Goal: Task Accomplishment & Management: Manage account settings

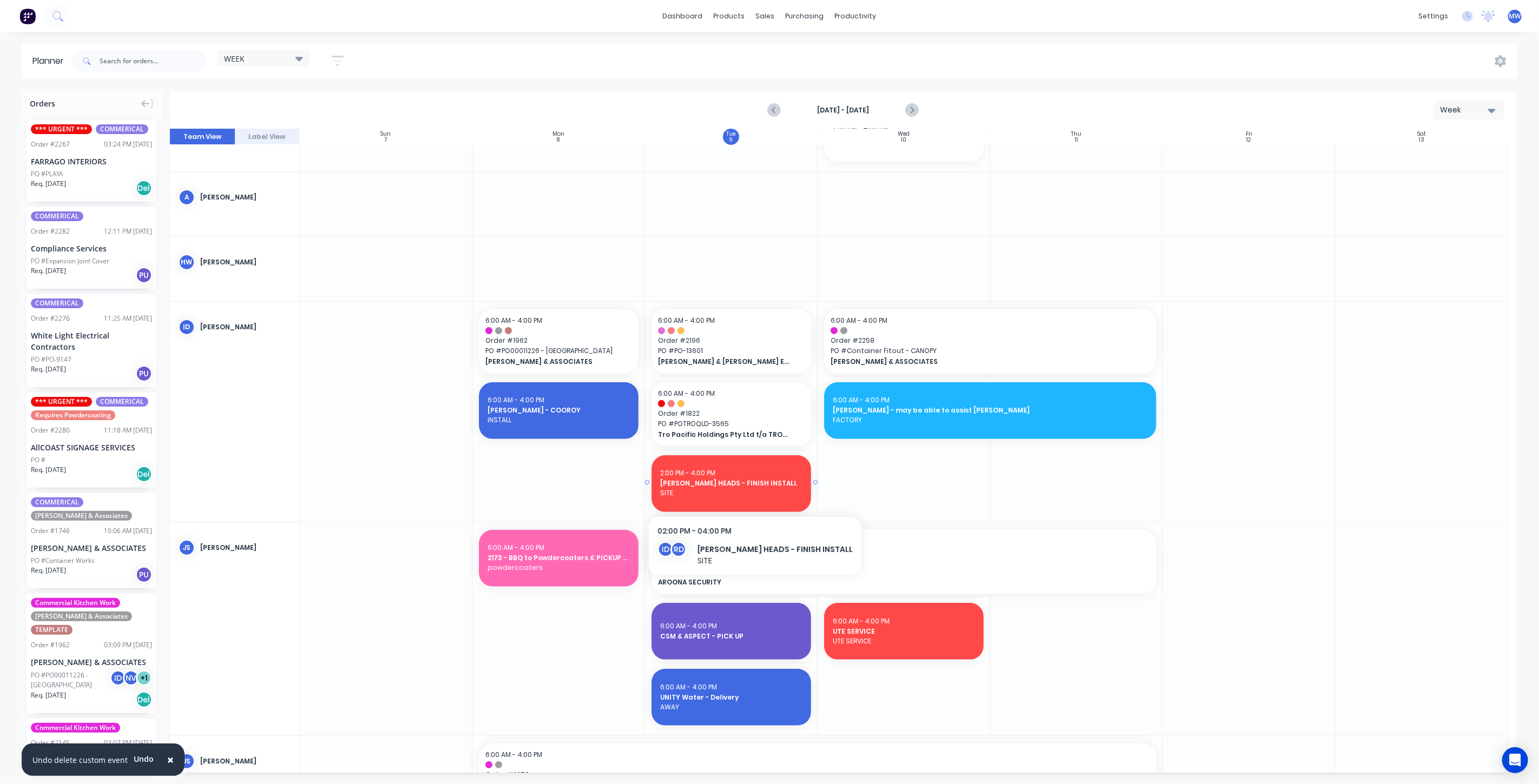
scroll to position [360, 0]
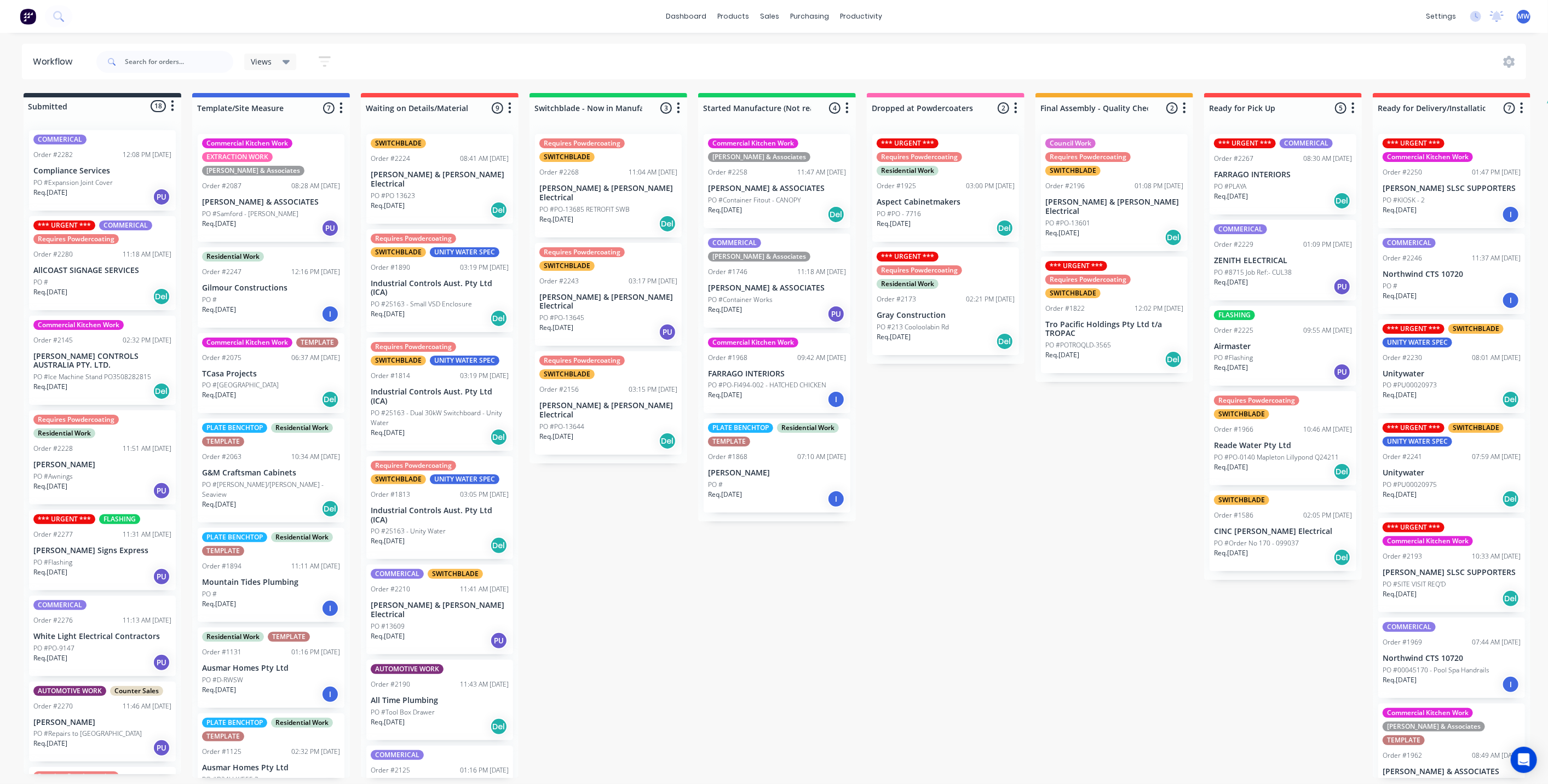
drag, startPoint x: 627, startPoint y: 565, endPoint x: 936, endPoint y: 585, distance: 309.6
click at [627, 565] on div "Submitted 18 Status colour #273444 hex #273444 Save Cancel Summaries Total orde…" at bounding box center [904, 435] width 1826 height 685
drag, startPoint x: 948, startPoint y: 579, endPoint x: 816, endPoint y: 605, distance: 134.5
click at [946, 579] on div "Submitted 18 Status colour #273444 hex #273444 Save Cancel Summaries Total orde…" at bounding box center [904, 435] width 1826 height 685
drag, startPoint x: 723, startPoint y: 632, endPoint x: 760, endPoint y: 625, distance: 37.7
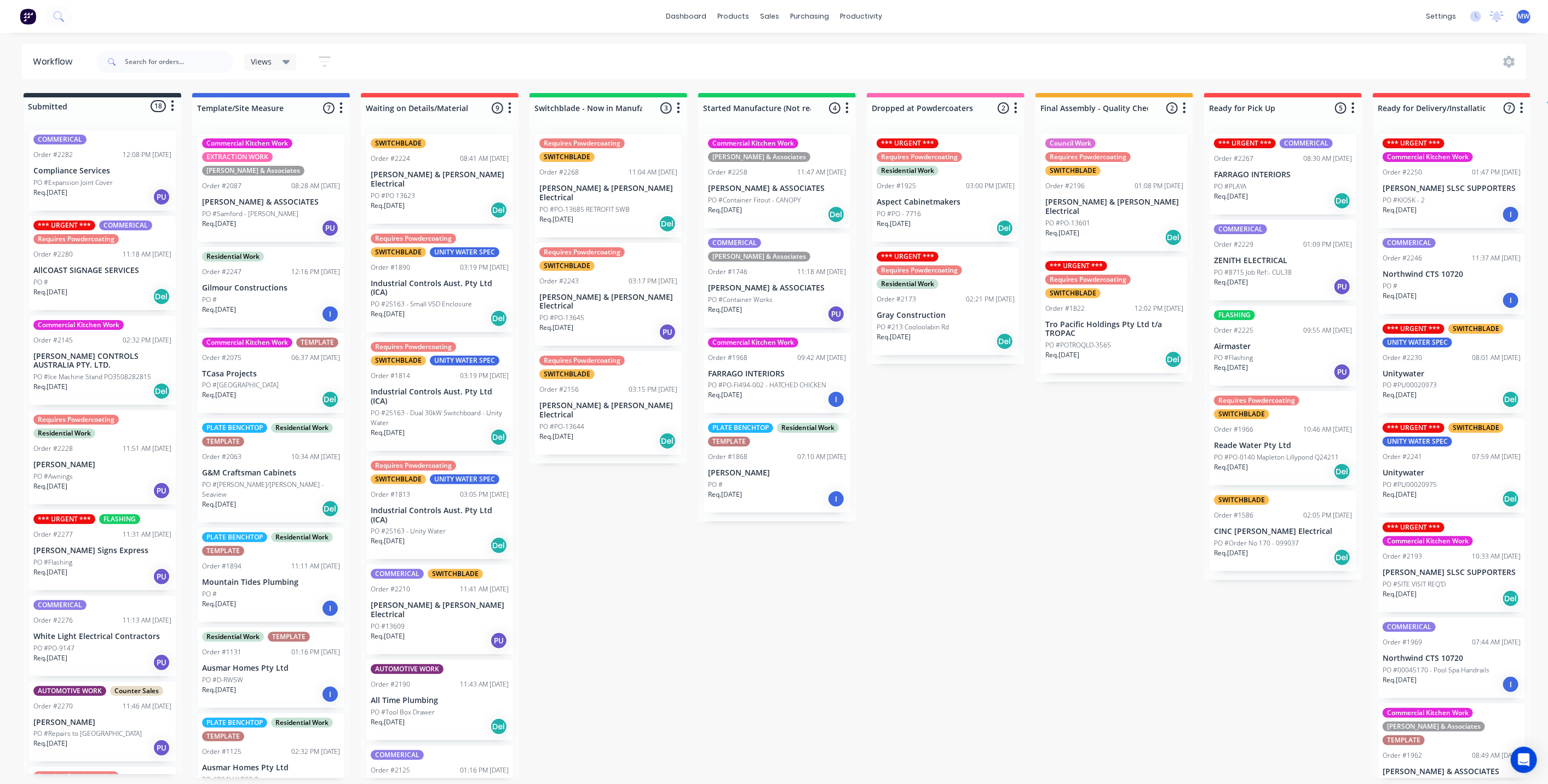
click at [723, 628] on div "Submitted 18 Status colour #273444 hex #273444 Save Cancel Summaries Total orde…" at bounding box center [904, 435] width 1826 height 685
click at [986, 604] on div "Submitted 18 Status colour #273444 hex #273444 Save Cancel Summaries Total orde…" at bounding box center [904, 435] width 1826 height 685
drag, startPoint x: 992, startPoint y: 538, endPoint x: 992, endPoint y: 532, distance: 6.0
click at [992, 535] on div "Submitted 18 Status colour #273444 hex #273444 Save Cancel Summaries Total orde…" at bounding box center [904, 435] width 1826 height 685
click at [1179, 517] on div "Submitted 18 Status colour #273444 hex #273444 Save Cancel Summaries Total orde…" at bounding box center [904, 435] width 1826 height 685
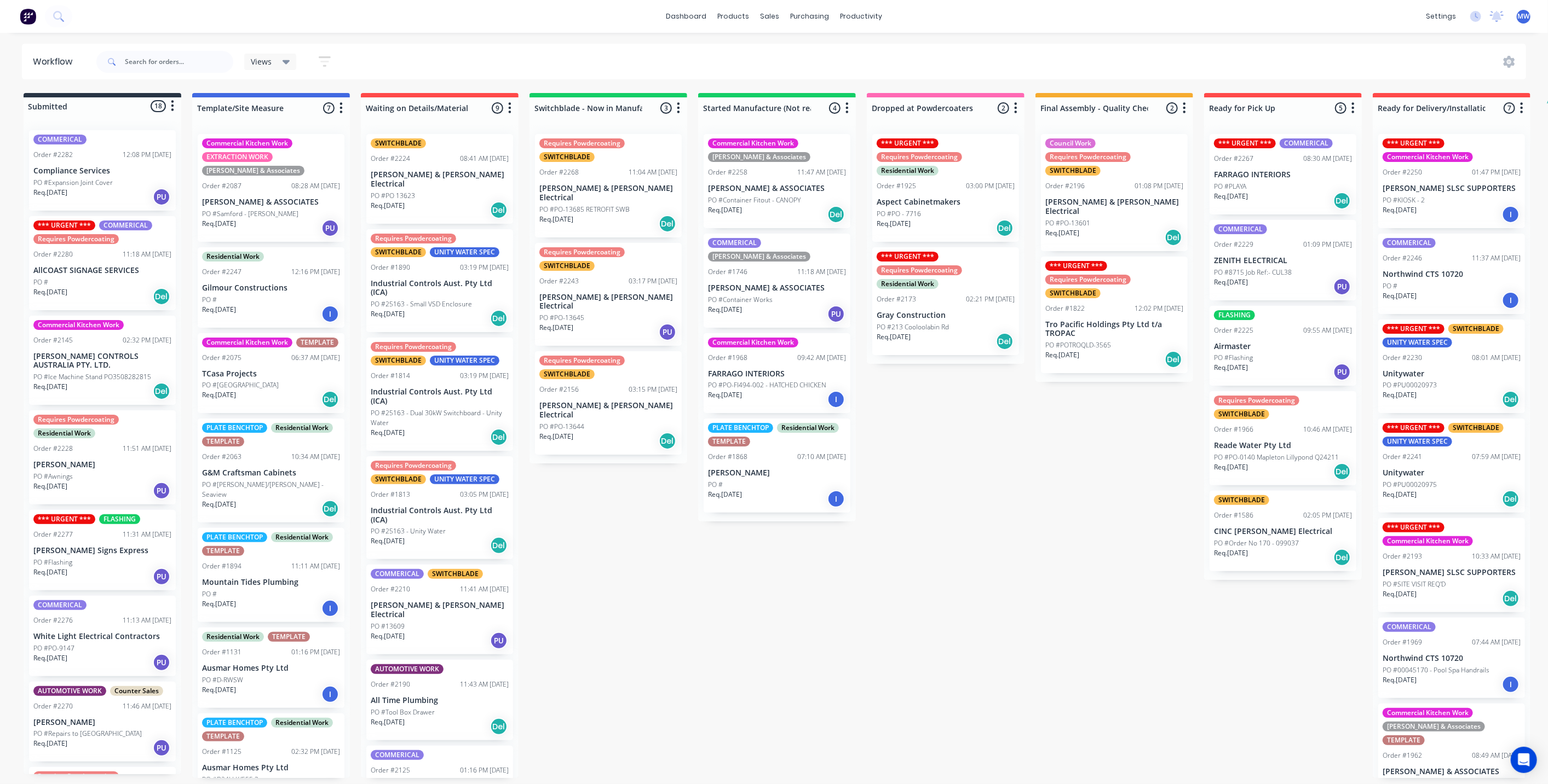
click at [1082, 515] on div "Submitted 18 Status colour #273444 hex #273444 Save Cancel Summaries Total orde…" at bounding box center [904, 435] width 1826 height 685
click at [1158, 487] on div "Submitted 18 Status colour #273444 hex #273444 Save Cancel Summaries Total orde…" at bounding box center [904, 435] width 1826 height 685
click at [1520, 104] on icon "button" at bounding box center [1521, 109] width 3 height 14
click at [1092, 486] on div "Submitted 18 Status colour #273444 hex #273444 Save Cancel Summaries Total orde…" at bounding box center [904, 435] width 1826 height 685
click at [1027, 516] on div "Submitted 18 Status colour #273444 hex #273444 Save Cancel Summaries Total orde…" at bounding box center [904, 435] width 1826 height 685
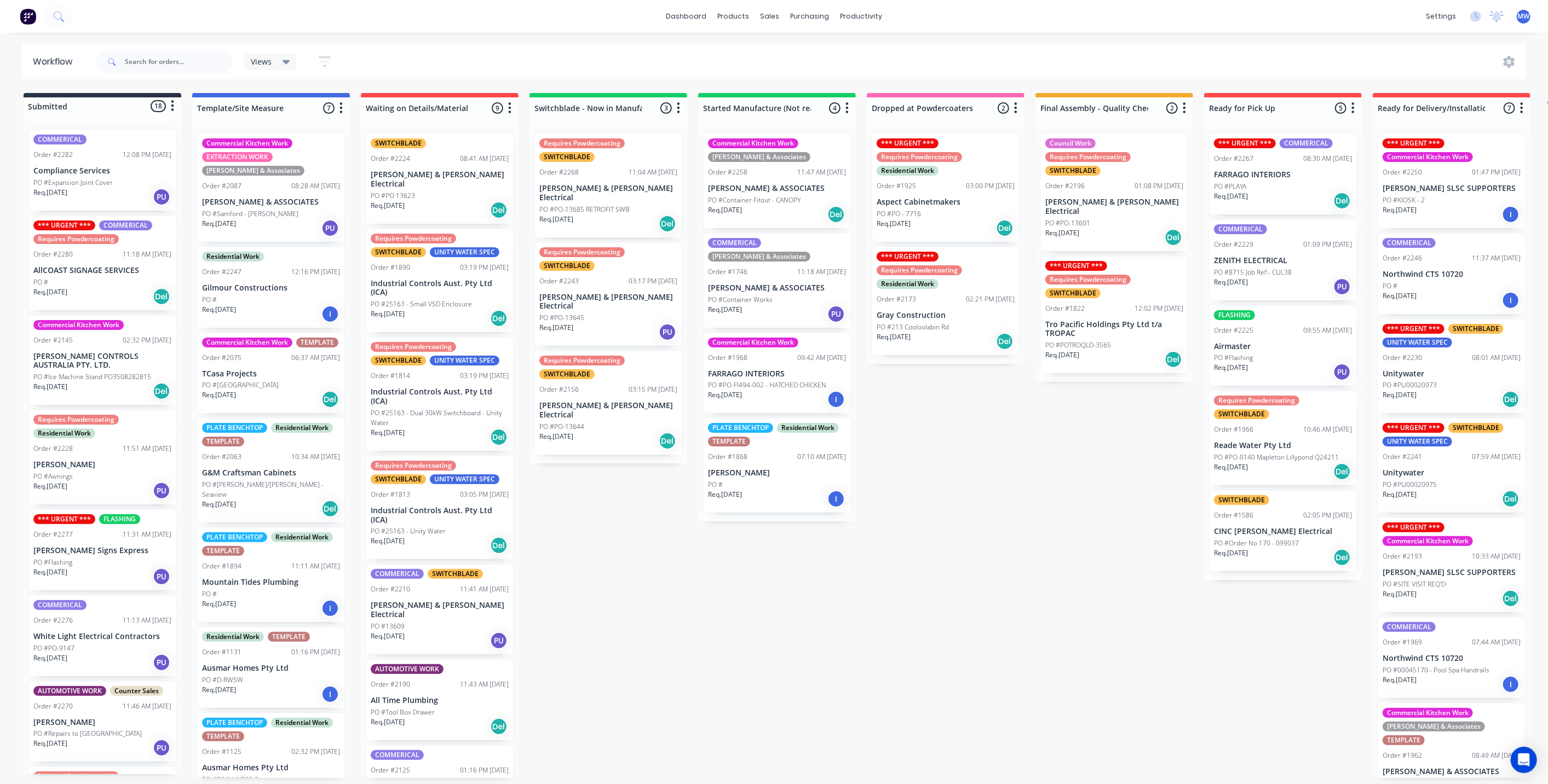
click at [929, 490] on div "Submitted 18 Status colour #273444 hex #273444 Save Cancel Summaries Total orde…" at bounding box center [904, 435] width 1826 height 685
click at [961, 487] on div "Submitted 18 Status colour #273444 hex #273444 Save Cancel Summaries Total orde…" at bounding box center [904, 435] width 1826 height 685
drag, startPoint x: 988, startPoint y: 569, endPoint x: 798, endPoint y: 636, distance: 201.5
click at [986, 569] on div "Submitted 18 Status colour #273444 hex #273444 Save Cancel Summaries Total orde…" at bounding box center [904, 435] width 1826 height 685
drag, startPoint x: 728, startPoint y: 626, endPoint x: 831, endPoint y: 622, distance: 103.1
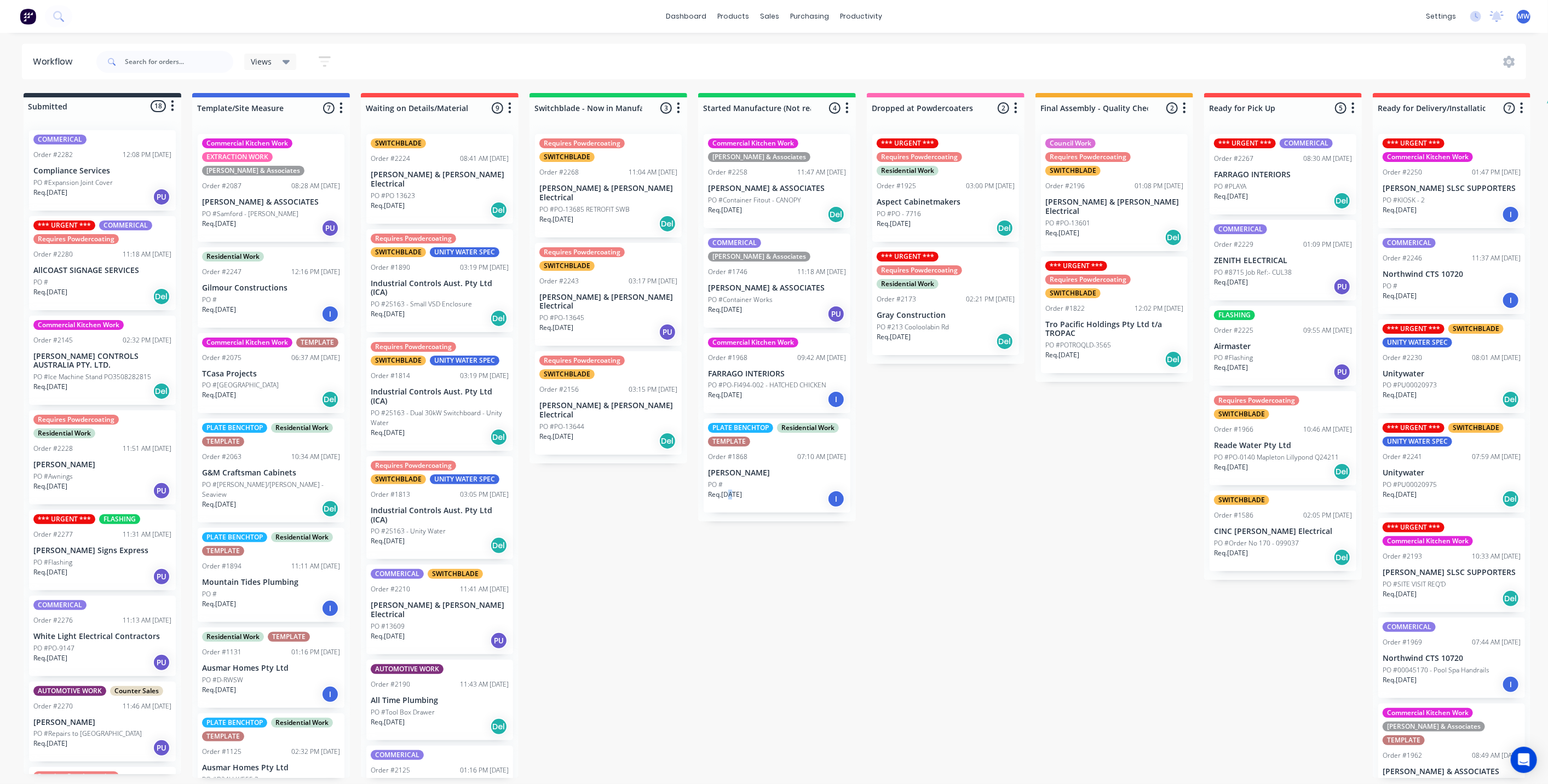
click at [728, 626] on div "Submitted 18 Status colour #273444 hex #273444 Save Cancel Summaries Total orde…" at bounding box center [904, 435] width 1826 height 685
click at [1002, 581] on div "Submitted 18 Status colour #273444 hex #273444 Save Cancel Summaries Total orde…" at bounding box center [904, 435] width 1826 height 685
drag, startPoint x: 914, startPoint y: 603, endPoint x: 914, endPoint y: 583, distance: 20.0
click at [914, 603] on div "Submitted 18 Status colour #273444 hex #273444 Save Cancel Summaries Total orde…" at bounding box center [904, 435] width 1826 height 685
click at [993, 484] on div "Submitted 18 Status colour #273444 hex #273444 Save Cancel Summaries Total orde…" at bounding box center [904, 435] width 1826 height 685
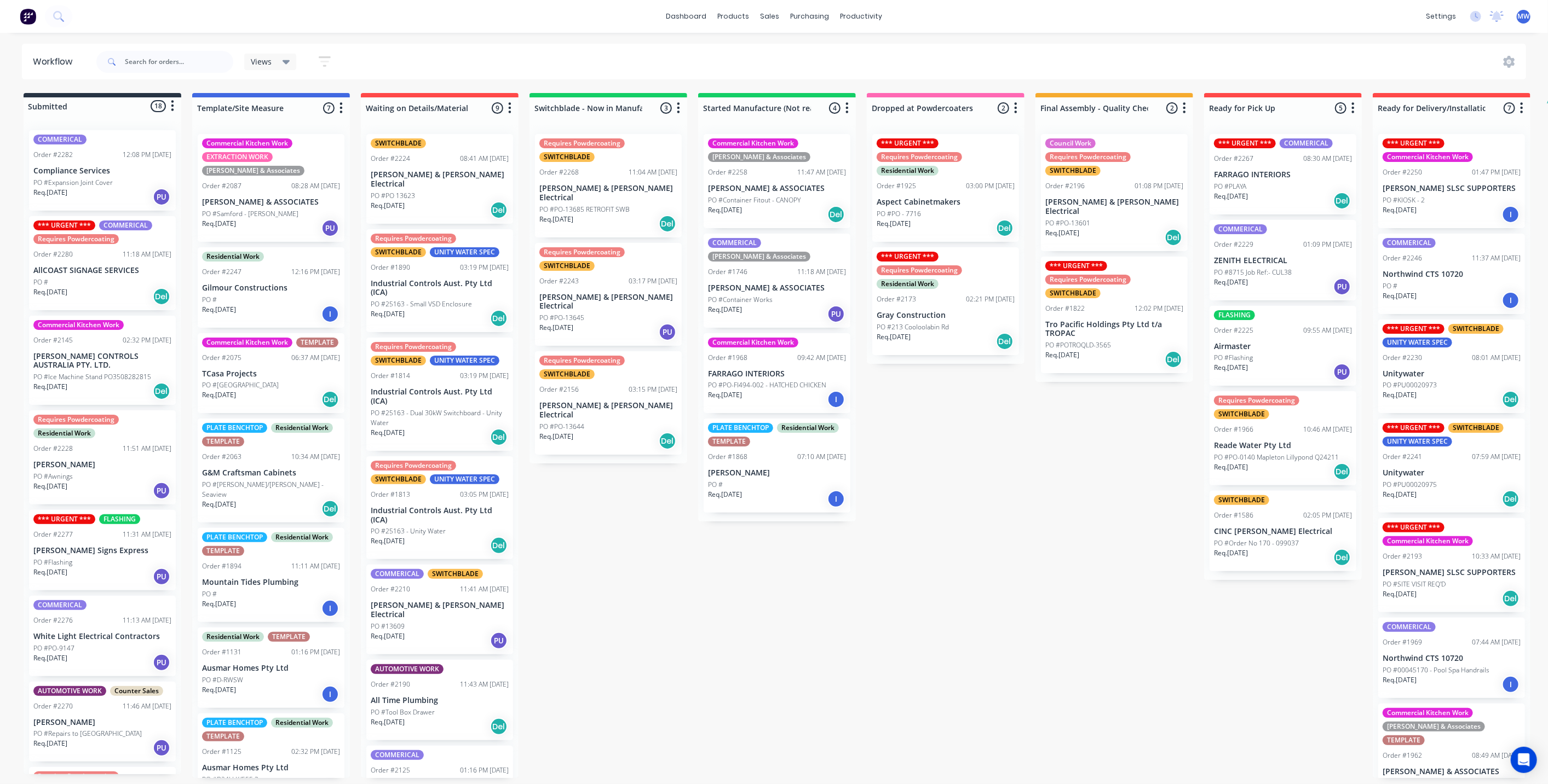
click at [983, 527] on div "Submitted 18 Status colour #273444 hex #273444 Save Cancel Summaries Total orde…" at bounding box center [904, 435] width 1826 height 685
click at [604, 561] on div "Submitted 18 Status colour #273444 hex #273444 Save Cancel Summaries Total orde…" at bounding box center [904, 435] width 1826 height 685
click at [702, 588] on div "Submitted 18 Status colour #273444 hex #273444 Save Cancel Summaries Total orde…" at bounding box center [904, 435] width 1826 height 685
click at [636, 557] on div "Submitted 18 Status colour #273444 hex #273444 Save Cancel Summaries Total orde…" at bounding box center [904, 435] width 1826 height 685
click at [638, 555] on div "Submitted 18 Status colour #273444 hex #273444 Save Cancel Summaries Total orde…" at bounding box center [904, 435] width 1826 height 685
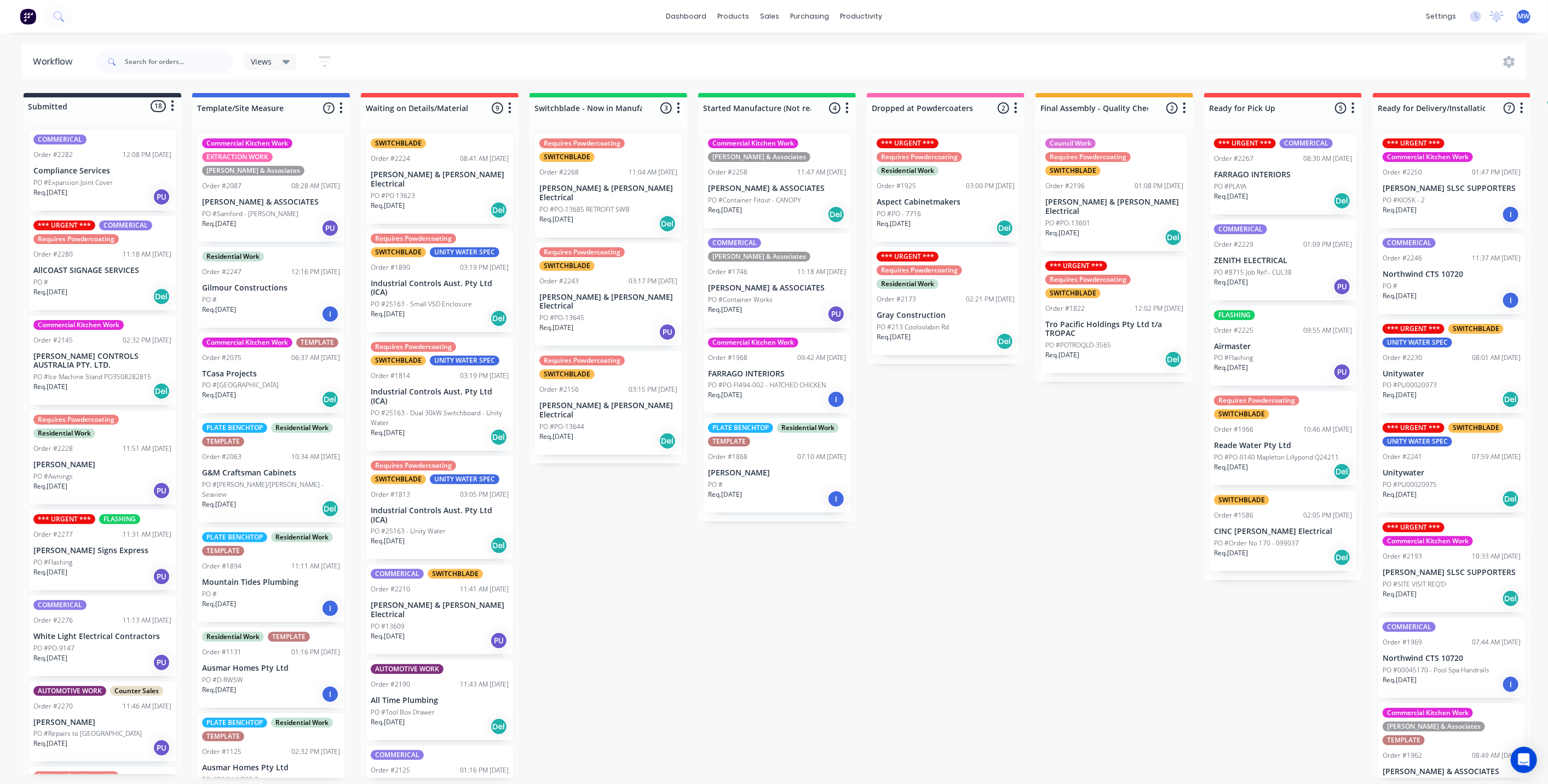
click at [628, 574] on div "Submitted 18 Status colour #273444 hex #273444 Save Cancel Summaries Total orde…" at bounding box center [904, 435] width 1826 height 685
click at [641, 568] on div "Submitted 18 Status colour #273444 hex #273444 Save Cancel Summaries Total orde…" at bounding box center [904, 435] width 1826 height 685
drag, startPoint x: 733, startPoint y: 596, endPoint x: 734, endPoint y: 604, distance: 8.1
click at [733, 602] on div "Submitted 18 Status colour #273444 hex #273444 Save Cancel Summaries Total orde…" at bounding box center [904, 435] width 1826 height 685
click at [736, 632] on div "Submitted 18 Status colour #273444 hex #273444 Save Cancel Summaries Total orde…" at bounding box center [904, 435] width 1826 height 685
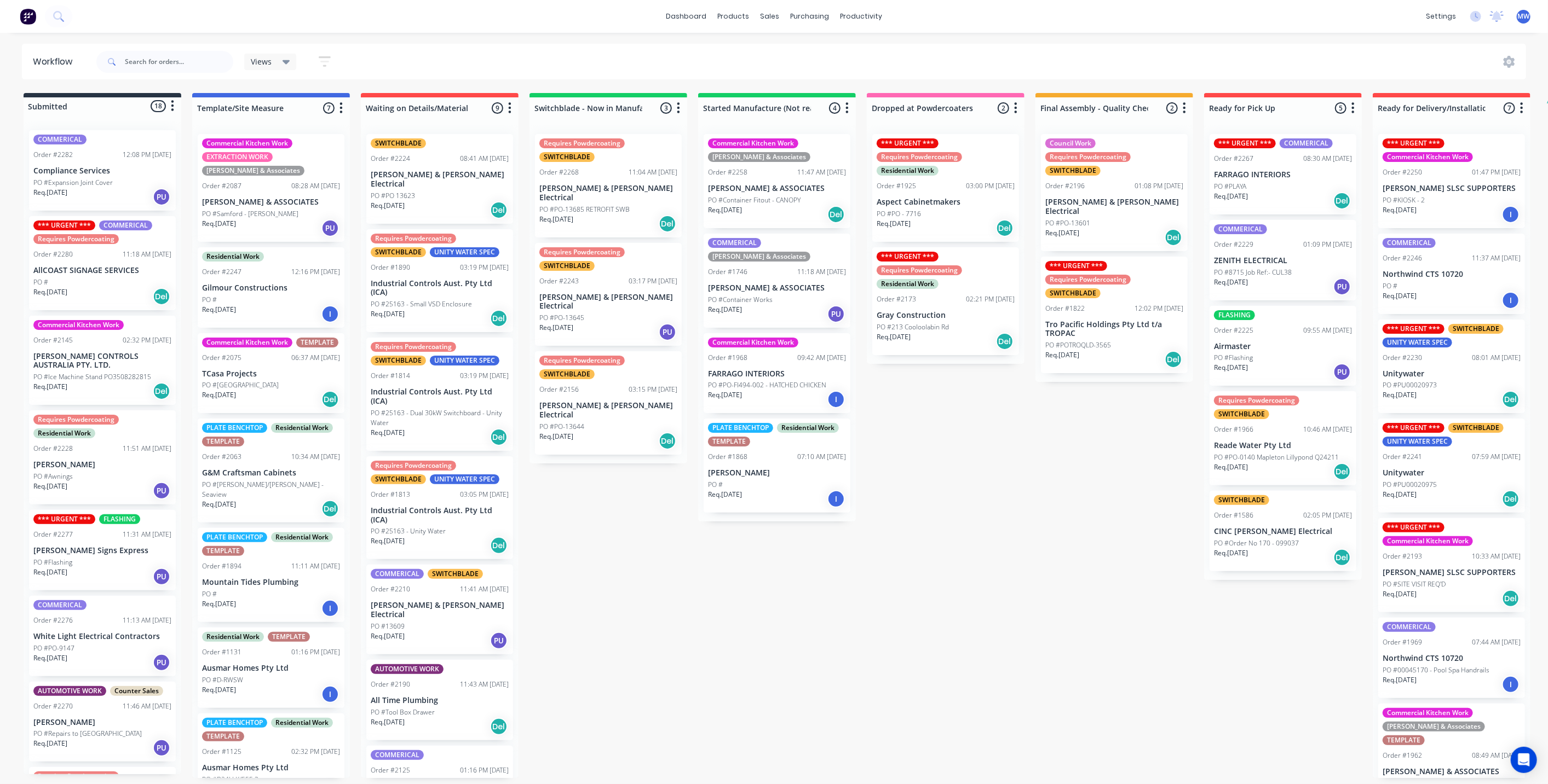
click at [586, 612] on div "Submitted 18 Status colour #273444 hex #273444 Save Cancel Summaries Total orde…" at bounding box center [904, 435] width 1826 height 685
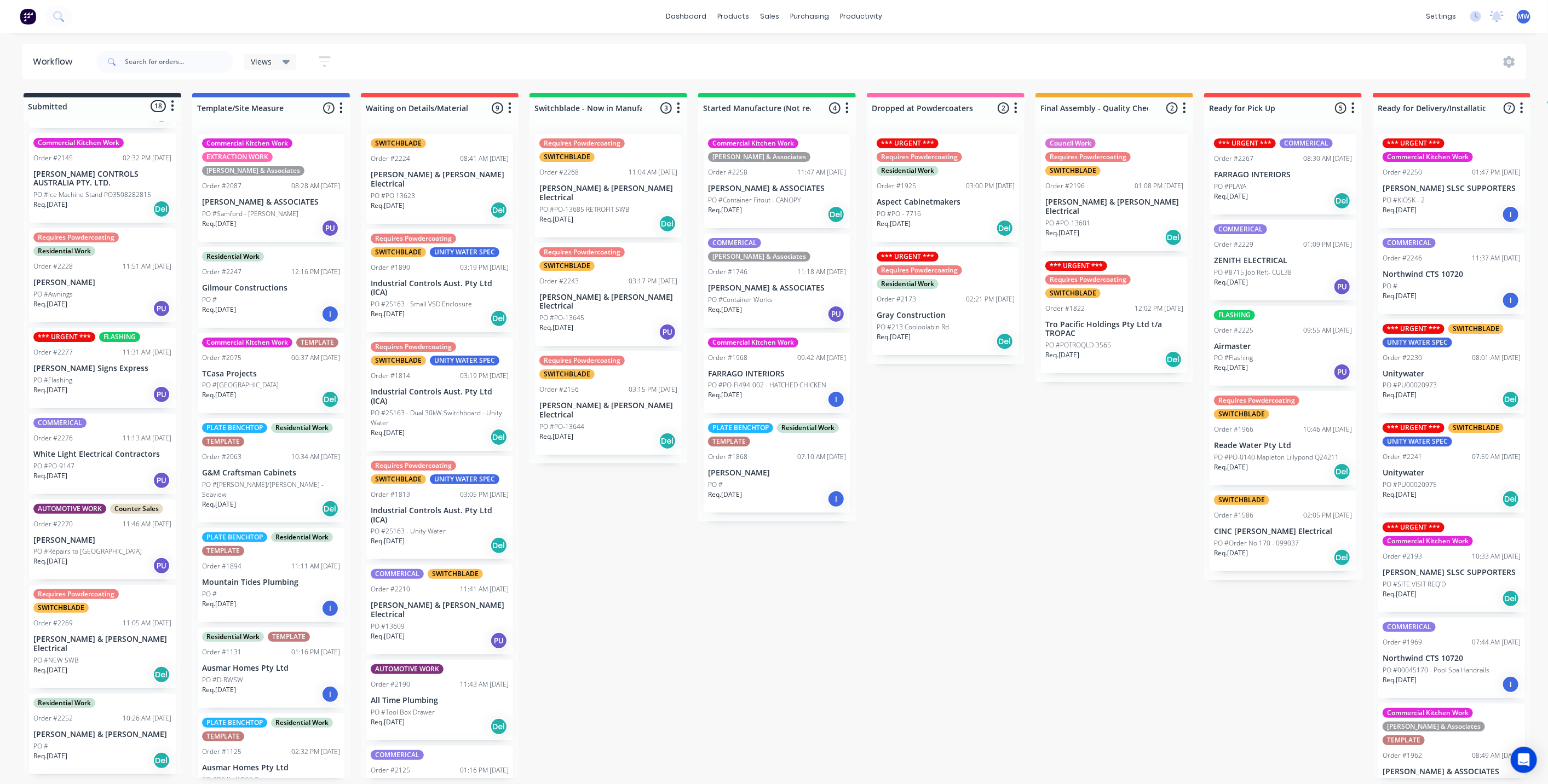
scroll to position [304, 0]
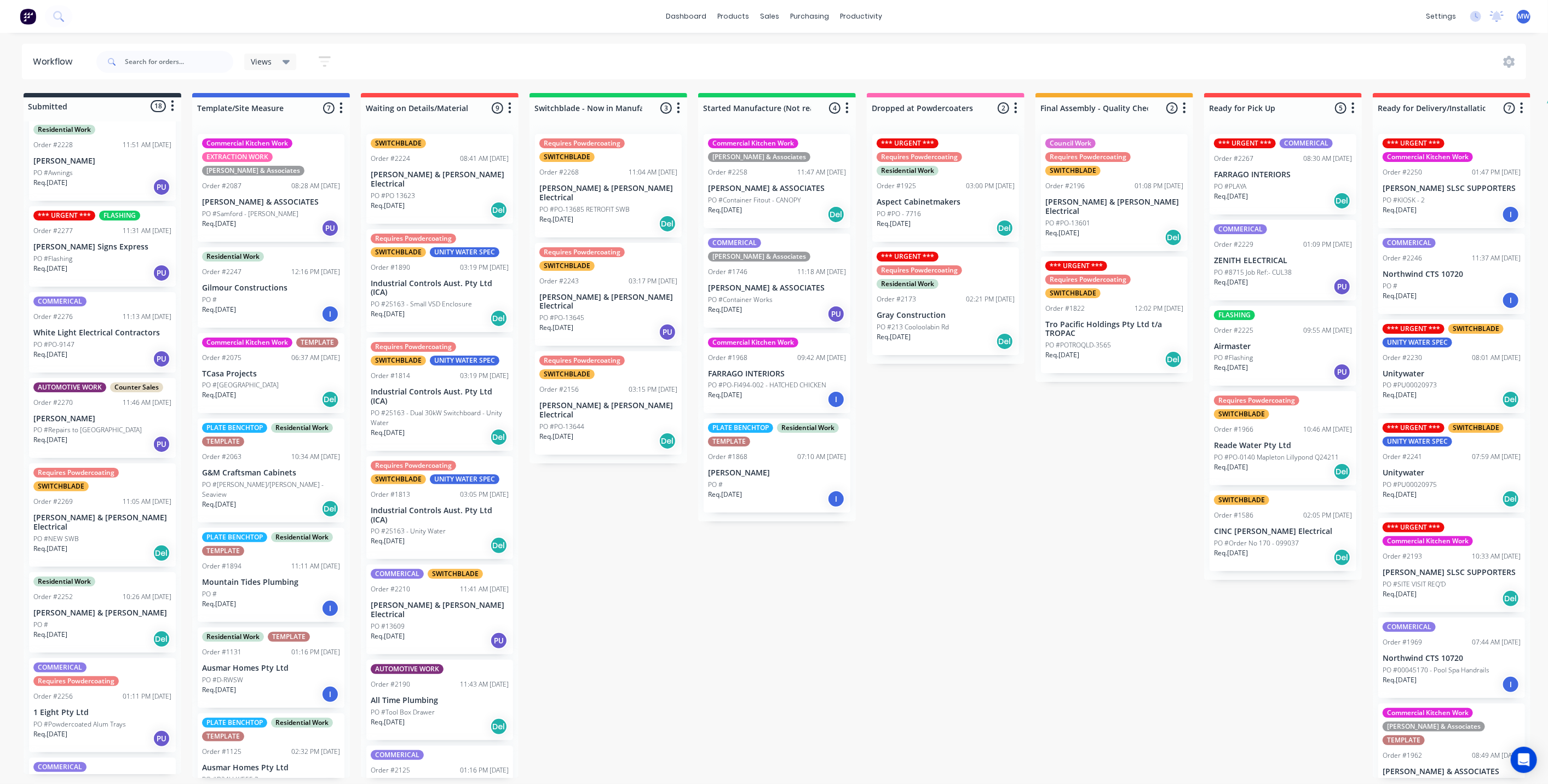
click at [89, 343] on div "PO #PO-9147" at bounding box center [103, 344] width 138 height 9
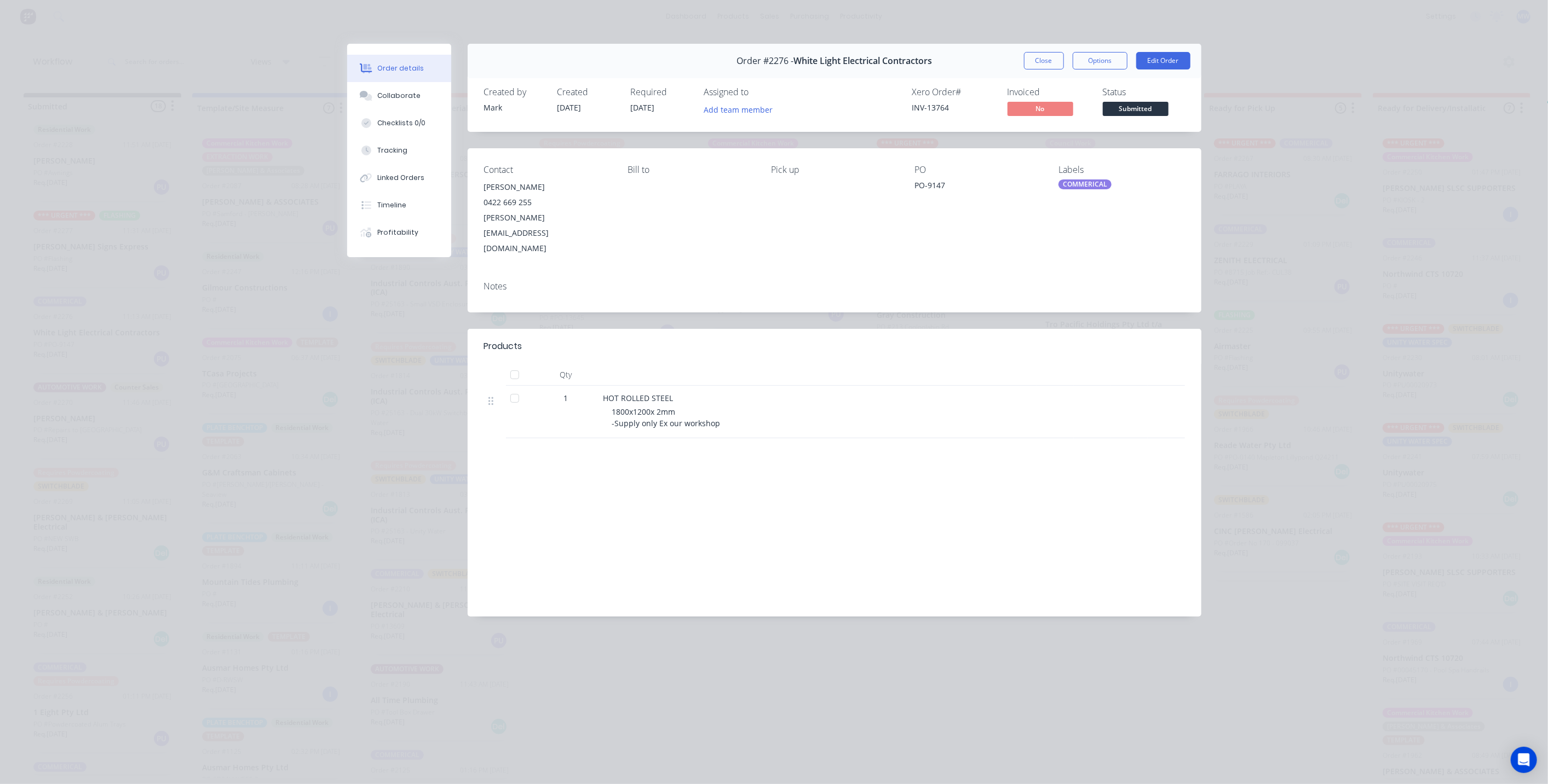
click at [1047, 339] on div at bounding box center [908, 345] width 552 height 13
click at [1086, 329] on header "Products" at bounding box center [833, 346] width 733 height 35
click at [1089, 329] on header "Products" at bounding box center [833, 346] width 733 height 35
click at [961, 70] on div "Order #2276 - White Light Electrical Contractors Close Options Edit Order" at bounding box center [833, 61] width 733 height 34
click at [961, 68] on div "Order #2276 - White Light Electrical Contractors Close Options Edit Order" at bounding box center [833, 61] width 733 height 34
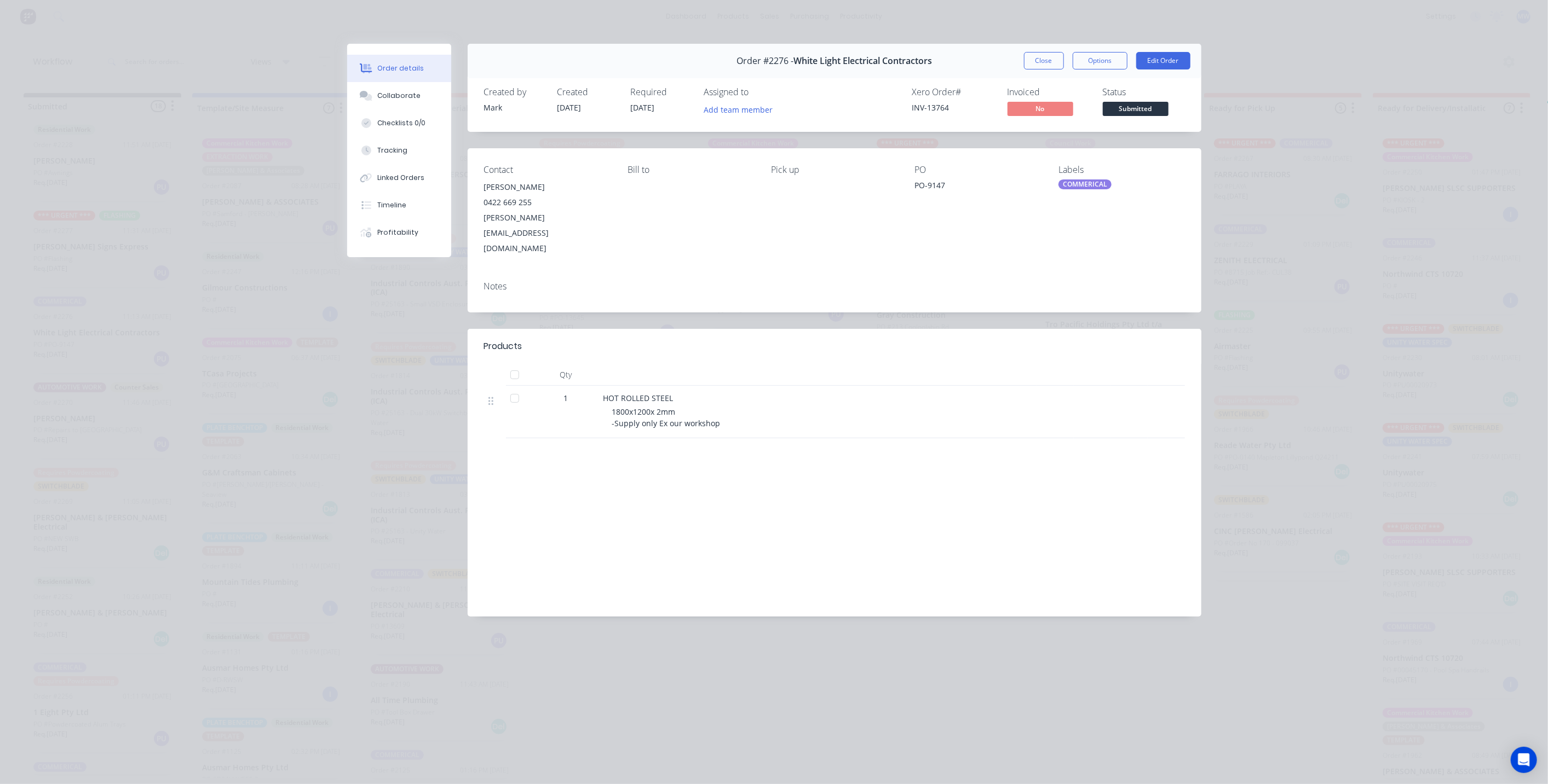
click at [1050, 364] on div at bounding box center [1055, 374] width 37 height 22
click at [973, 386] on div "HOT ROLLED STEEL 1800x1200x 2mm -Supply only Ex our workshop" at bounding box center [818, 412] width 438 height 53
drag, startPoint x: 955, startPoint y: 324, endPoint x: 991, endPoint y: 422, distance: 104.4
click at [983, 390] on div "Products Qty 1 HOT ROLLED STEEL 1800x1200x 2mm -Supply only Ex our workshop" at bounding box center [833, 383] width 733 height 109
click at [990, 421] on div "Products Qty 1 HOT ROLLED STEEL 1800x1200x 2mm -Supply only Ex our workshop Lab…" at bounding box center [833, 473] width 733 height 288
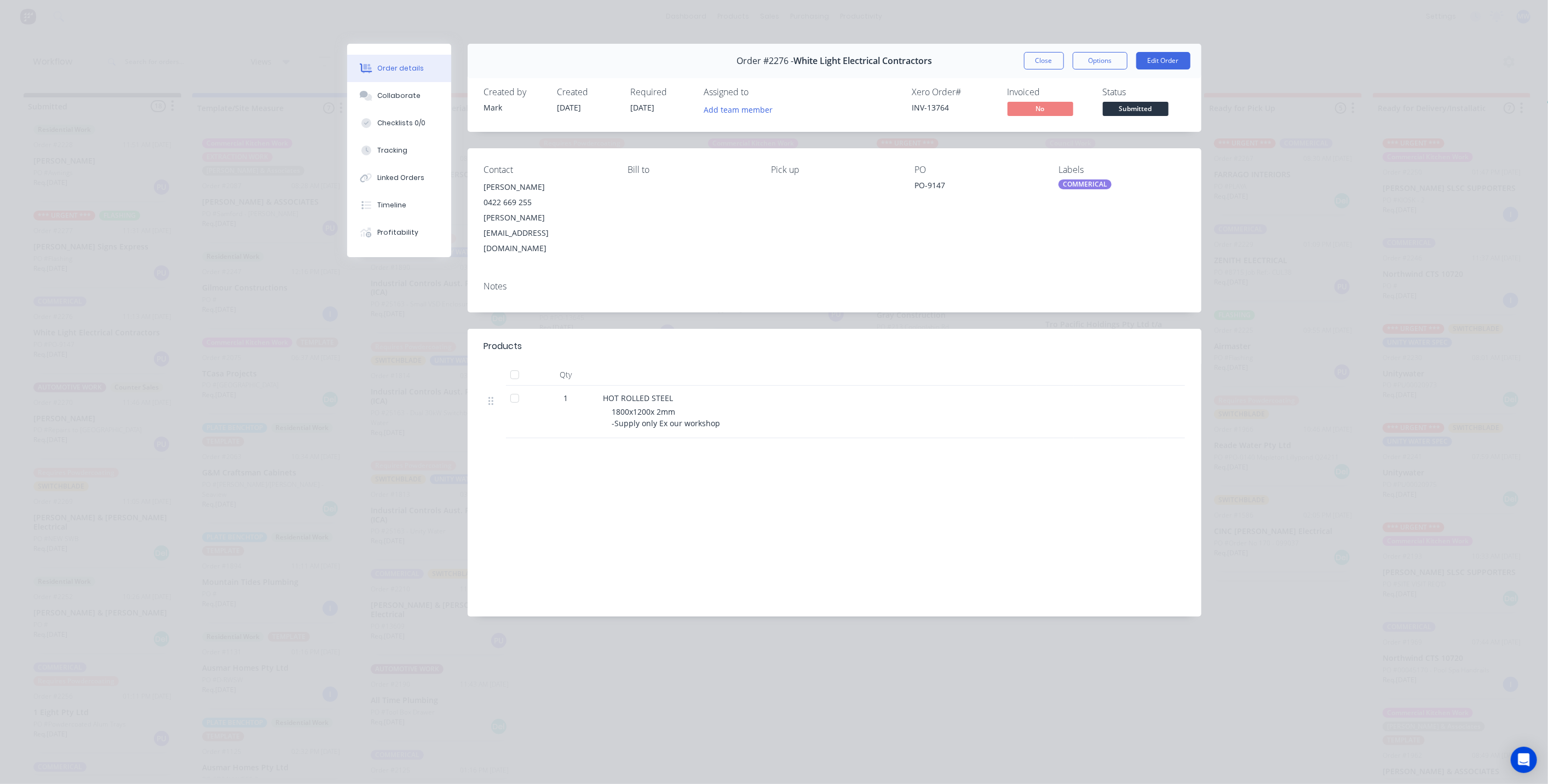
click at [1092, 386] on div at bounding box center [1092, 412] width 37 height 53
drag, startPoint x: 1053, startPoint y: 329, endPoint x: 1090, endPoint y: 403, distance: 82.7
click at [1090, 391] on div "Products Qty 1 HOT ROLLED STEEL 1800x1200x 2mm -Supply only Ex our workshop" at bounding box center [833, 383] width 733 height 109
click at [1088, 410] on div "Products Qty 1 HOT ROLLED STEEL 1800x1200x 2mm -Supply only Ex our workshop Lab…" at bounding box center [833, 473] width 733 height 288
click at [1158, 386] on div at bounding box center [1165, 412] width 37 height 53
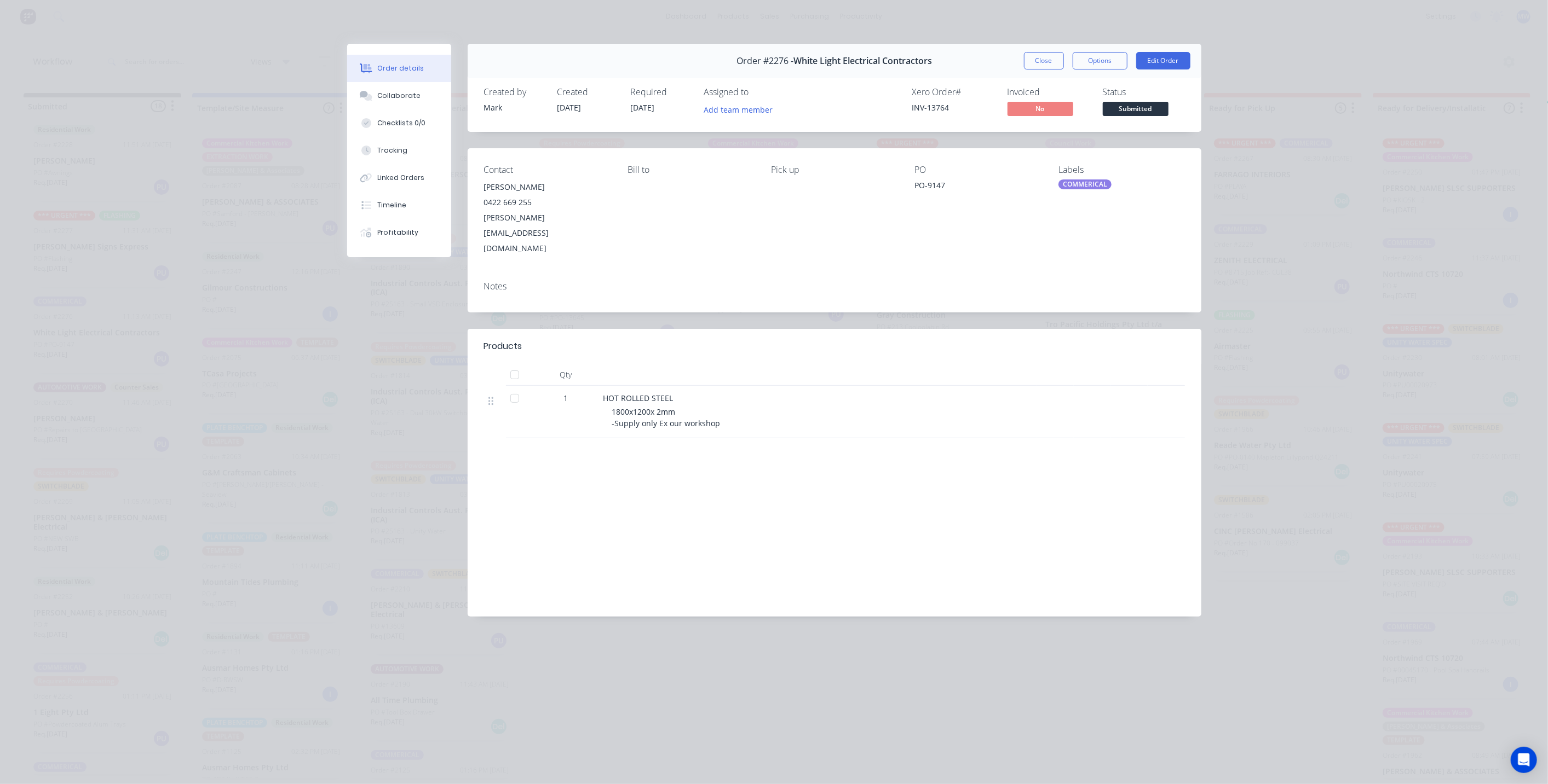
click at [970, 60] on div "Order #2276 - White Light Electrical Contractors Close Options Edit Order" at bounding box center [833, 61] width 733 height 34
click at [1169, 228] on div "Contact David Hill 0422 669 255 david@whitelightelectrical.com Bill to Pick up …" at bounding box center [833, 210] width 733 height 124
click at [1156, 214] on div "Labels COMMERICAL" at bounding box center [1121, 210] width 126 height 91
click at [1141, 203] on div "Labels COMMERICAL" at bounding box center [1121, 210] width 126 height 91
click at [951, 57] on div "Order #2276 - White Light Electrical Contractors Close Options Edit Order" at bounding box center [833, 61] width 733 height 34
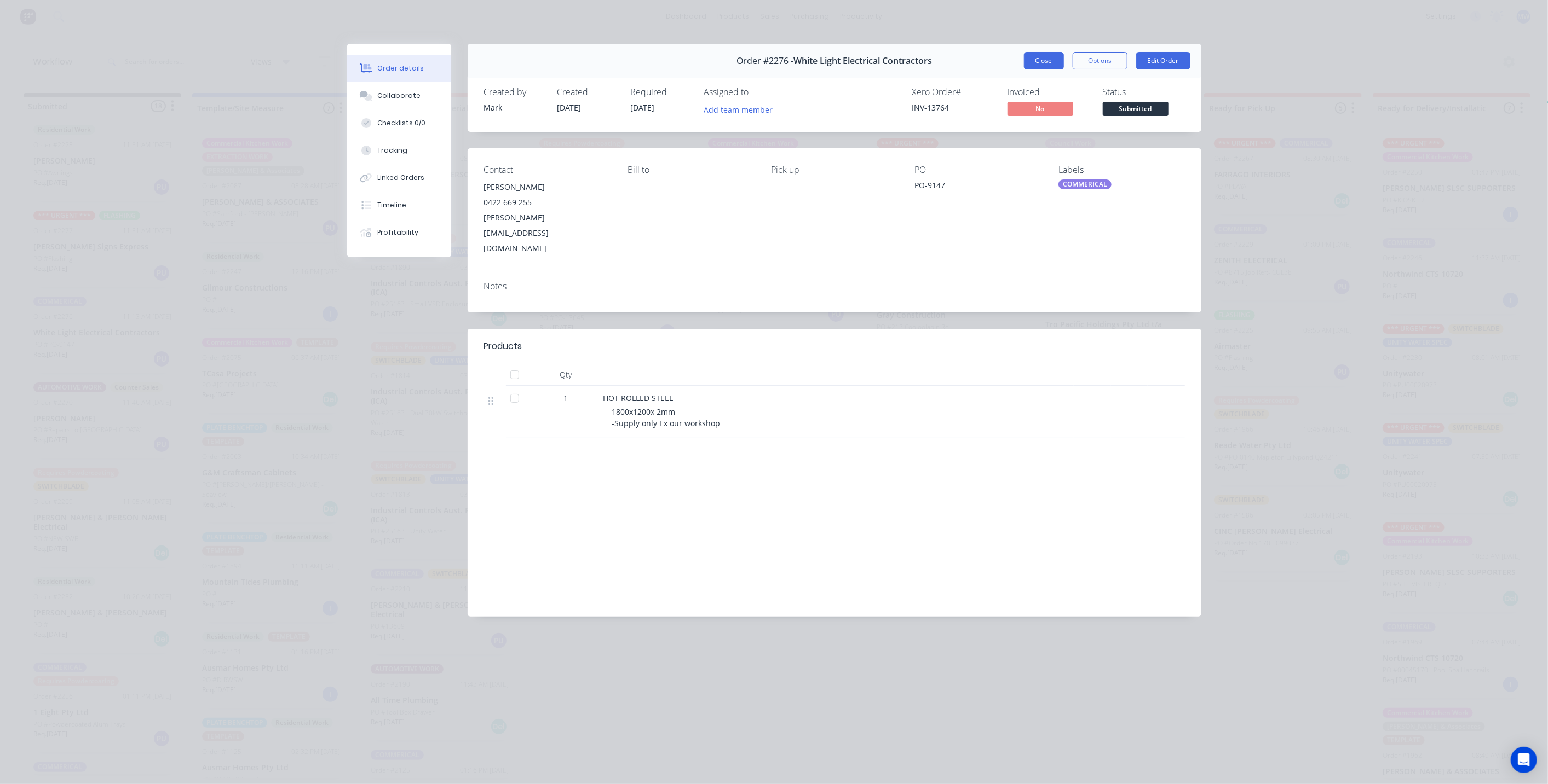
click at [1039, 65] on button "Close" at bounding box center [1044, 60] width 40 height 17
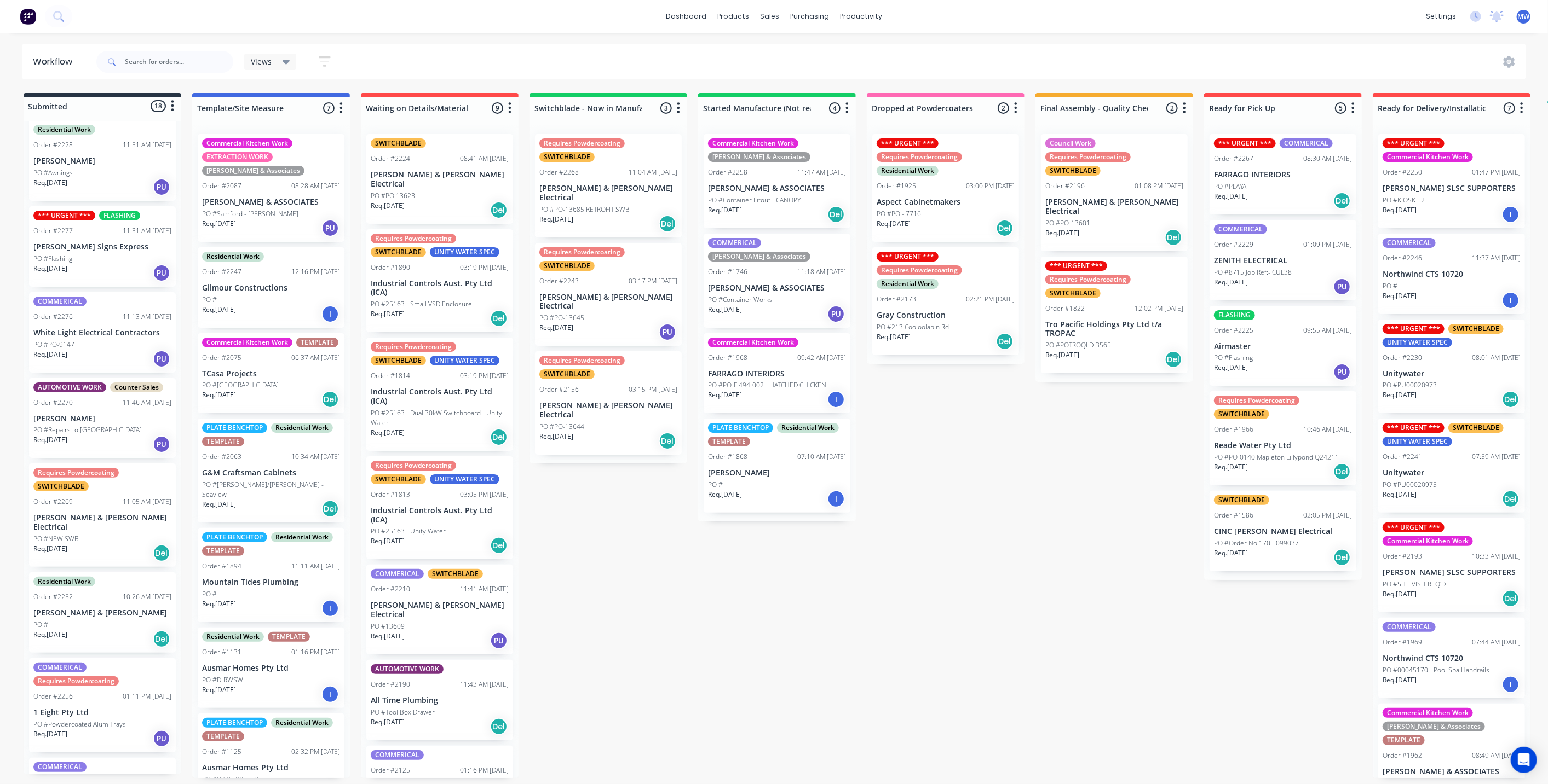
click at [702, 526] on div "Submitted 18 Status colour #273444 hex #273444 Save Cancel Summaries Total orde…" at bounding box center [904, 435] width 1826 height 685
click at [128, 351] on div "Req. 04/09/25 PU" at bounding box center [103, 359] width 138 height 19
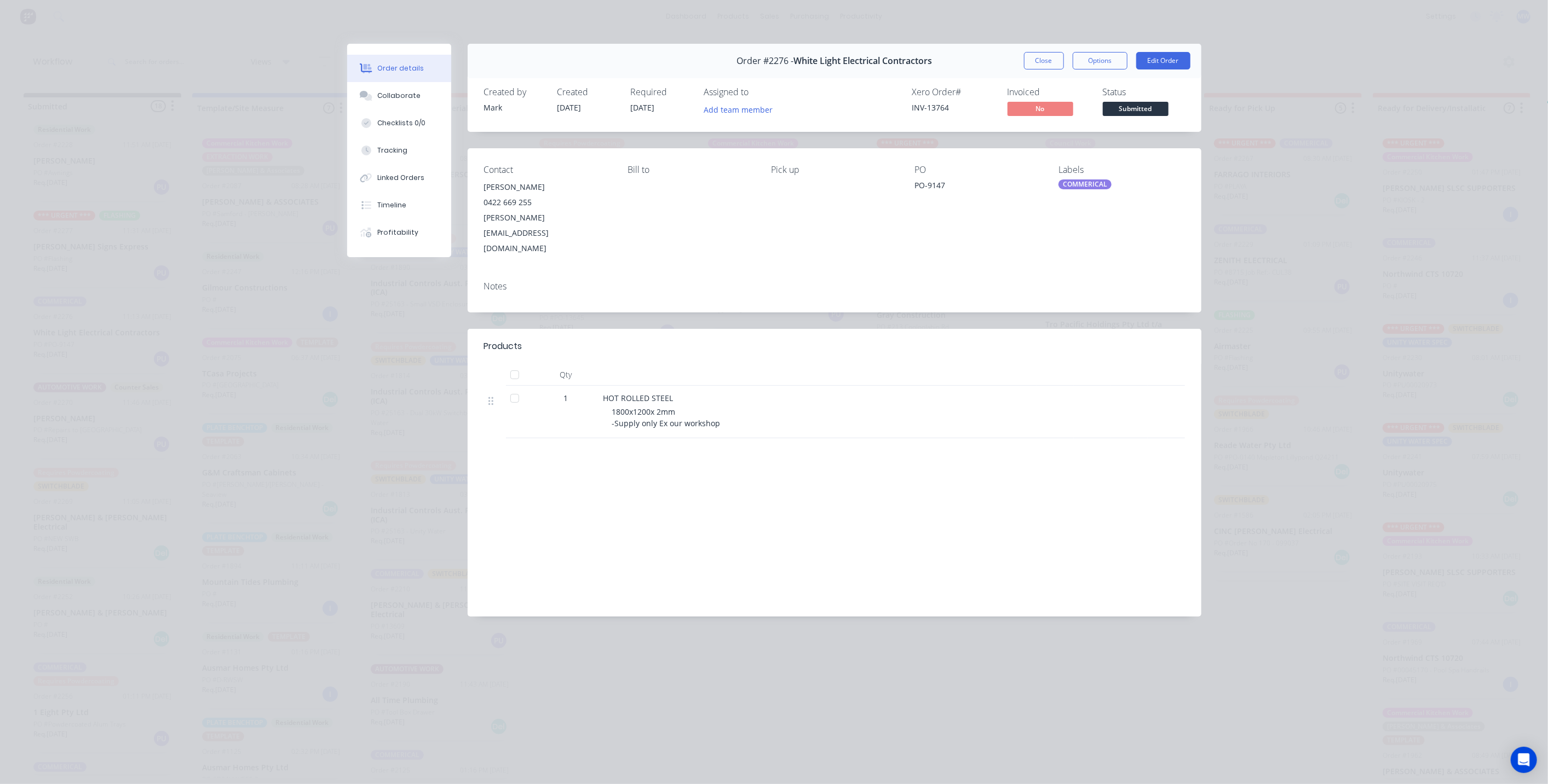
click at [981, 79] on div "Created by Mark Created 04/09/25 Required 04/09/25 Assigned to Add team member …" at bounding box center [833, 103] width 733 height 58
click at [983, 65] on div "Order #2276 - White Light Electrical Contractors Close Options Edit Order" at bounding box center [833, 61] width 733 height 34
click at [983, 64] on div "Order #2276 - White Light Electrical Contractors Close Options Edit Order" at bounding box center [833, 61] width 733 height 34
click at [1177, 93] on div "Status" at bounding box center [1143, 92] width 82 height 10
click at [970, 76] on div "Order #2276 - White Light Electrical Contractors Close Options Edit Order" at bounding box center [833, 61] width 733 height 34
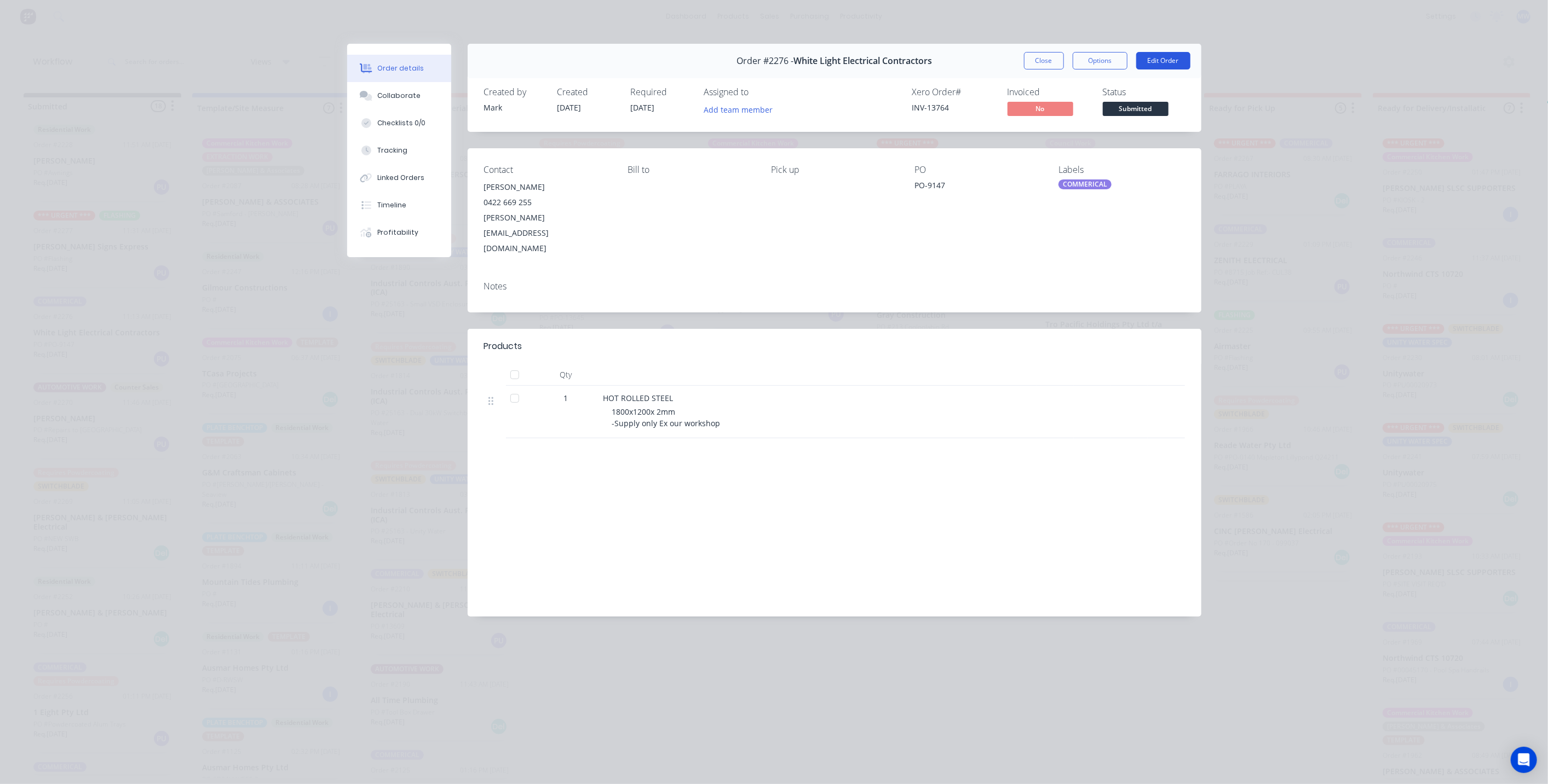
click at [1174, 59] on button "Edit Order" at bounding box center [1163, 60] width 54 height 17
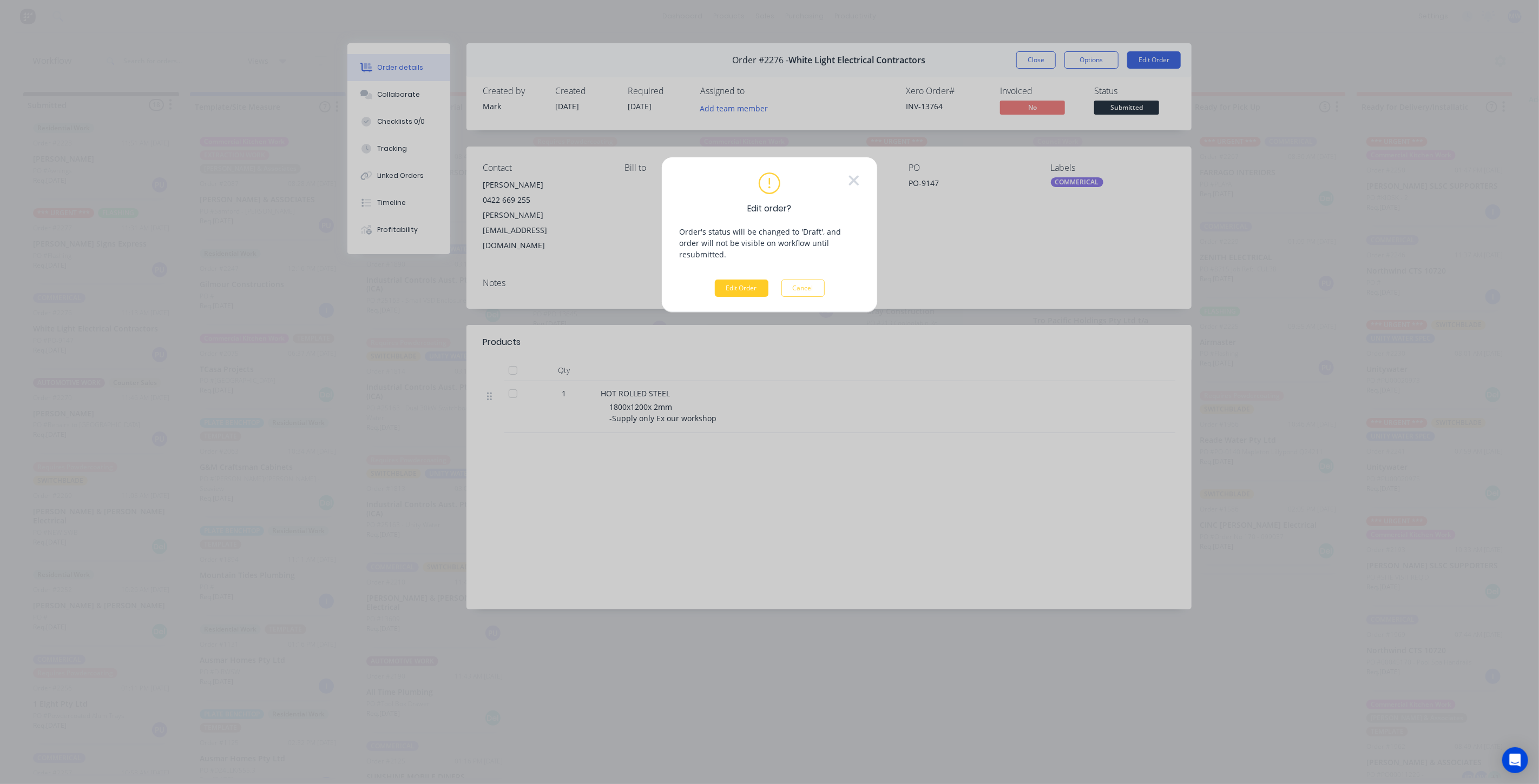
click at [745, 279] on button "Edit Order" at bounding box center [741, 288] width 54 height 17
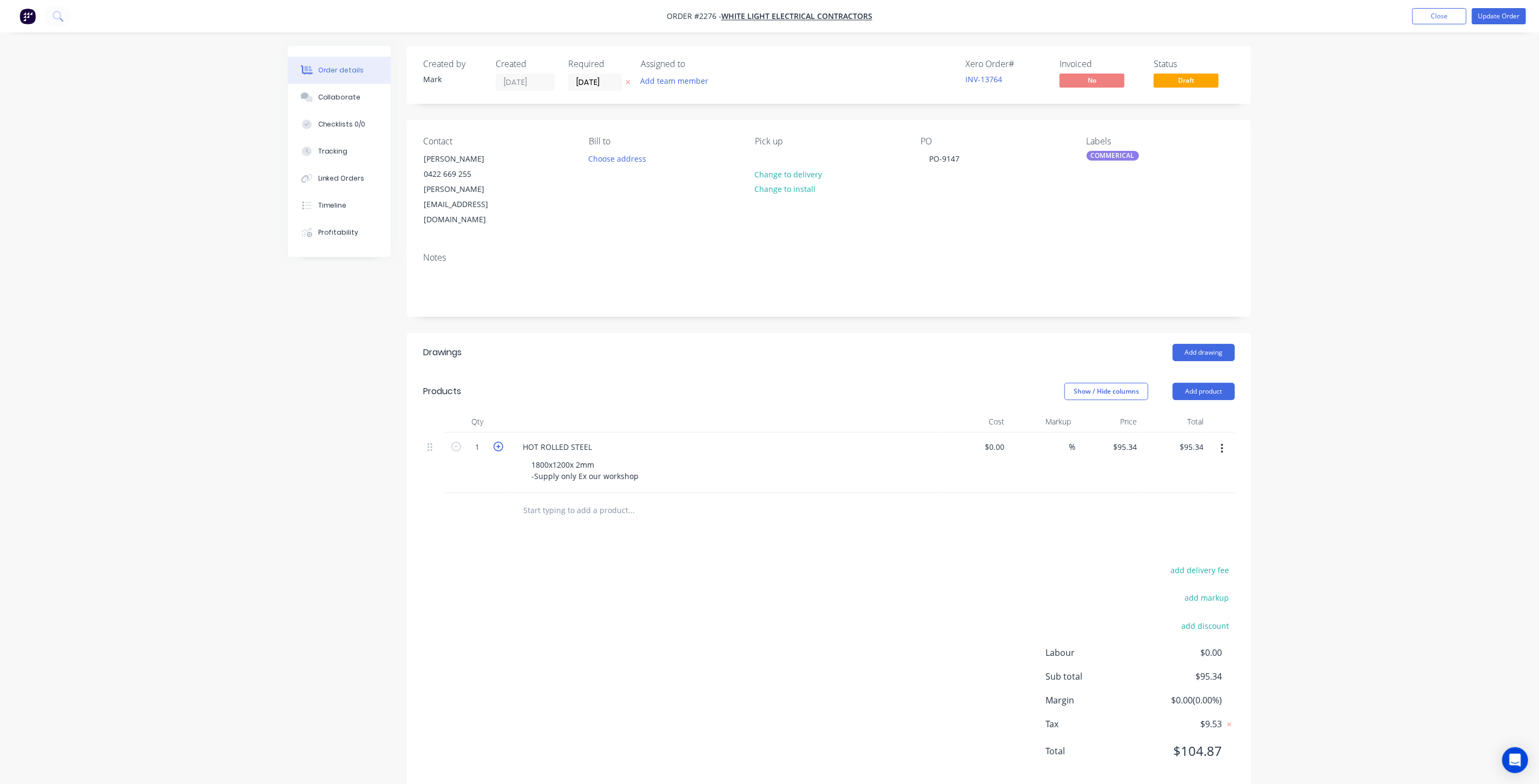
click at [499, 442] on icon "button" at bounding box center [497, 446] width 9 height 9
type input "2"
type input "$190.68"
drag, startPoint x: 541, startPoint y: 432, endPoint x: 525, endPoint y: 424, distance: 17.9
click at [529, 457] on div "1800x1200x 2mm -Supply only Ex our workshop" at bounding box center [585, 471] width 124 height 27
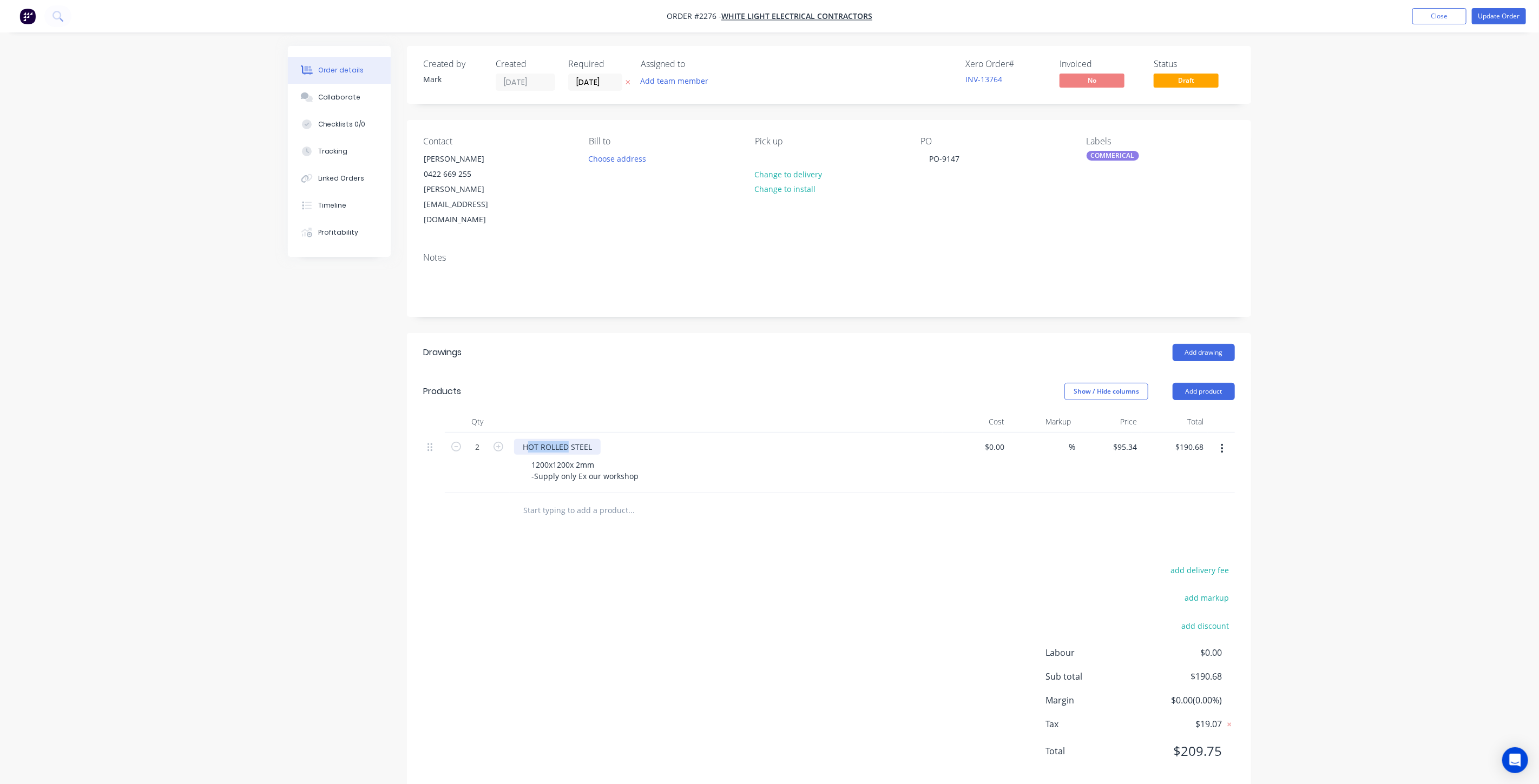
drag, startPoint x: 525, startPoint y: 410, endPoint x: 566, endPoint y: 414, distance: 41.2
click at [566, 439] on div "HOT ROLLED STEEL" at bounding box center [557, 447] width 87 height 15
click at [1436, 419] on div "Order details Collaborate Checklists 0/0 Tracking Linked Orders Timeline Profit…" at bounding box center [769, 402] width 1539 height 804
click at [1297, 430] on div "Order details Collaborate Checklists 0/0 Tracking Linked Orders Timeline Profit…" at bounding box center [769, 402] width 1539 height 804
click at [1339, 316] on div "Order details Collaborate Checklists 0/0 Tracking Linked Orders Timeline Profit…" at bounding box center [769, 402] width 1539 height 804
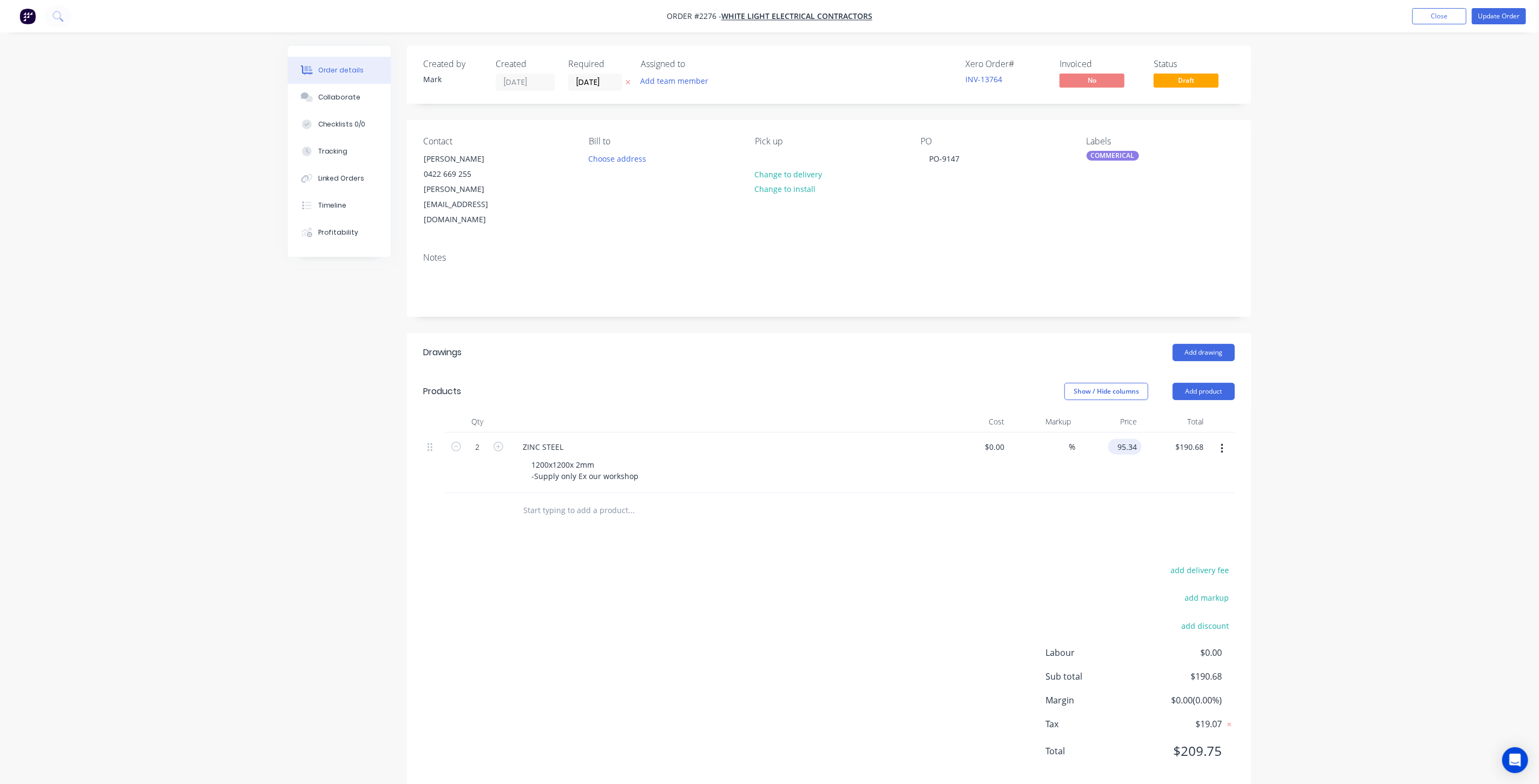
click at [1128, 439] on input "95.34" at bounding box center [1127, 447] width 29 height 15
type input "$77.00"
type input "$154.00"
click at [1383, 409] on div "Order details Collaborate Checklists 0/0 Tracking Linked Orders Timeline Profit…" at bounding box center [769, 402] width 1539 height 804
drag, startPoint x: 1366, startPoint y: 315, endPoint x: 1364, endPoint y: 321, distance: 6.3
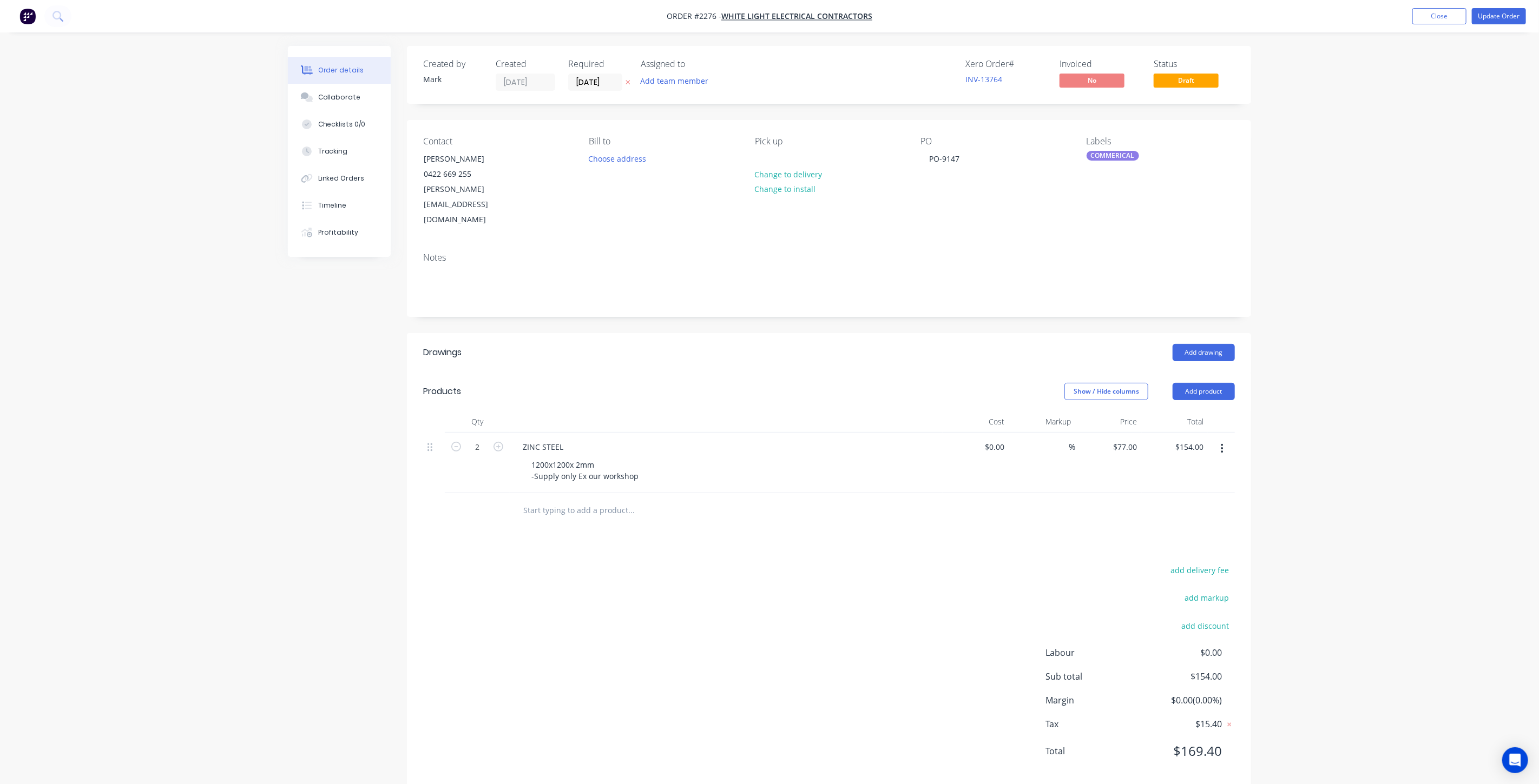
click at [1364, 320] on div "Order details Collaborate Checklists 0/0 Tracking Linked Orders Timeline Profit…" at bounding box center [769, 402] width 1539 height 804
click at [1329, 274] on div "Order details Collaborate Checklists 0/0 Tracking Linked Orders Timeline Profit…" at bounding box center [769, 402] width 1539 height 804
click at [601, 83] on input "04/09/25" at bounding box center [595, 82] width 53 height 16
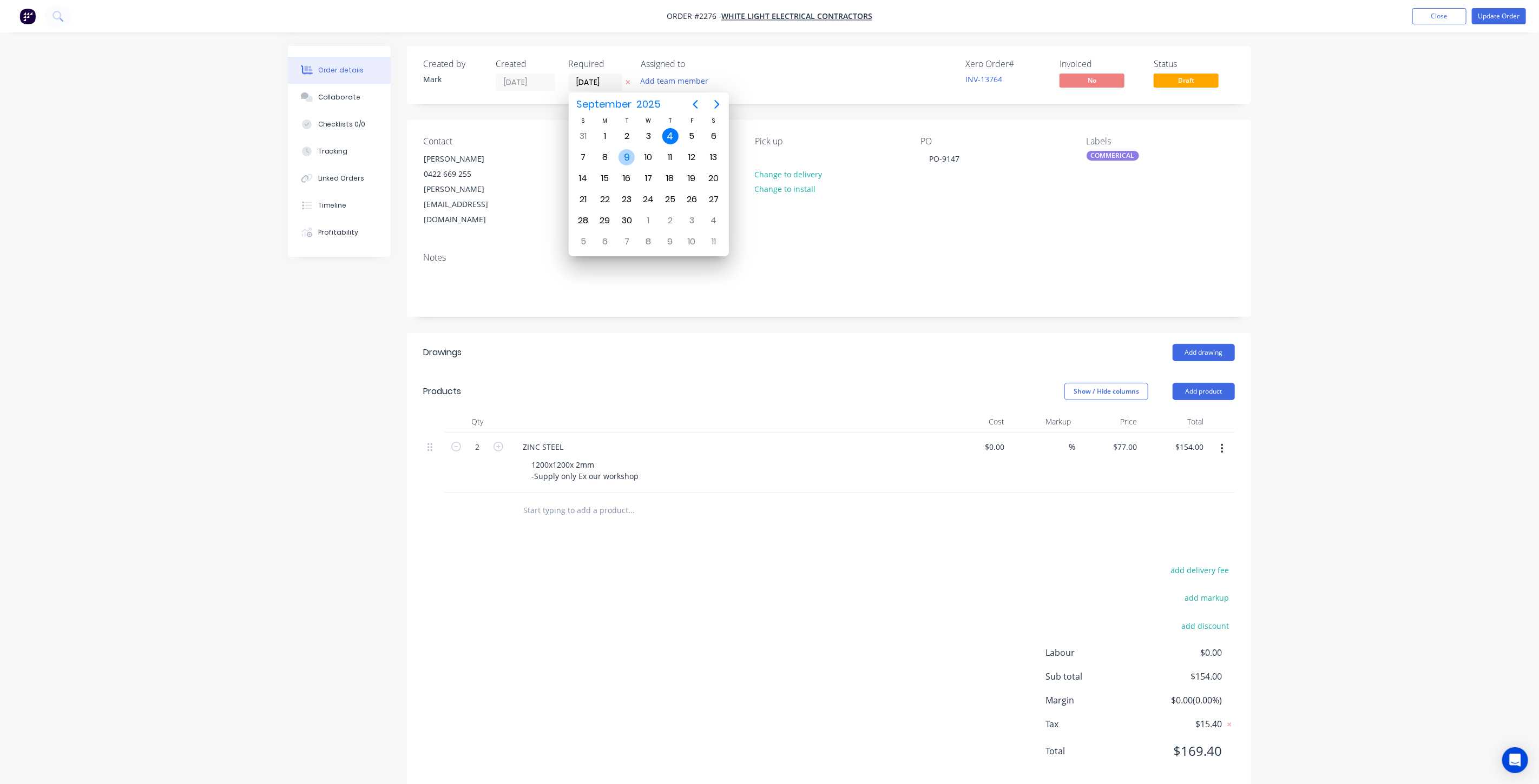
click at [628, 157] on div "9" at bounding box center [626, 157] width 16 height 16
type input "[DATE]"
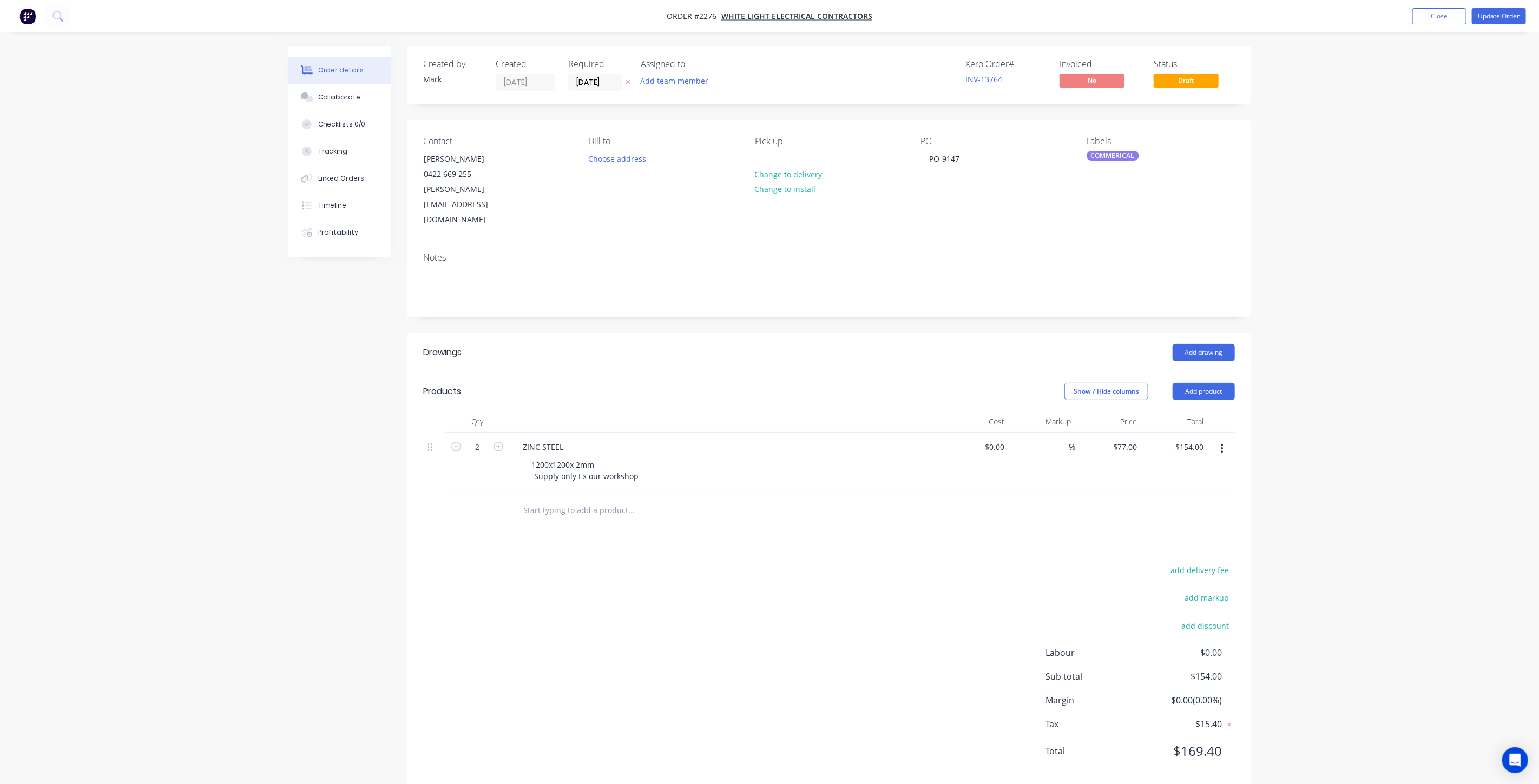
click at [1324, 156] on div "Order details Collaborate Checklists 0/0 Tracking Linked Orders Timeline Profit…" at bounding box center [769, 402] width 1539 height 804
click at [1489, 19] on button "Update Order" at bounding box center [1499, 16] width 55 height 16
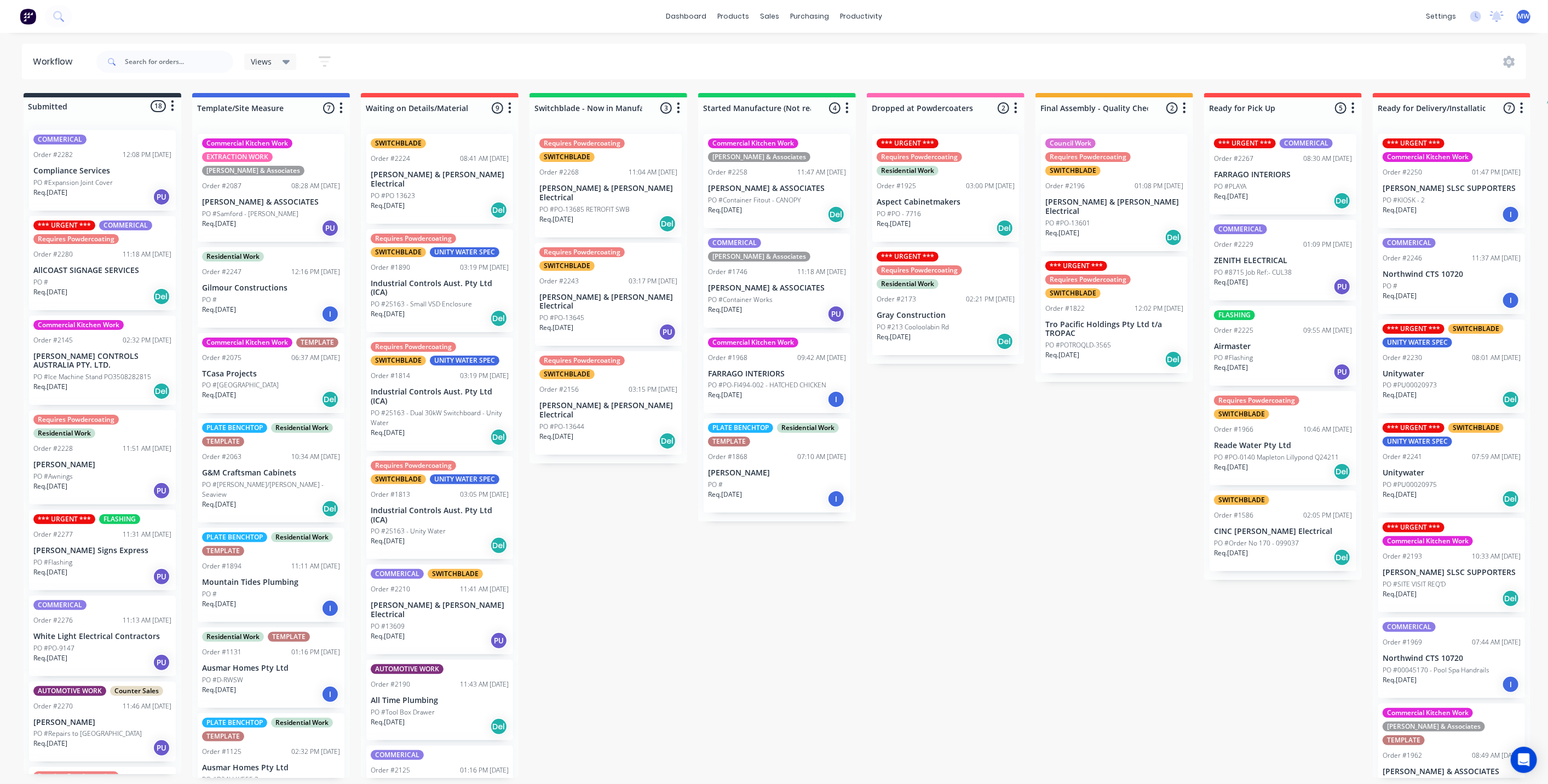
click at [653, 625] on div "Submitted 18 Status colour #273444 hex #273444 Save Cancel Summaries Total orde…" at bounding box center [904, 435] width 1826 height 685
click at [659, 637] on div "Submitted 18 Status colour #273444 hex #273444 Save Cancel Summaries Total orde…" at bounding box center [904, 435] width 1826 height 685
drag, startPoint x: 627, startPoint y: 548, endPoint x: 371, endPoint y: 28, distance: 579.6
click at [624, 543] on div "Submitted 18 Status colour #273444 hex #273444 Save Cancel Summaries Total orde…" at bounding box center [904, 435] width 1826 height 685
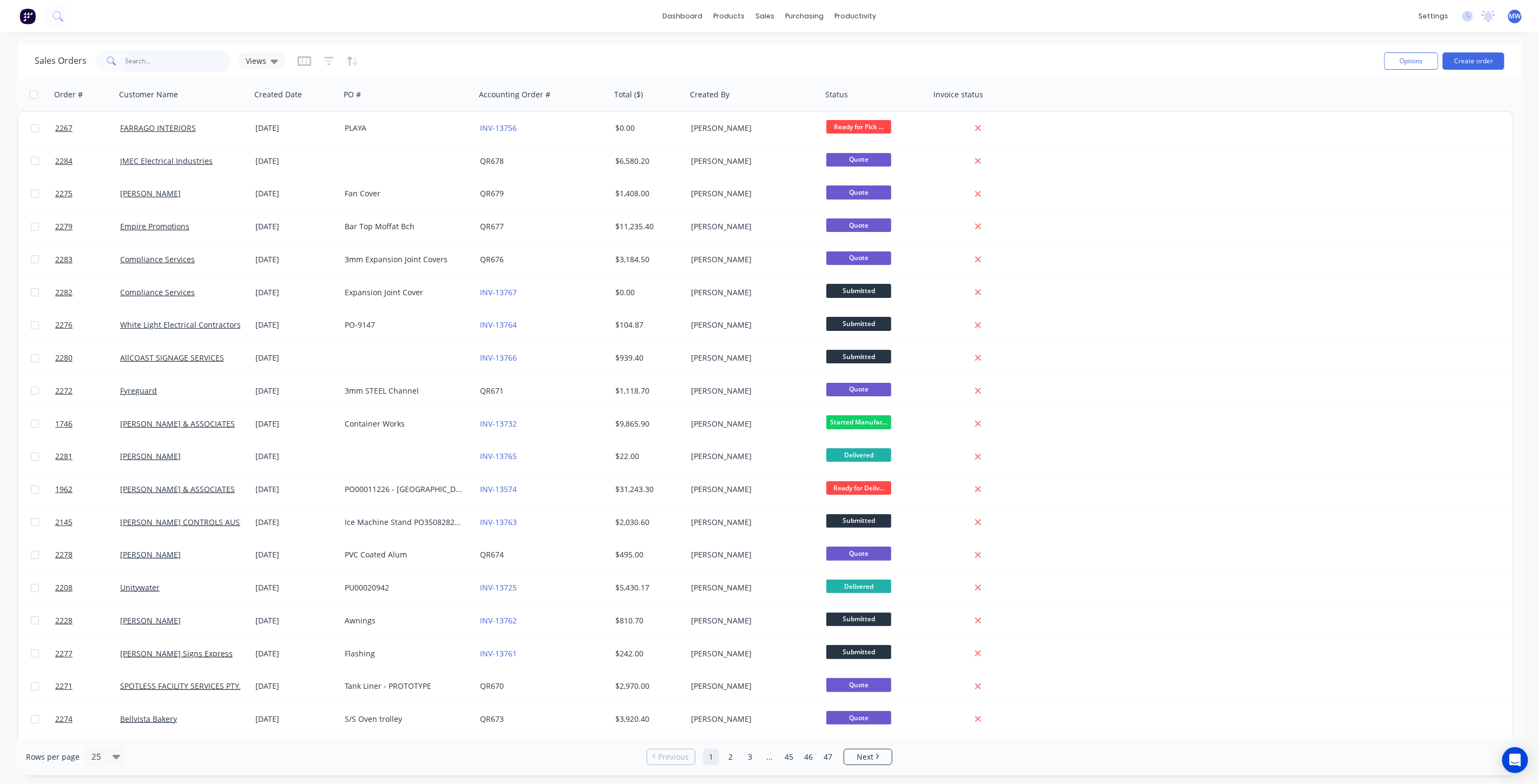
click at [177, 66] on input "text" at bounding box center [178, 60] width 106 height 21
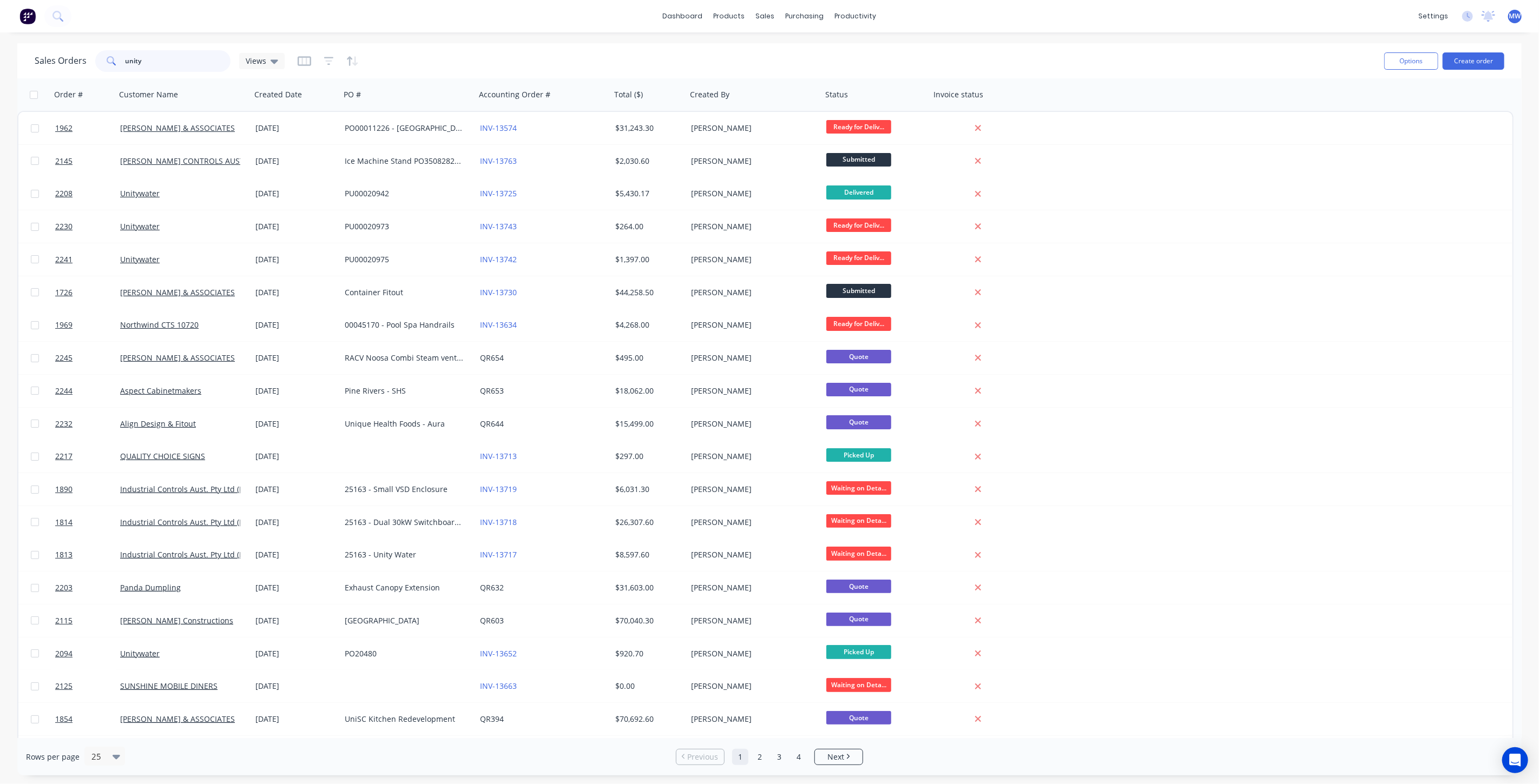
type input "unity"
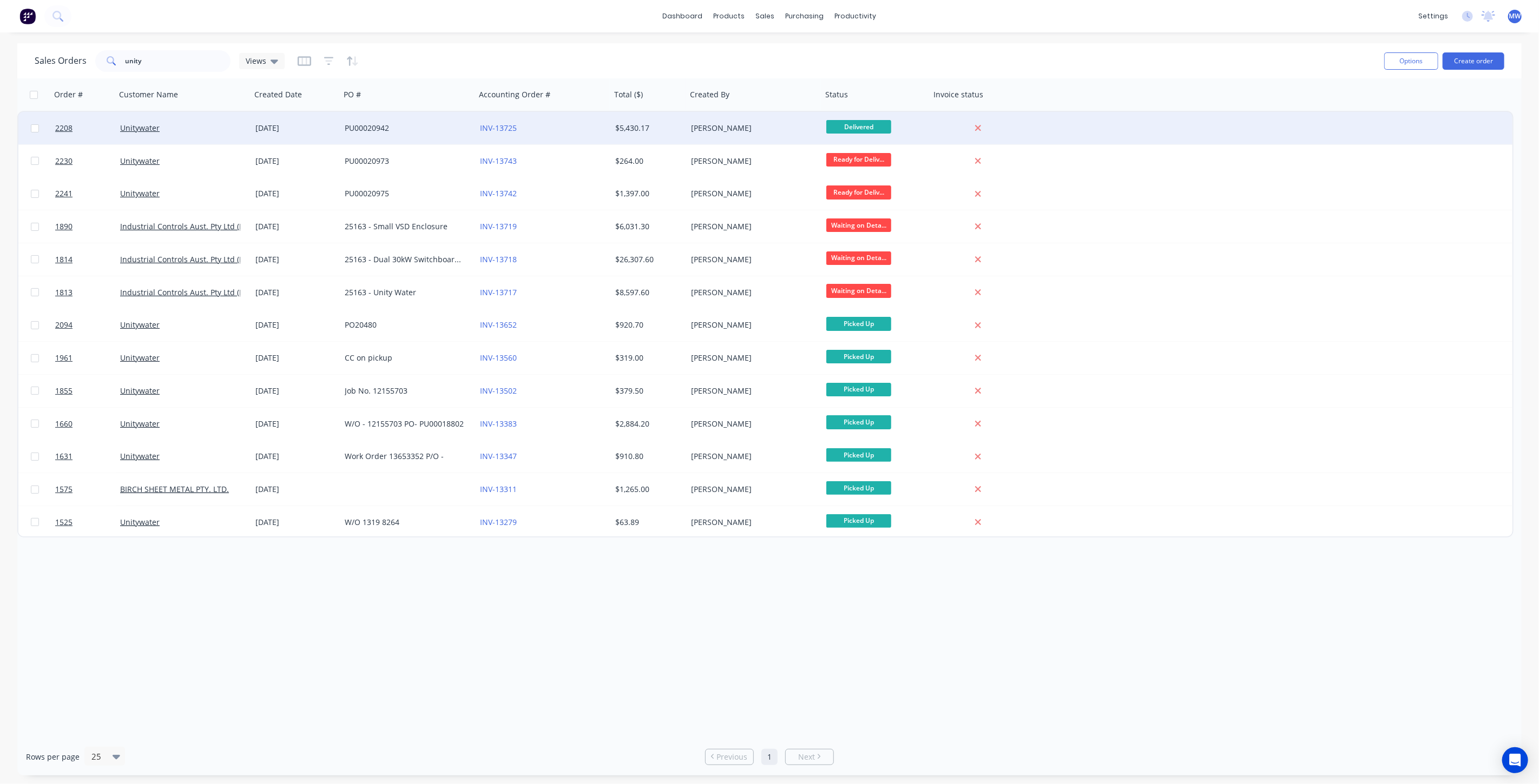
click at [421, 129] on div "PU00020942" at bounding box center [405, 128] width 120 height 11
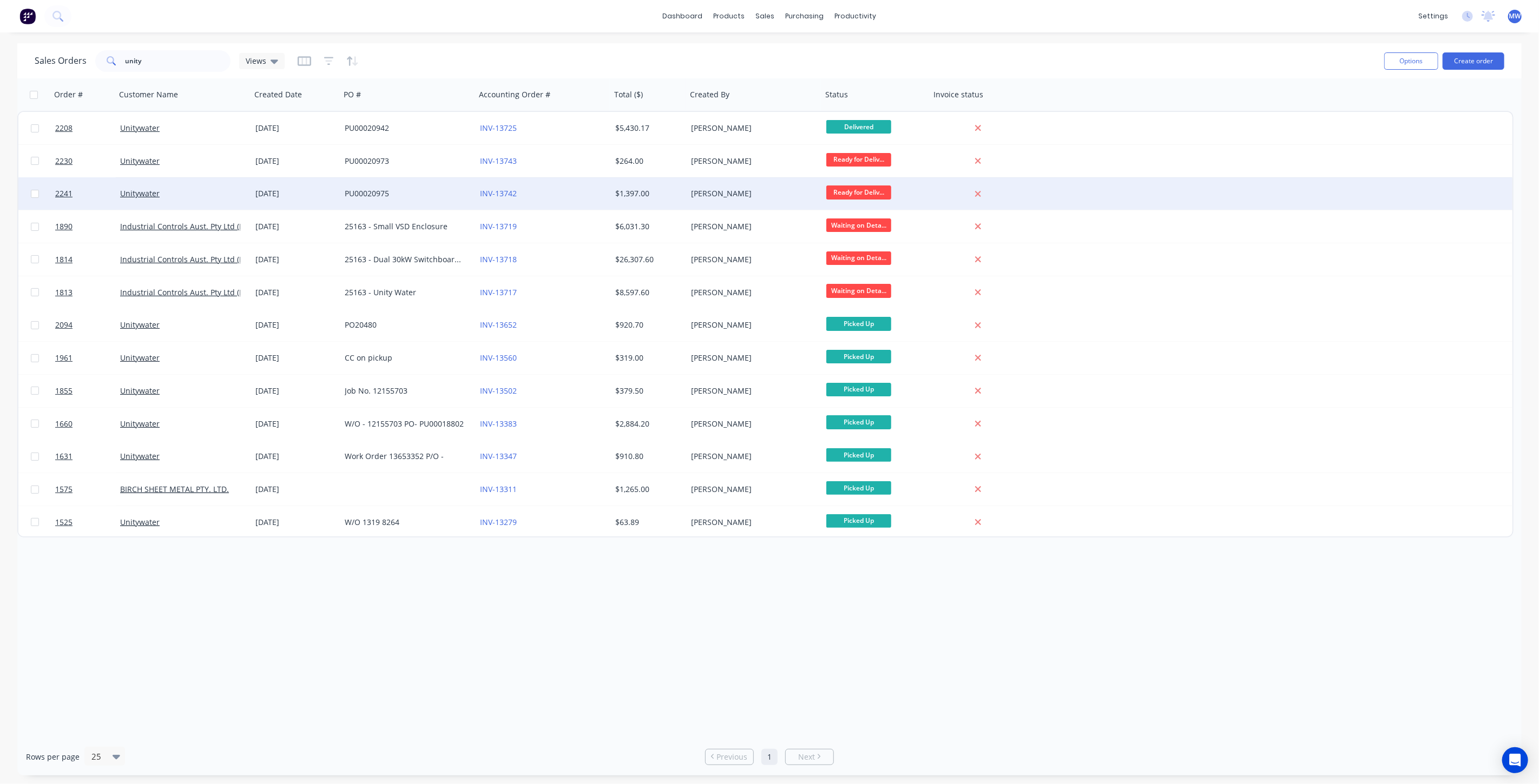
click at [435, 182] on div "PU00020975" at bounding box center [408, 193] width 135 height 32
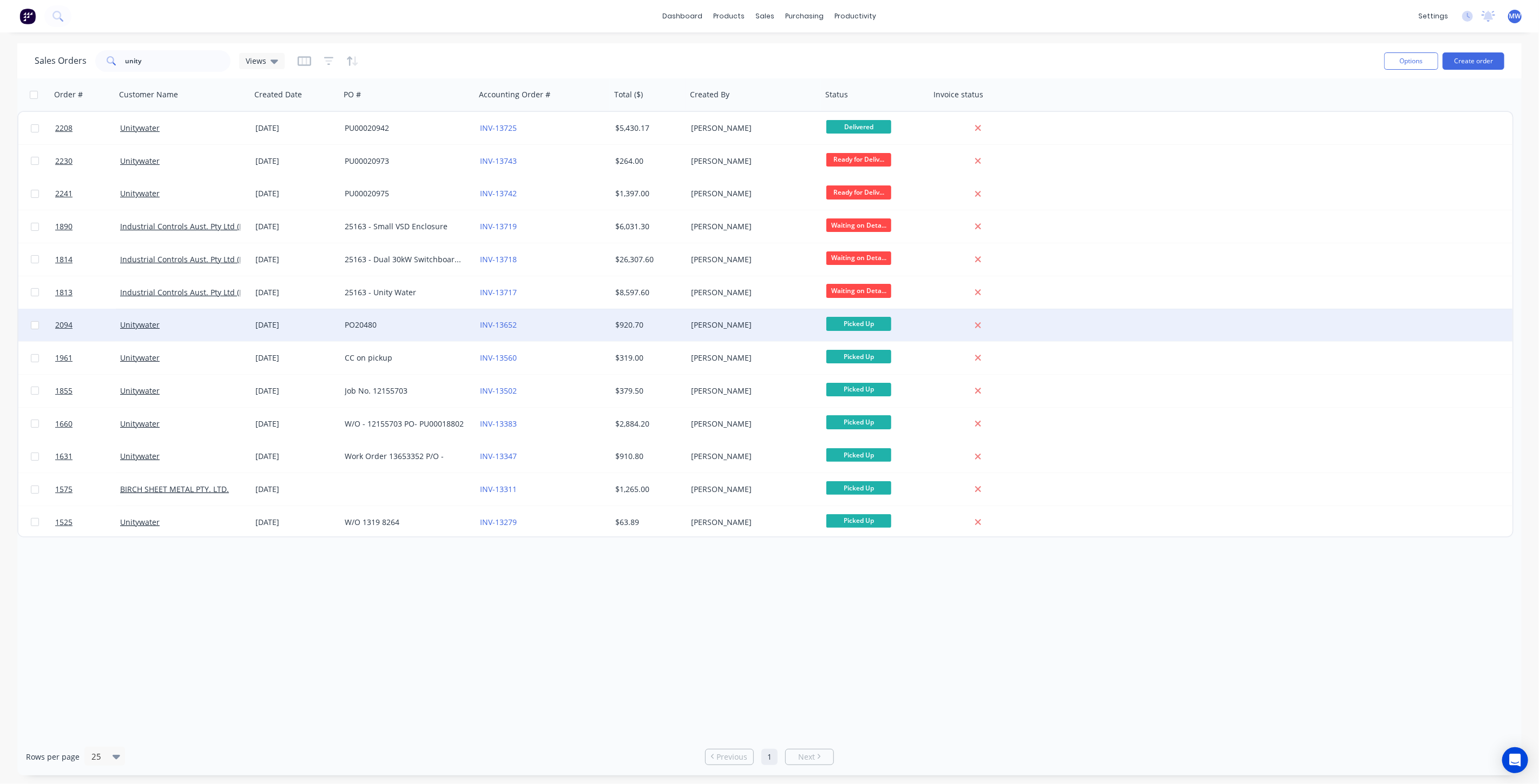
click at [388, 321] on div "PO20480" at bounding box center [405, 324] width 120 height 11
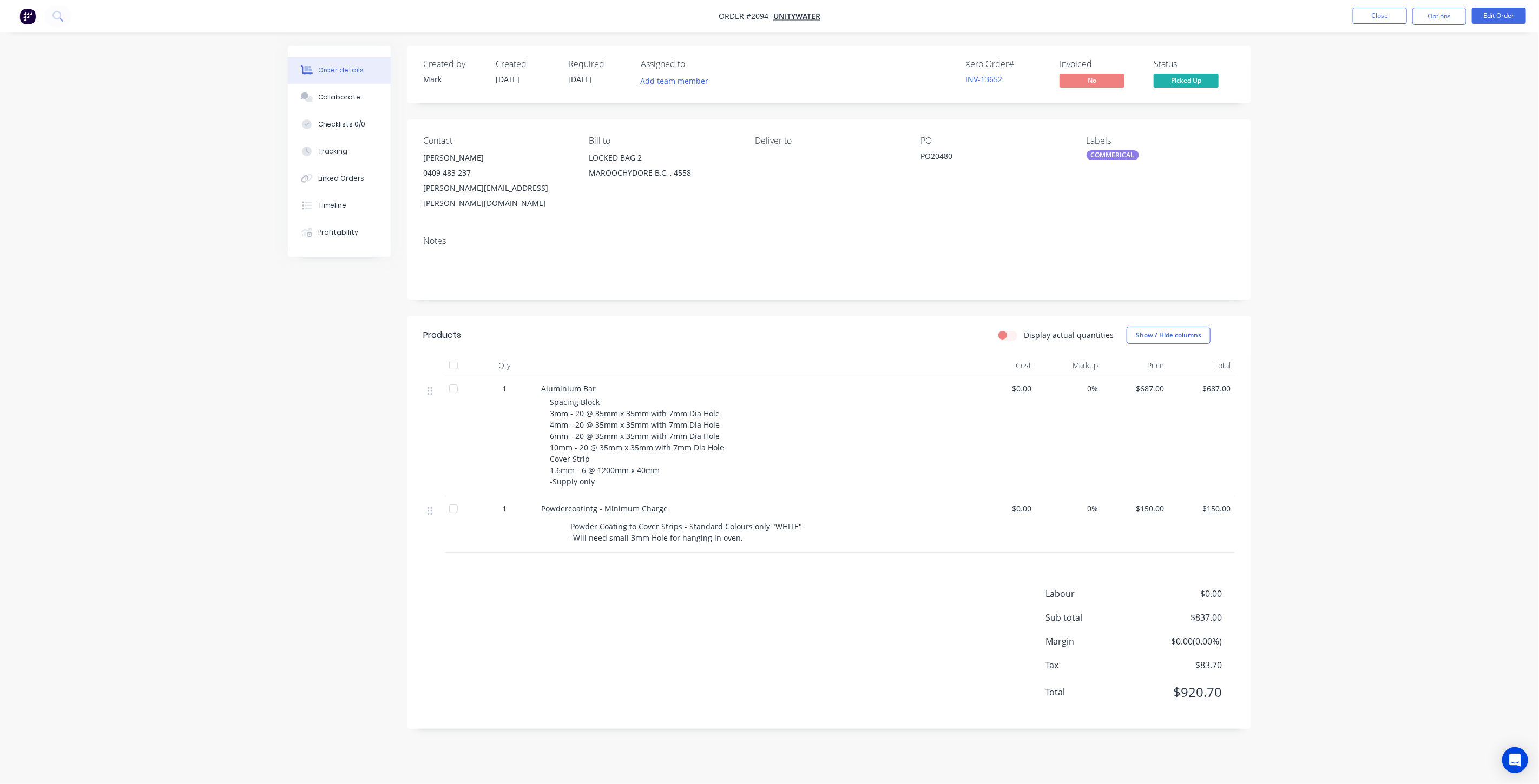
click at [1297, 340] on div "Order details Collaborate Checklists 0/0 Tracking Linked Orders Timeline Profit…" at bounding box center [769, 392] width 1539 height 784
click at [336, 100] on div "Collaborate" at bounding box center [340, 97] width 43 height 9
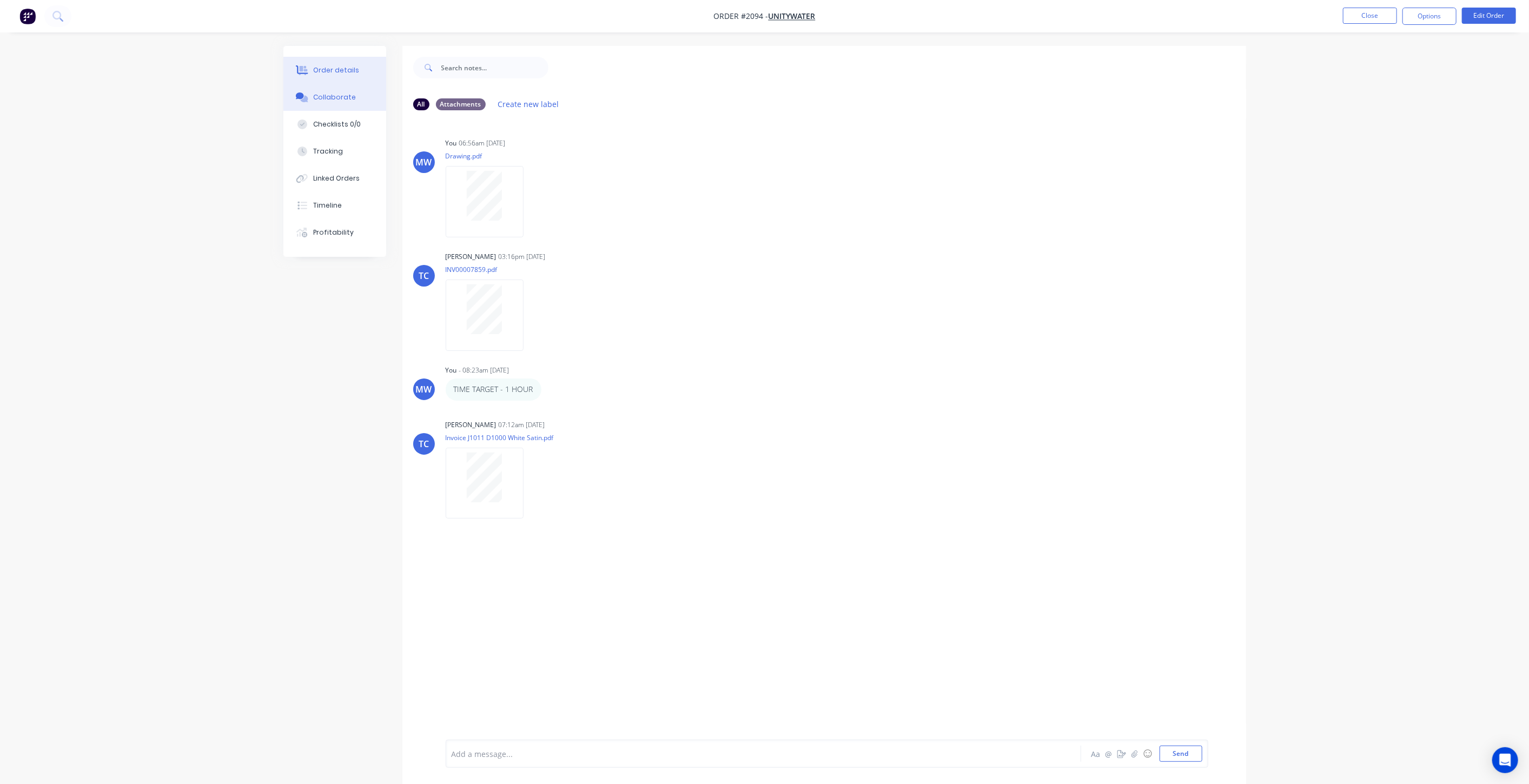
click at [337, 72] on div "Order details" at bounding box center [336, 70] width 46 height 9
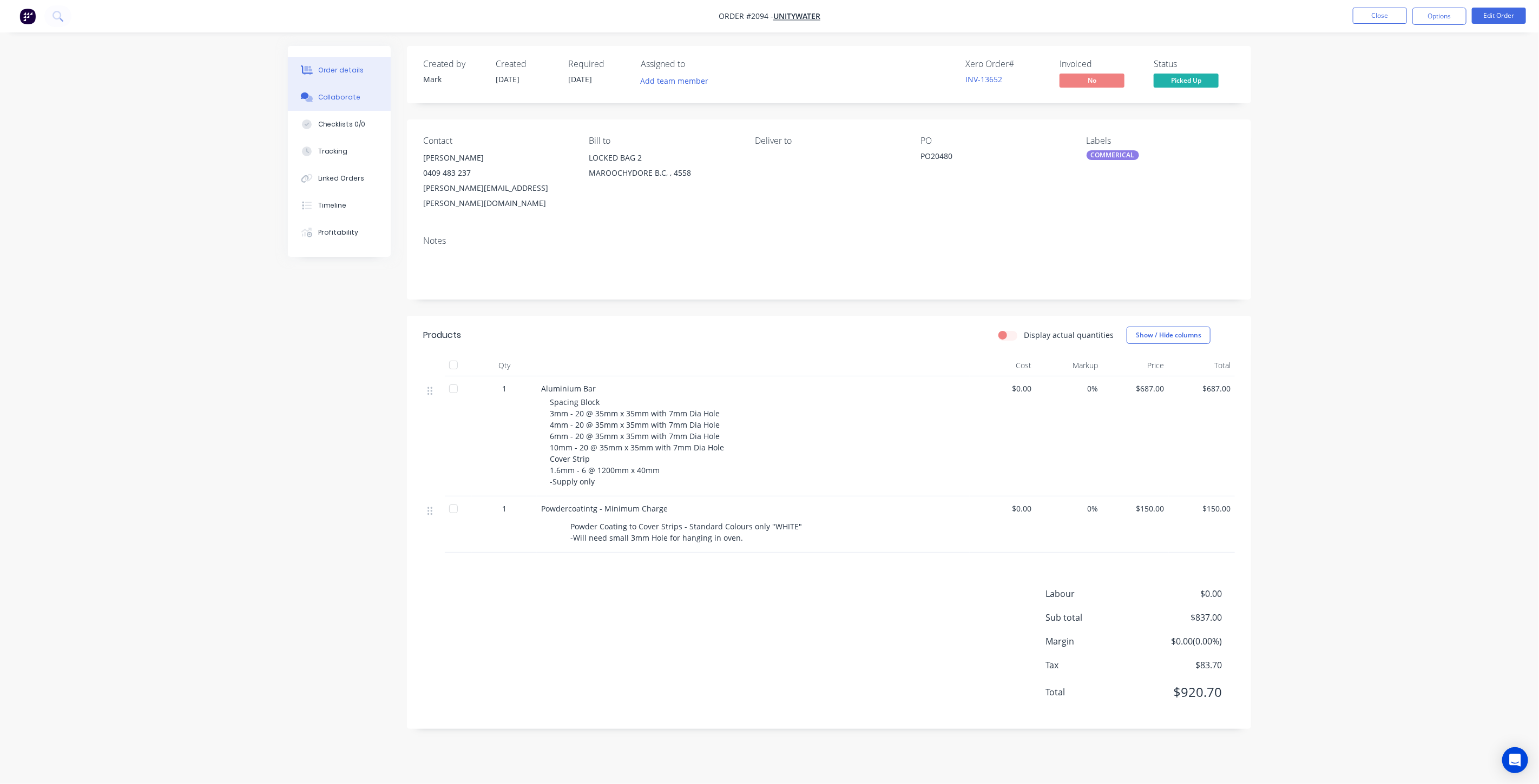
click at [334, 100] on div "Collaborate" at bounding box center [340, 97] width 43 height 9
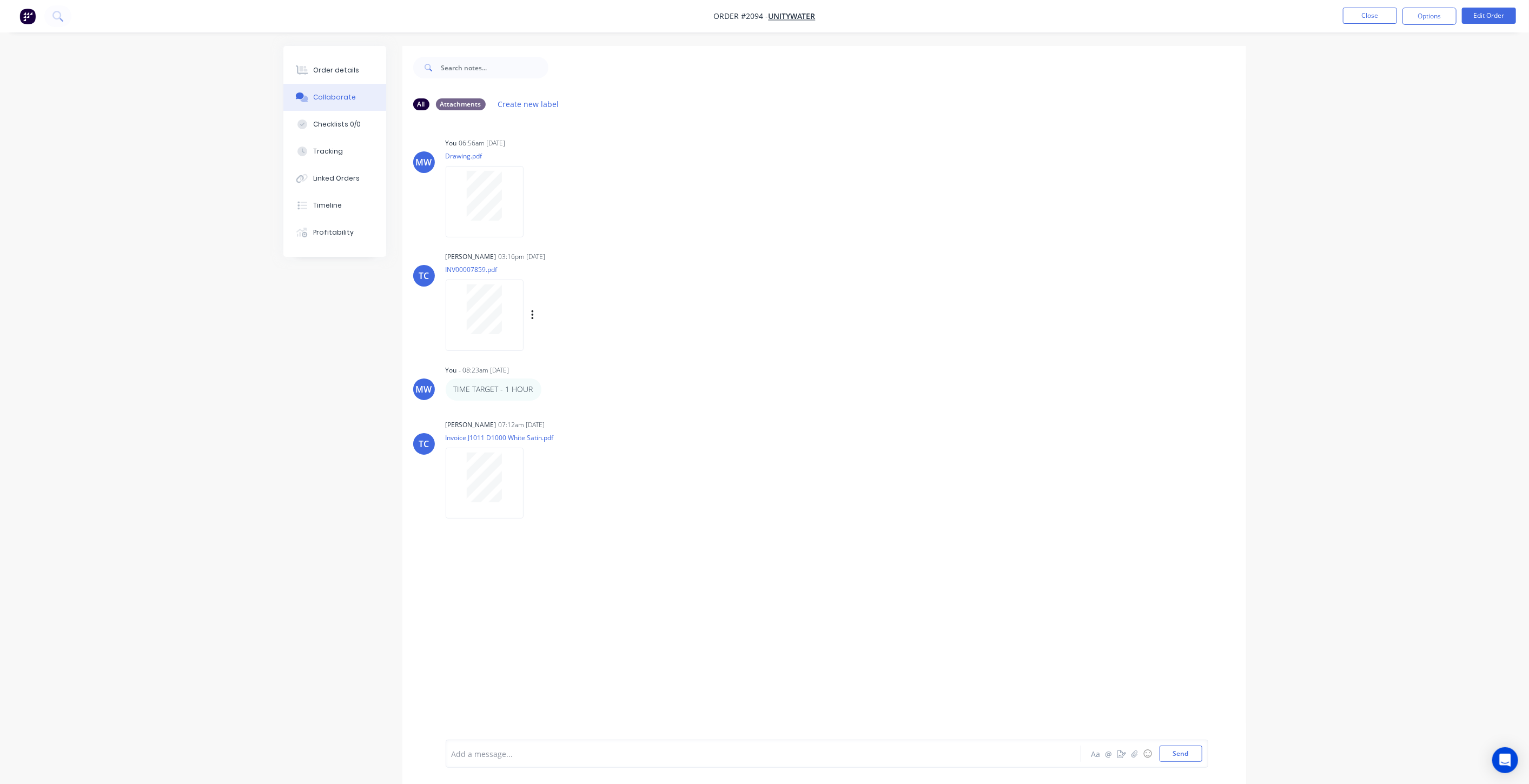
click at [503, 301] on div at bounding box center [484, 309] width 68 height 49
click at [506, 466] on div at bounding box center [484, 478] width 68 height 49
click at [1365, 14] on button "Close" at bounding box center [1370, 15] width 54 height 16
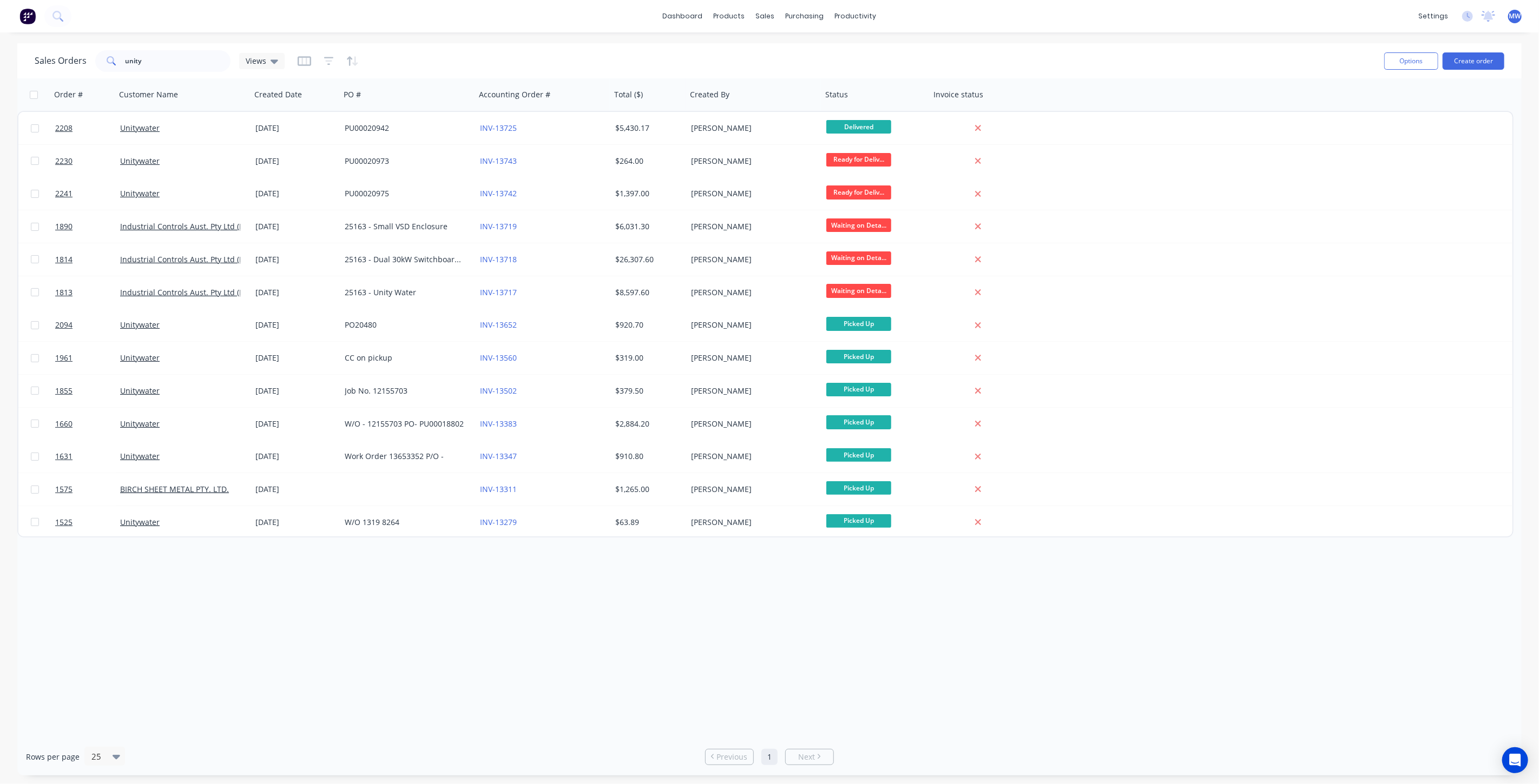
click at [468, 655] on div "Order # Customer Name Created Date PO # Accounting Order # Total ($) Created By…" at bounding box center [769, 408] width 1504 height 660
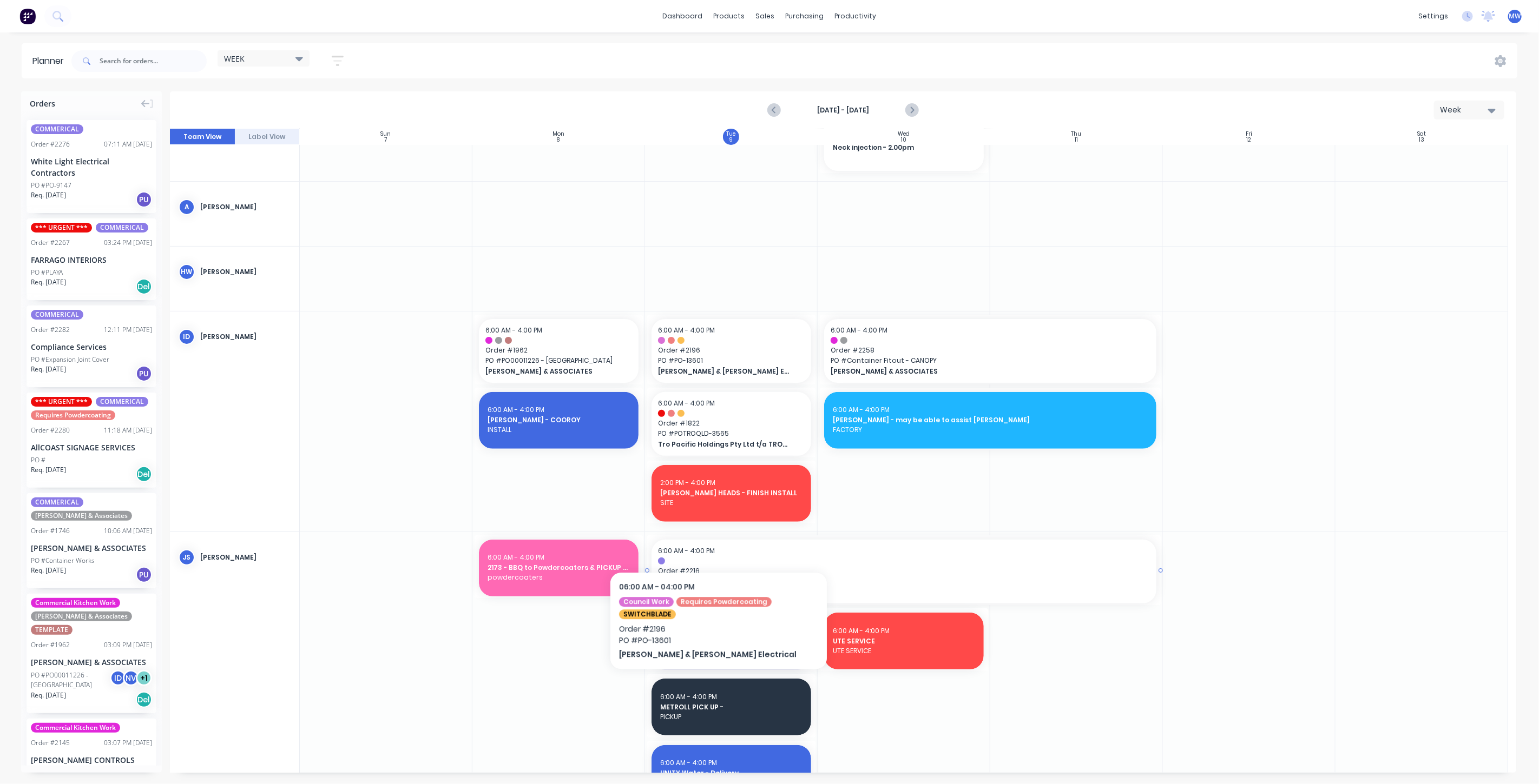
scroll to position [360, 0]
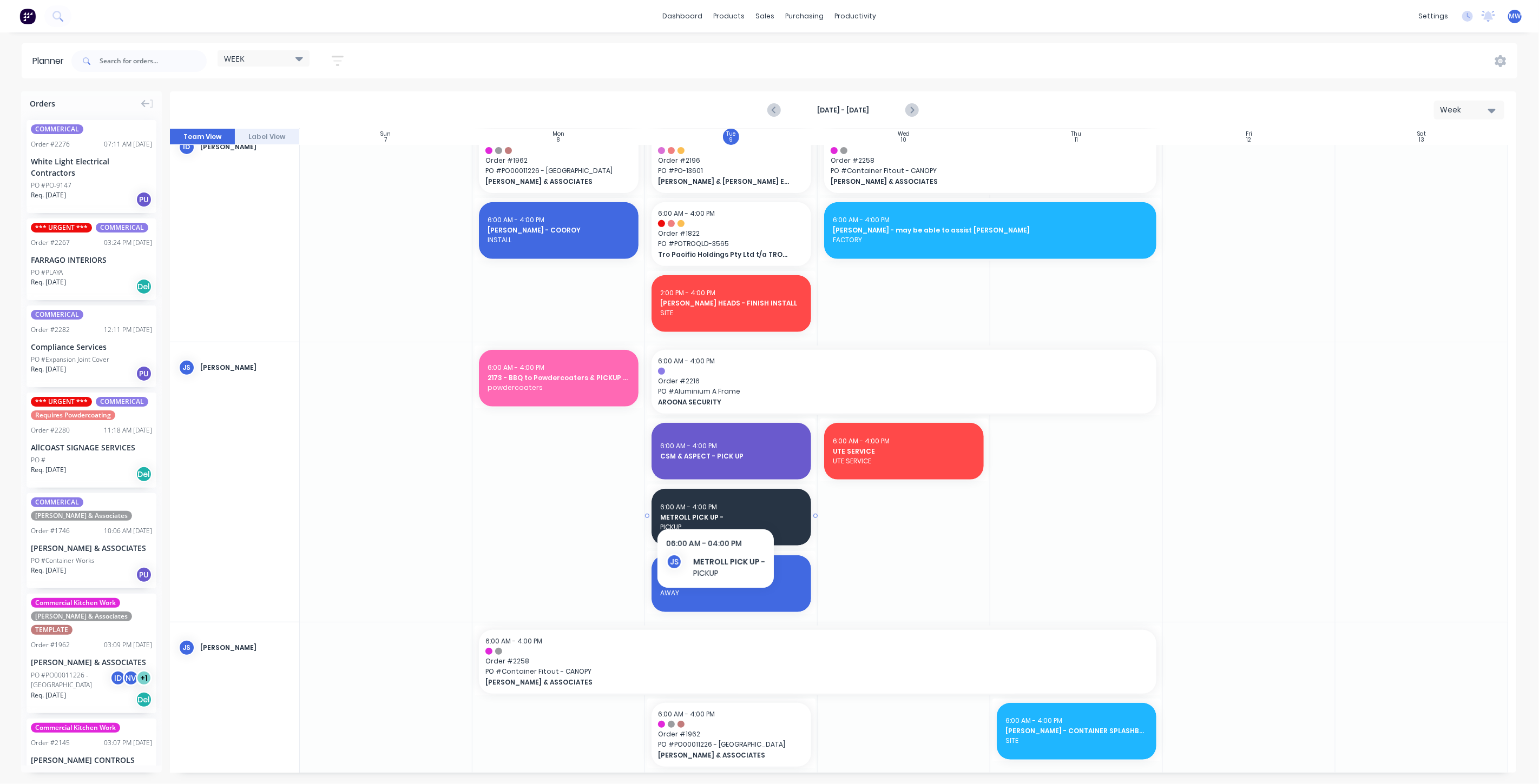
click at [715, 505] on div "6:00 AM - 4:00 PM" at bounding box center [731, 506] width 142 height 9
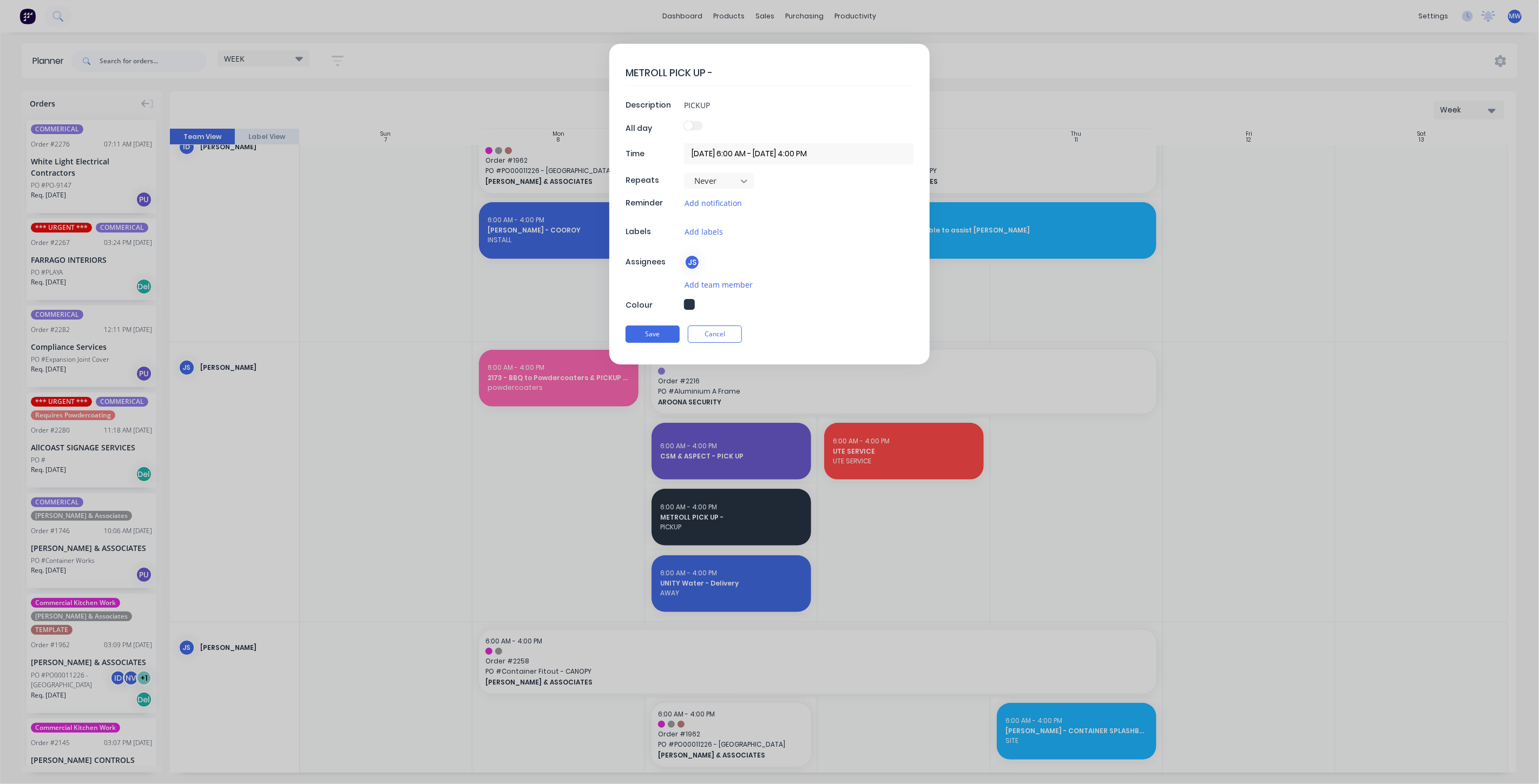
click at [711, 340] on button "Cancel" at bounding box center [715, 334] width 55 height 17
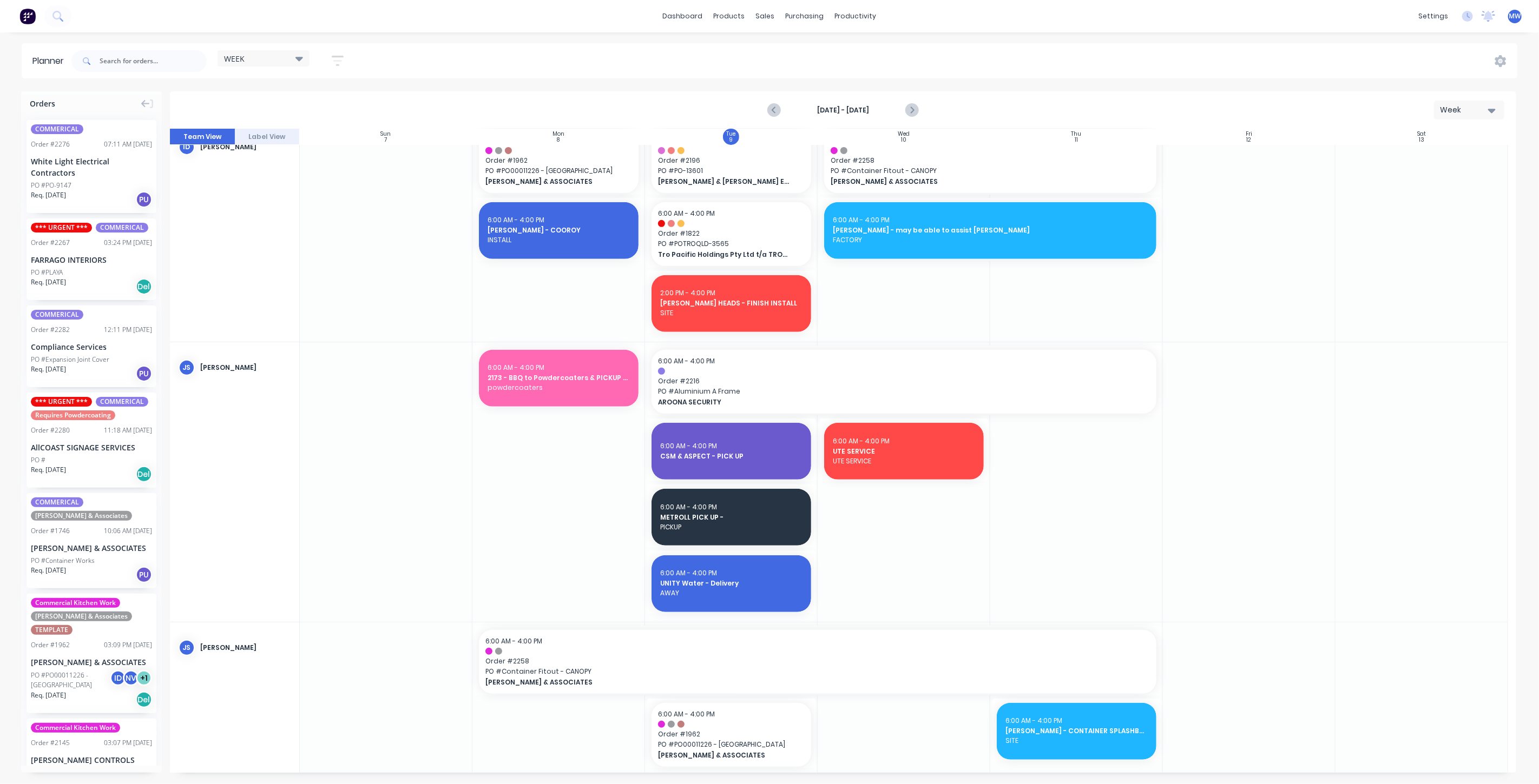
click at [726, 616] on div at bounding box center [731, 482] width 173 height 279
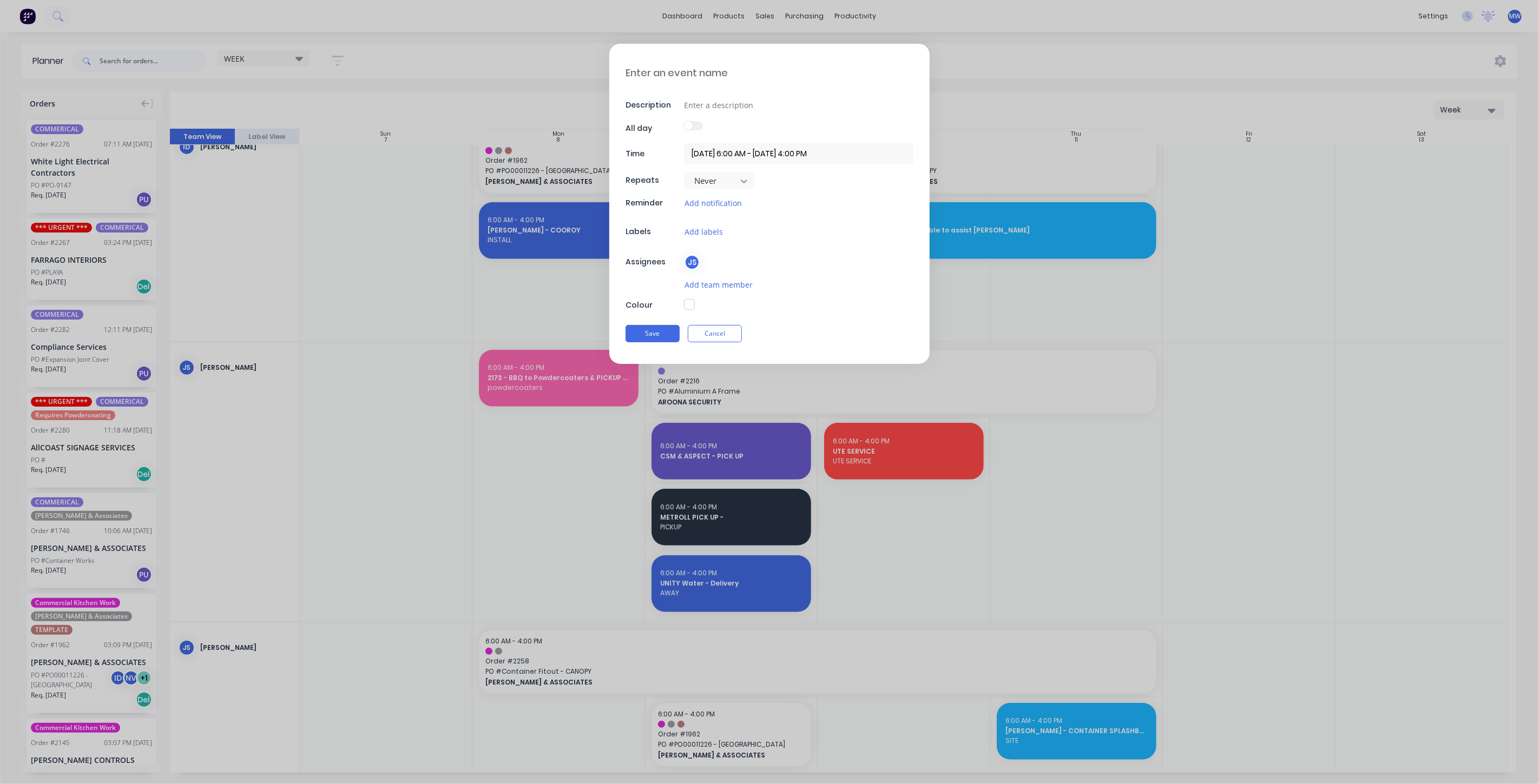
click at [747, 72] on textarea at bounding box center [769, 73] width 288 height 26
type textarea "x"
type textarea "T"
type textarea "x"
type textarea "TR"
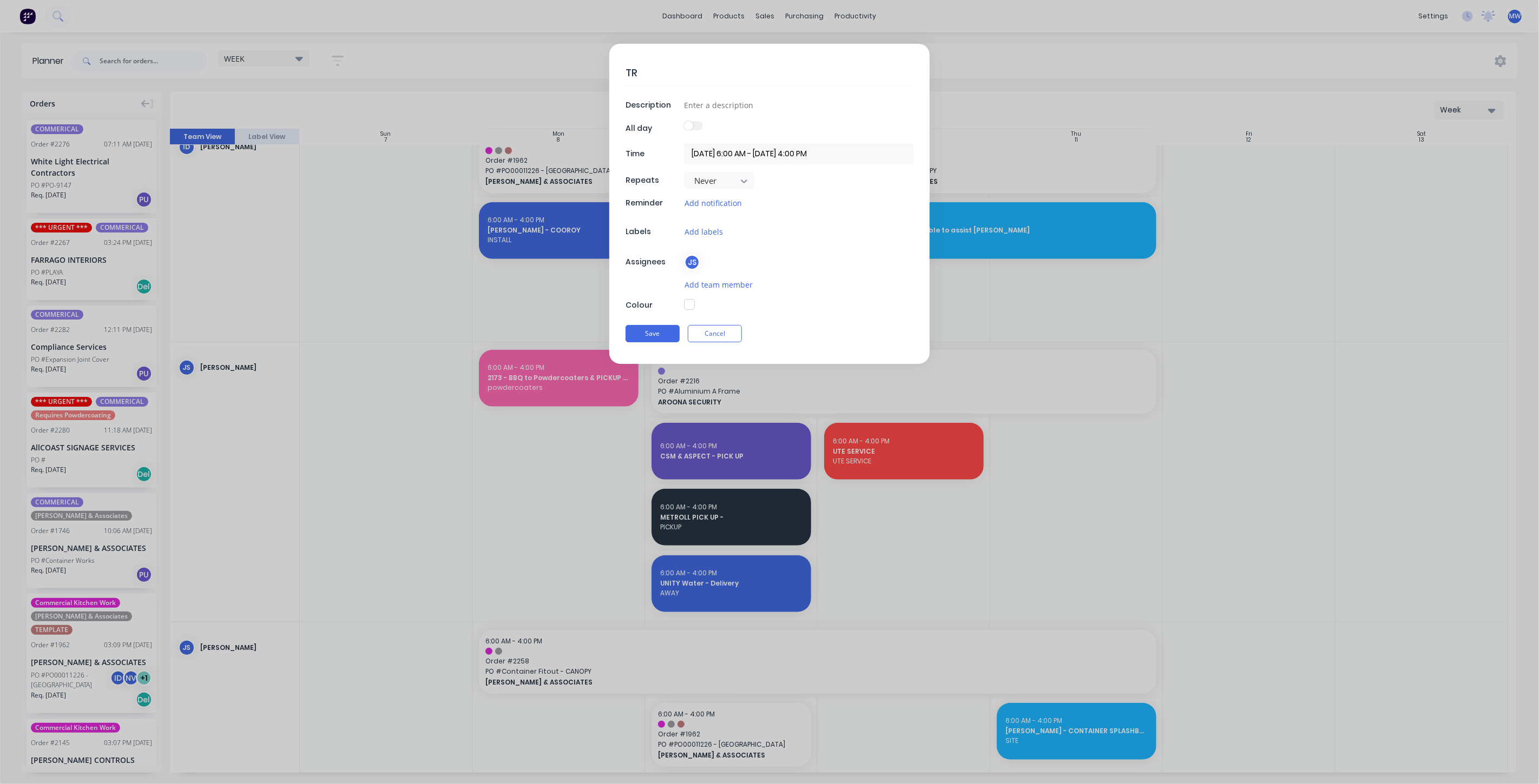
type textarea "x"
type textarea "TRO"
type textarea "x"
type textarea "TROP"
type textarea "x"
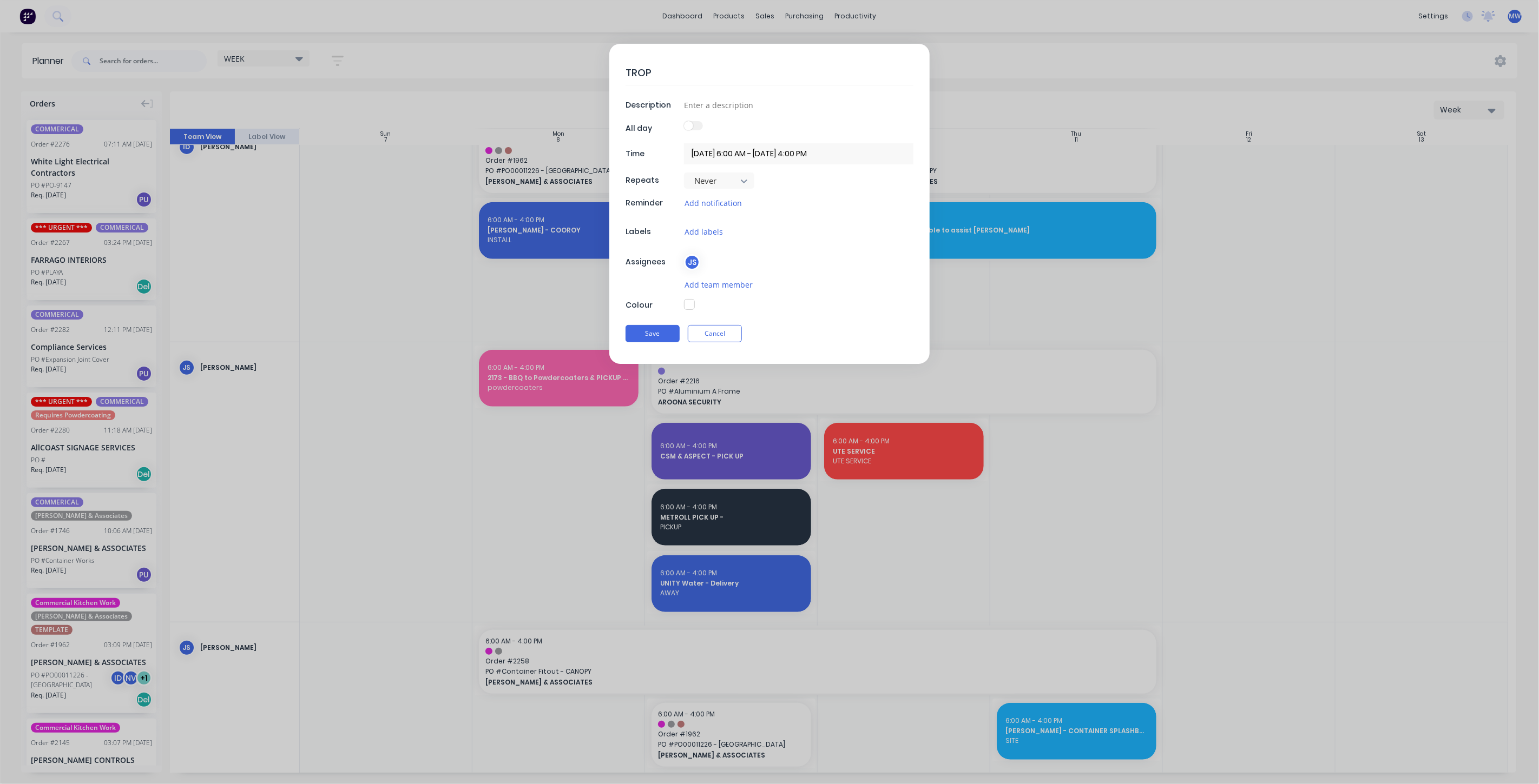
type textarea "TROPA"
type textarea "x"
type textarea "TROPAC"
type textarea "x"
type textarea "TROPAC"
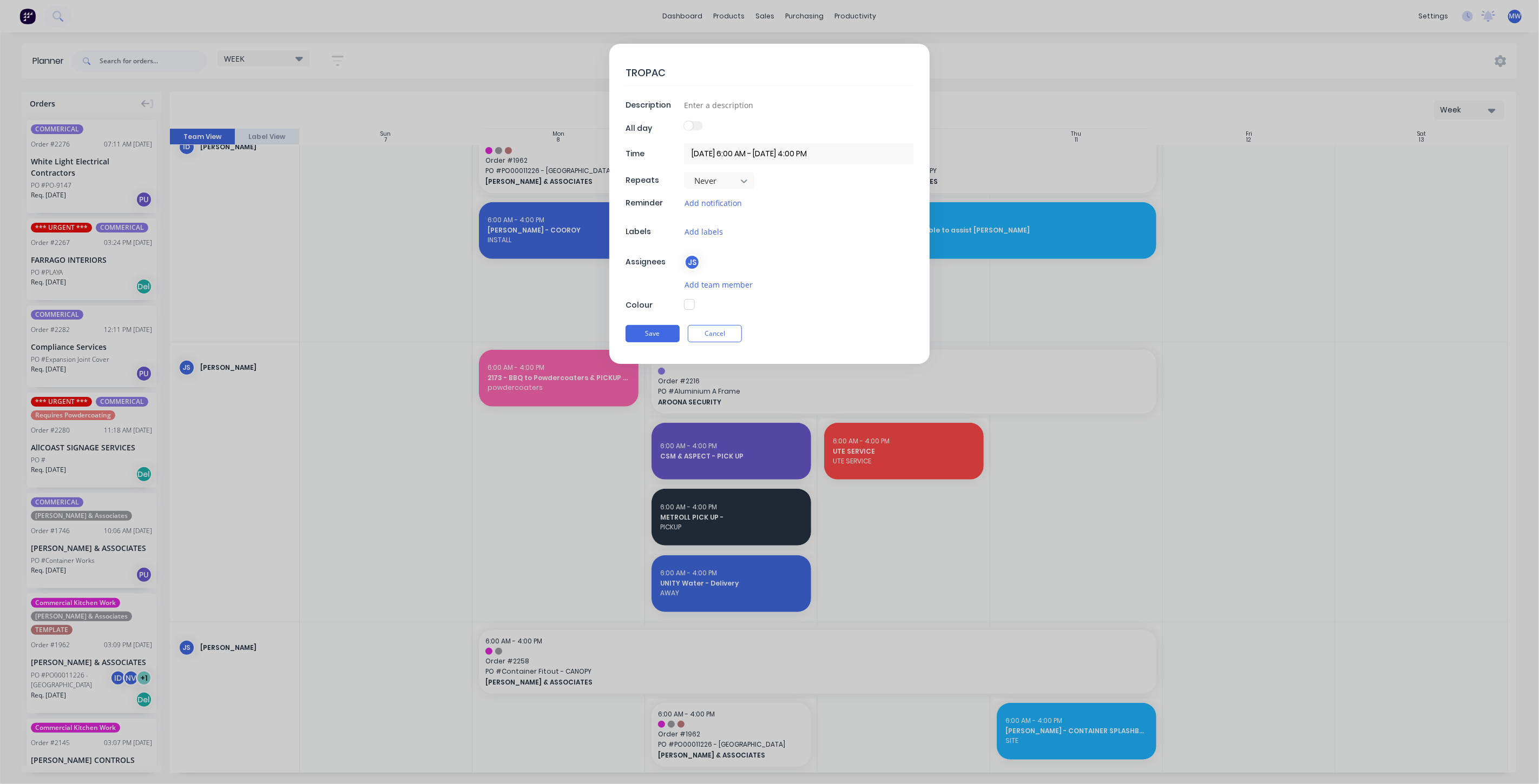
type textarea "x"
type textarea "TROPAC D"
type textarea "x"
type textarea "TROPAC DE"
type textarea "x"
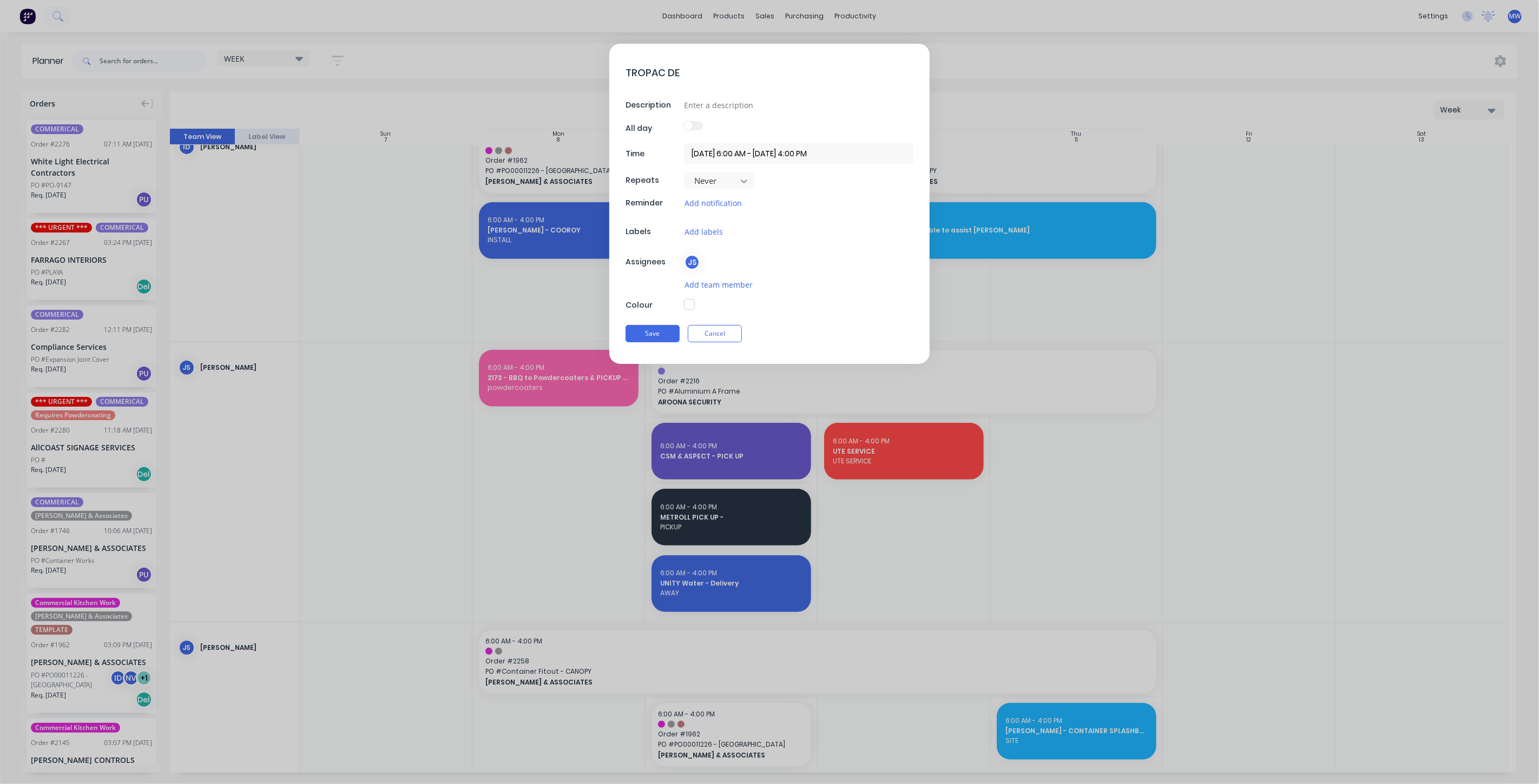
type textarea "TROPAC DEL"
type textarea "x"
type textarea "TROPAC DELI"
type textarea "x"
type textarea "TROPAC DELIV"
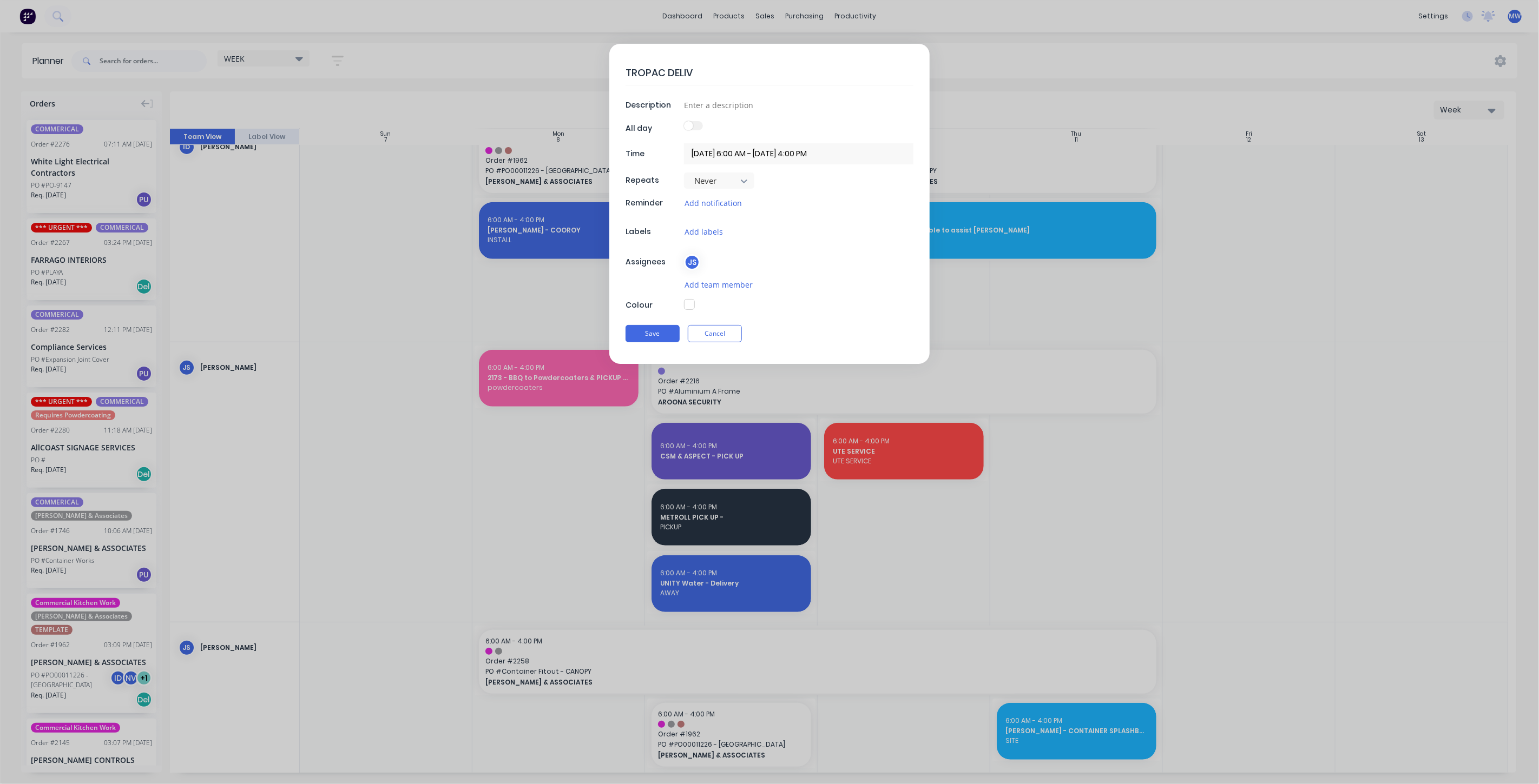
type textarea "x"
type textarea "TROPAC DELIVE"
type textarea "x"
type textarea "TROPAC DELIVER"
type textarea "x"
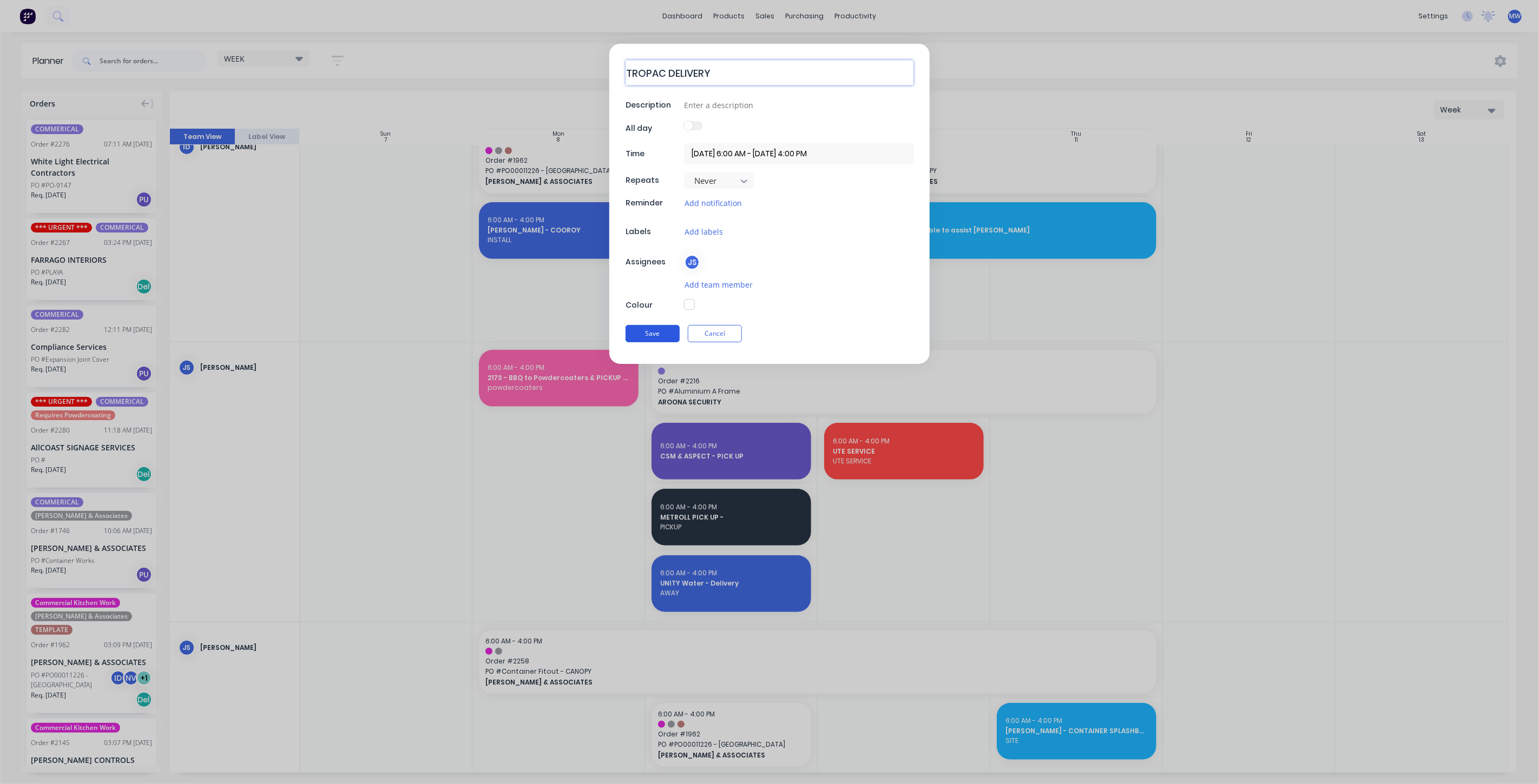
type textarea "TROPAC DELIVERY"
click at [664, 333] on button "Save" at bounding box center [652, 334] width 55 height 17
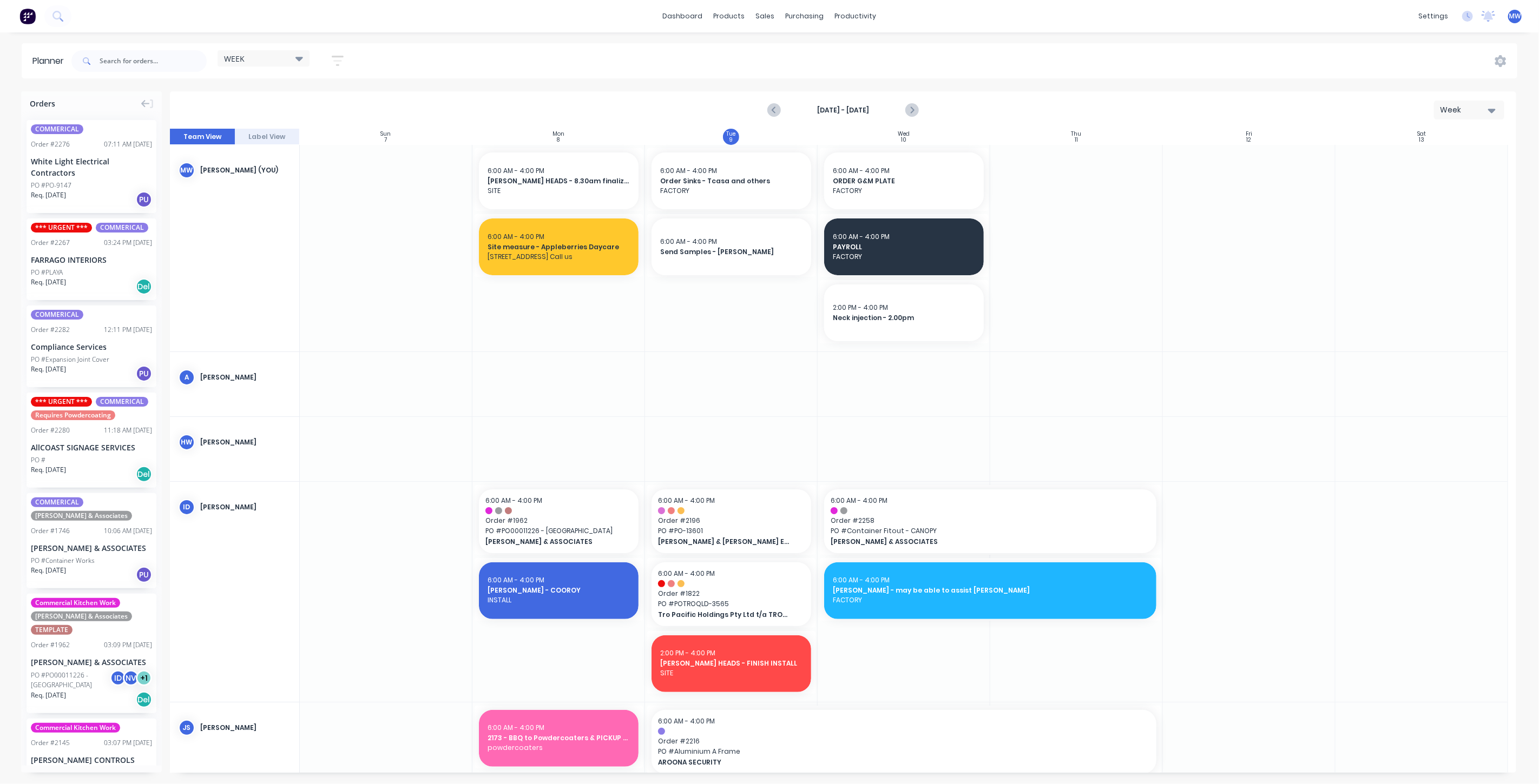
click at [737, 300] on div at bounding box center [731, 248] width 173 height 207
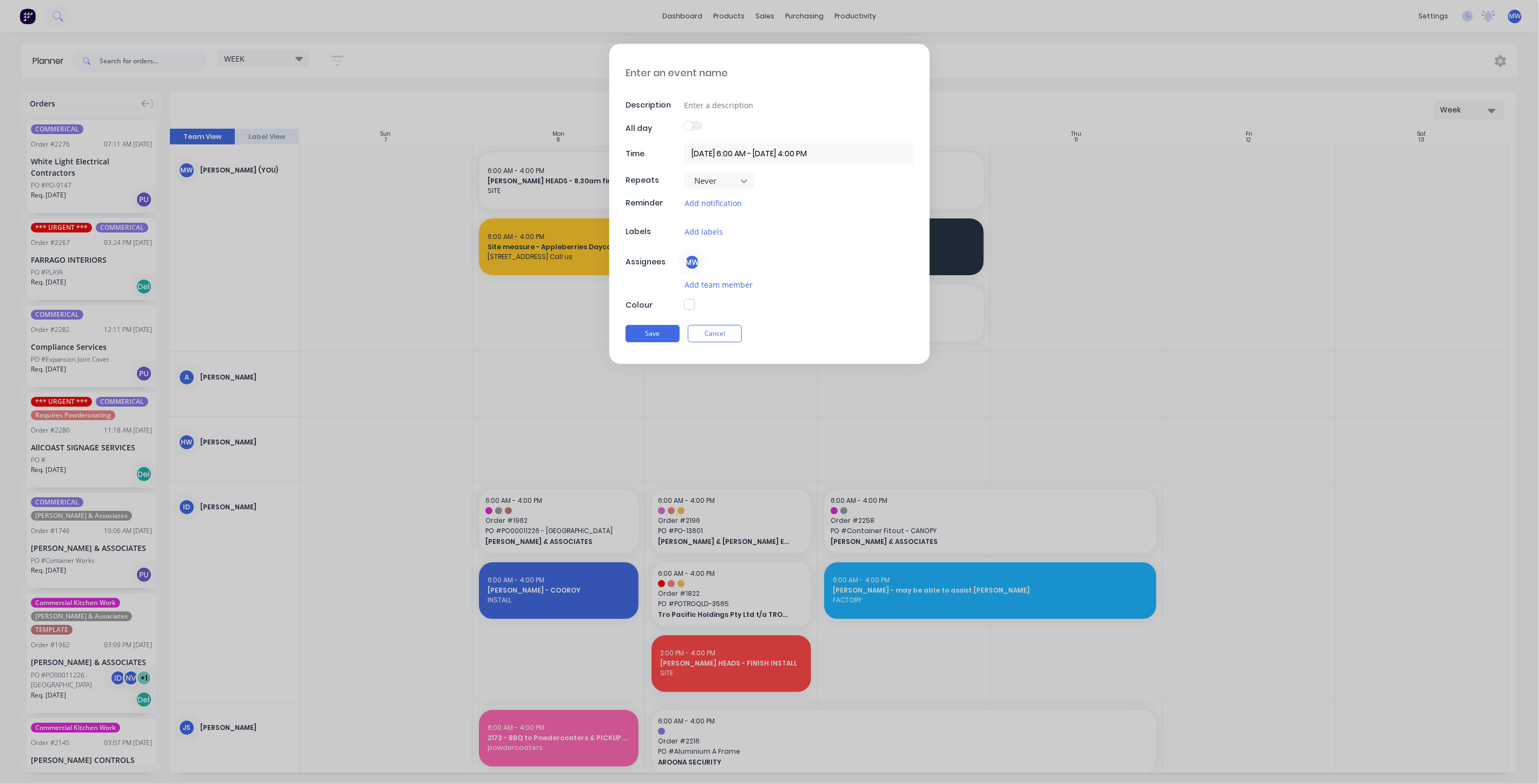
click at [715, 327] on button "Cancel" at bounding box center [715, 334] width 55 height 17
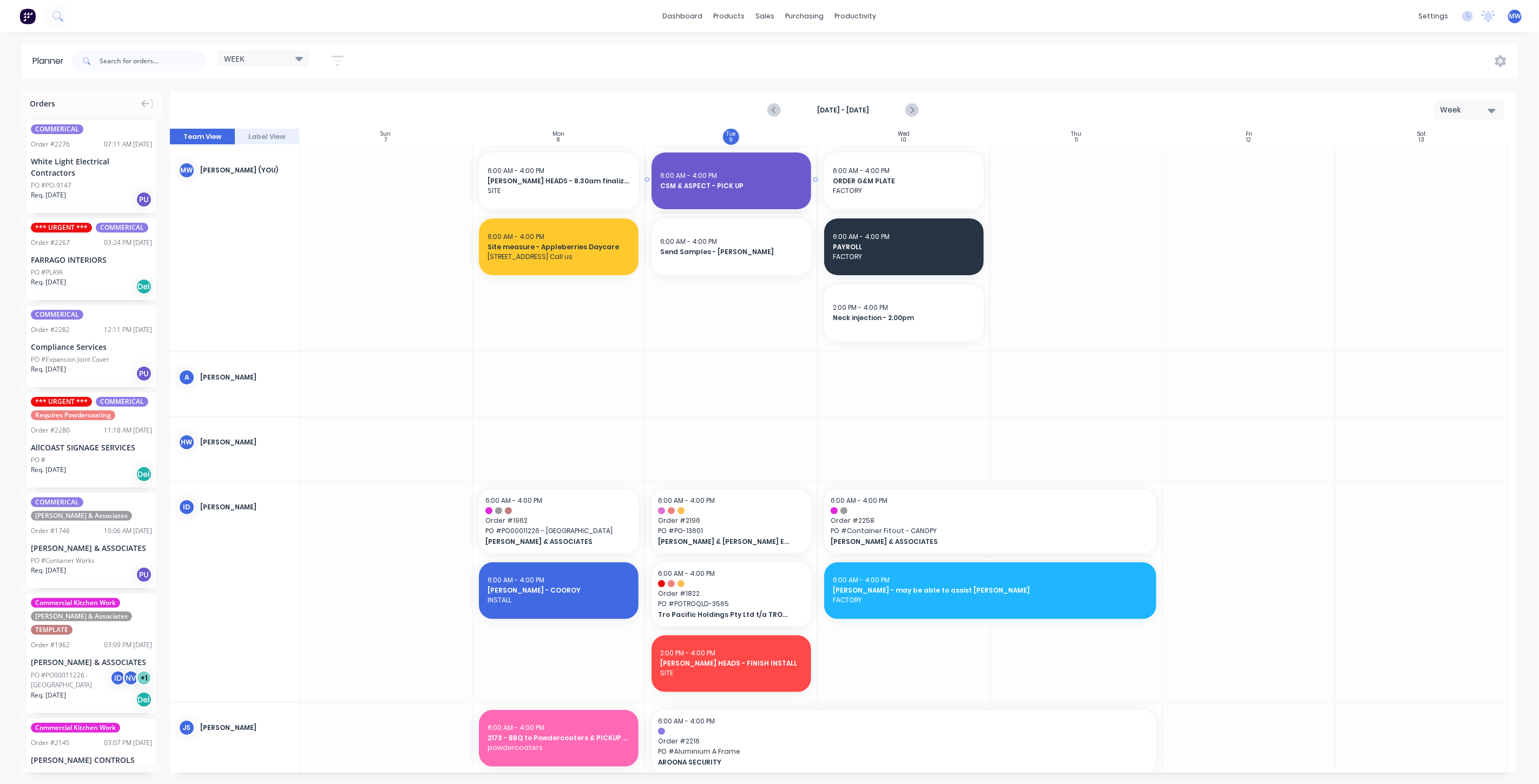
drag, startPoint x: 713, startPoint y: 638, endPoint x: 739, endPoint y: 177, distance: 461.7
drag, startPoint x: 719, startPoint y: 651, endPoint x: 726, endPoint y: 189, distance: 462.1
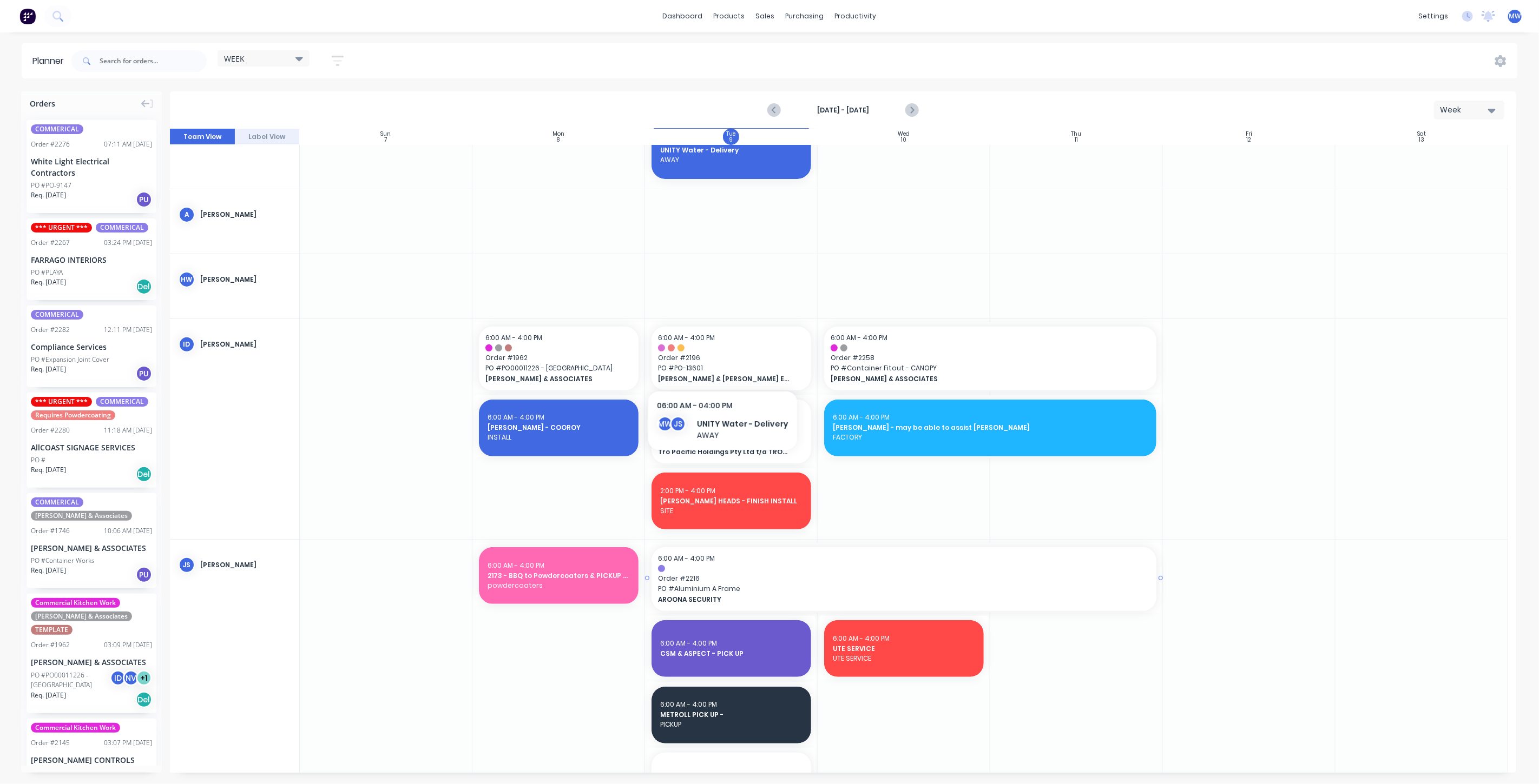
scroll to position [421, 0]
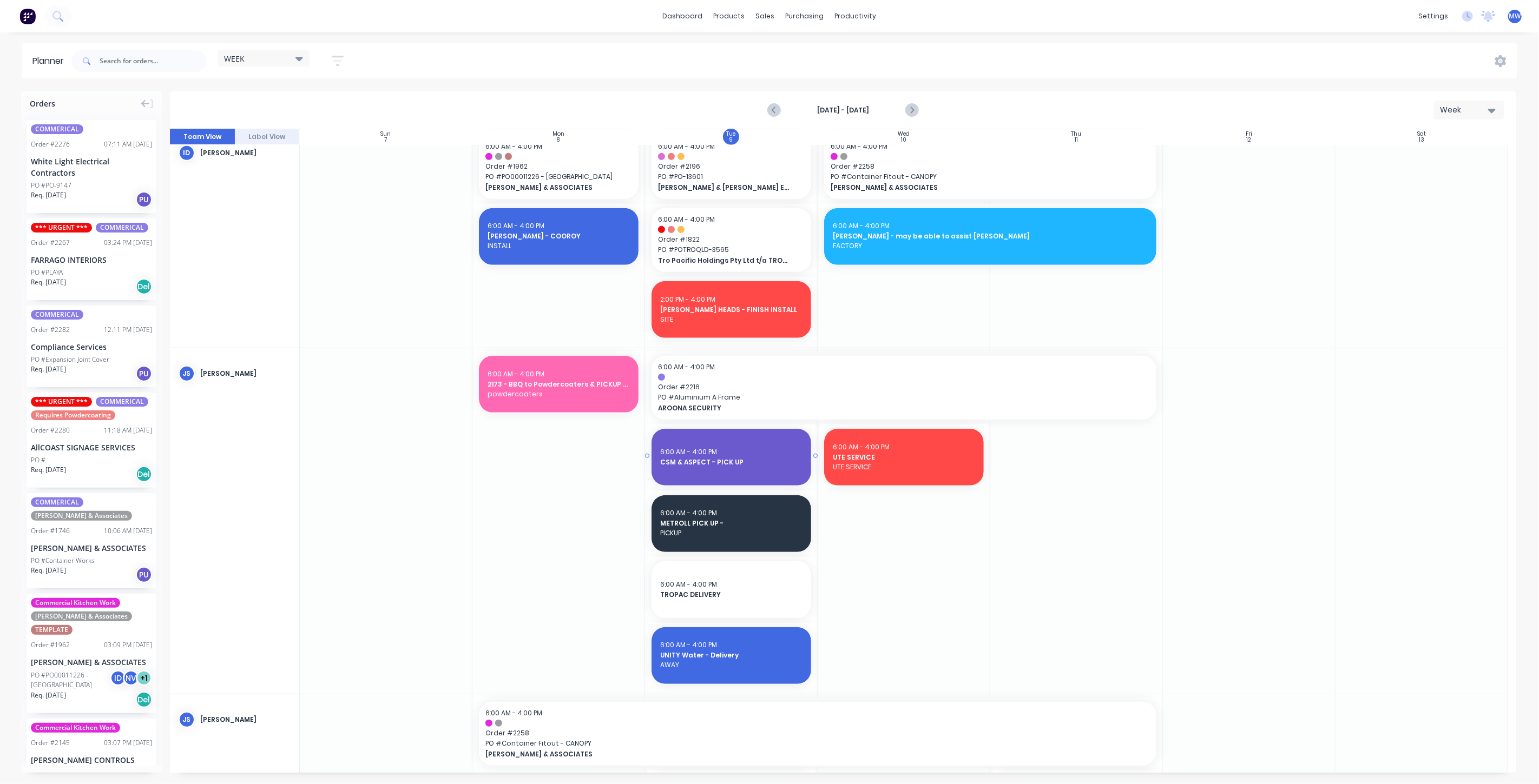
click at [722, 461] on span "CSM & ASPECT - PICK UP" at bounding box center [731, 461] width 142 height 9
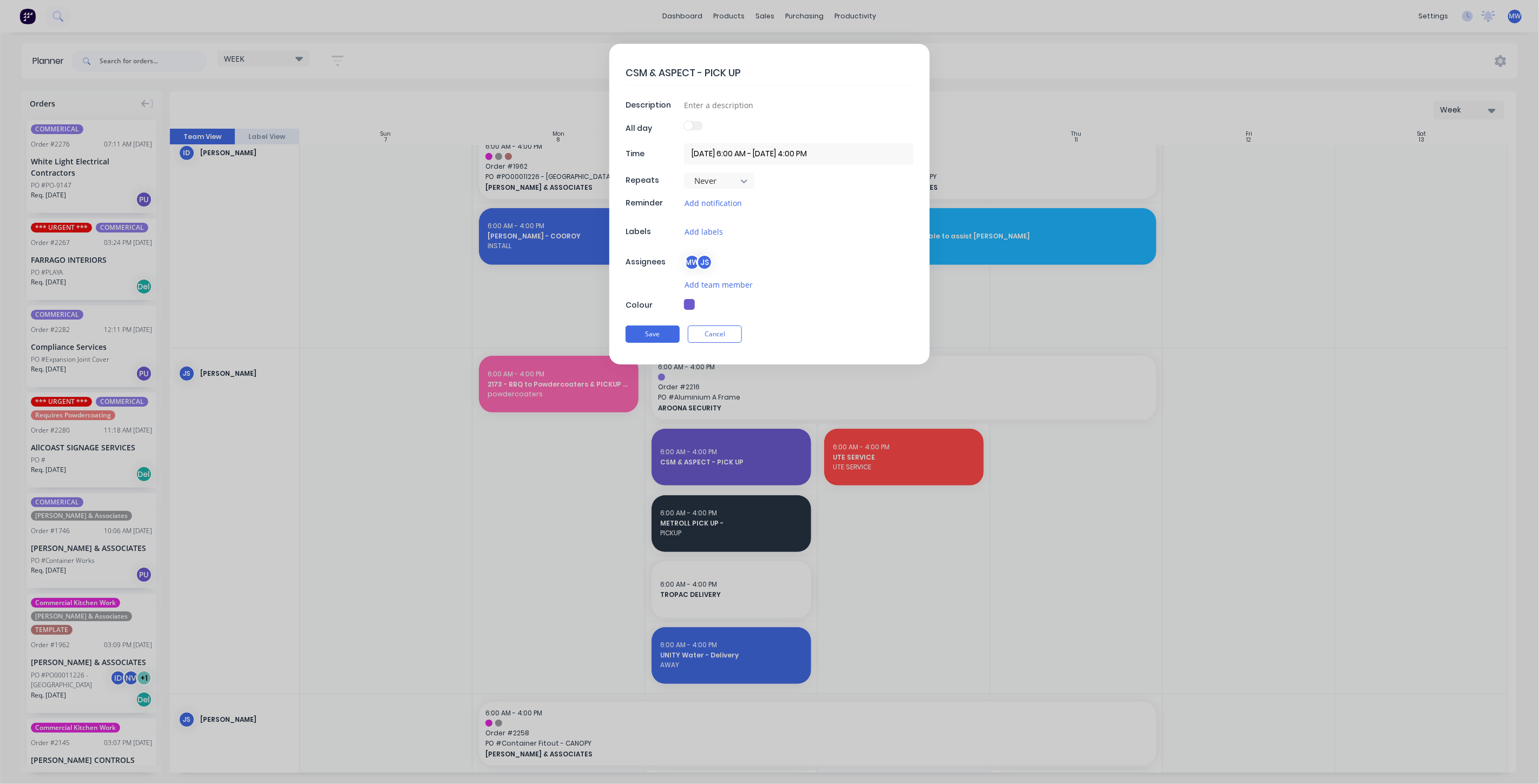
click at [695, 258] on div "MW" at bounding box center [692, 262] width 16 height 16
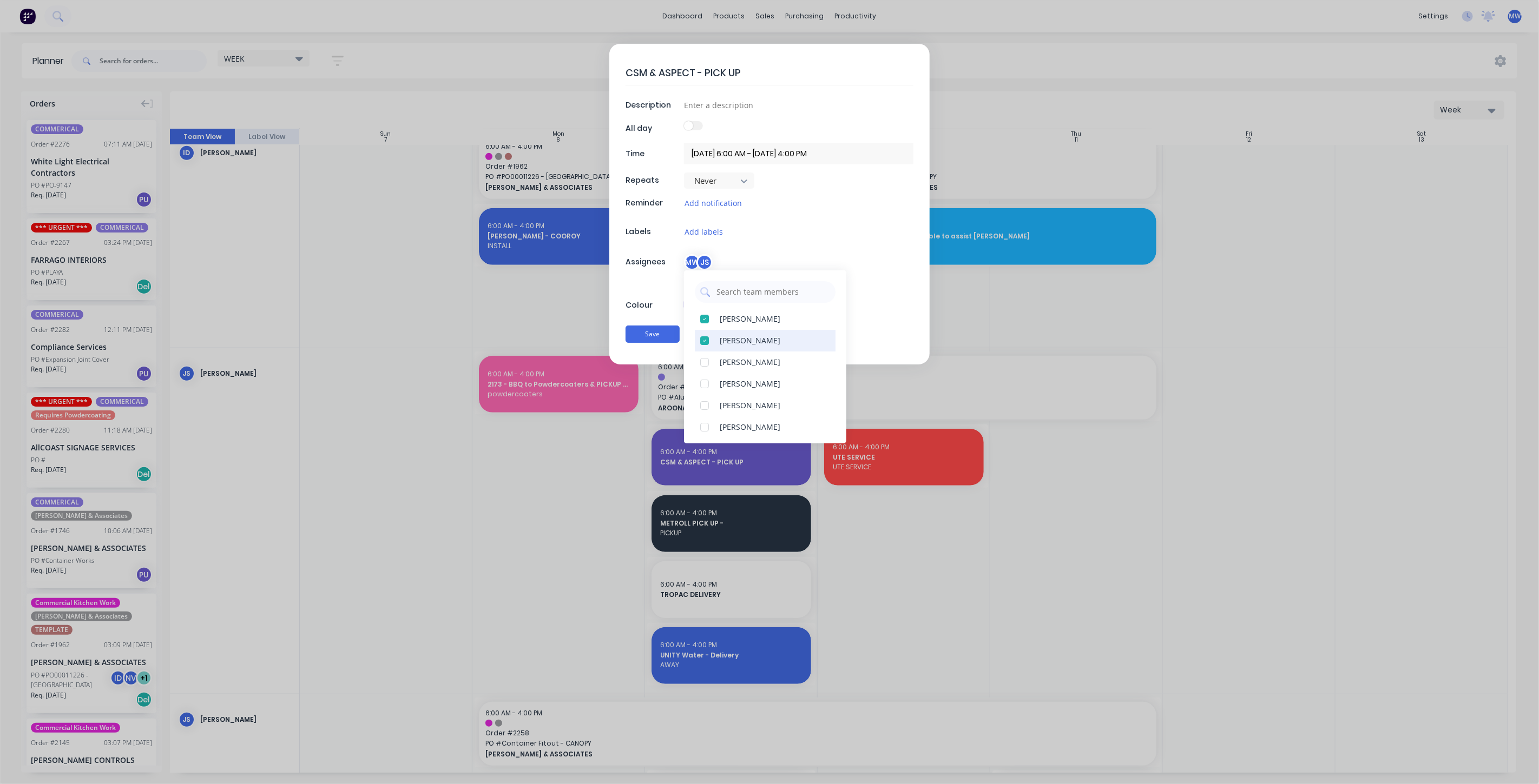
click at [708, 320] on div at bounding box center [703, 318] width 21 height 21
click at [661, 339] on button "Save" at bounding box center [652, 334] width 55 height 17
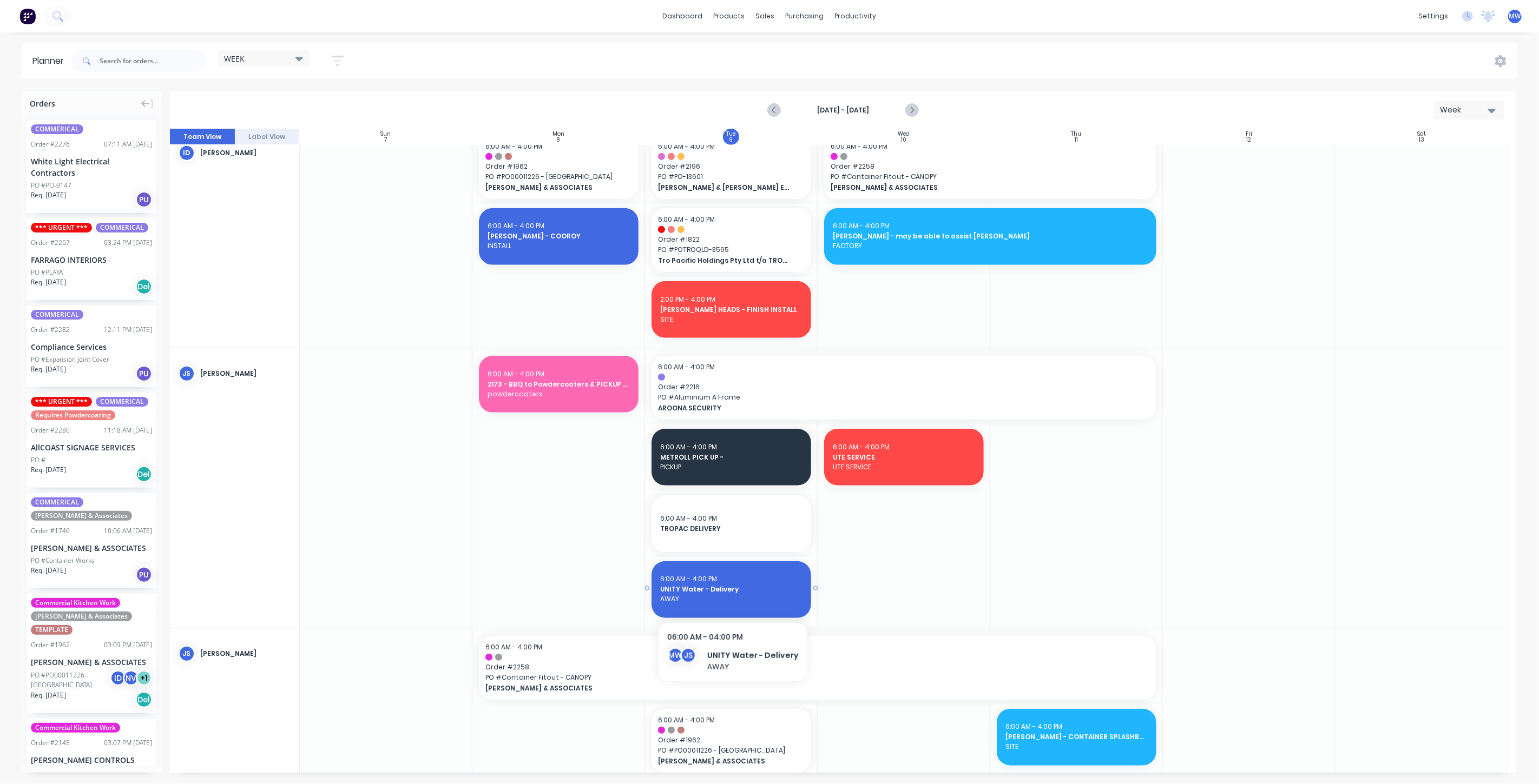
click at [725, 594] on span "AWAY" at bounding box center [731, 598] width 142 height 9
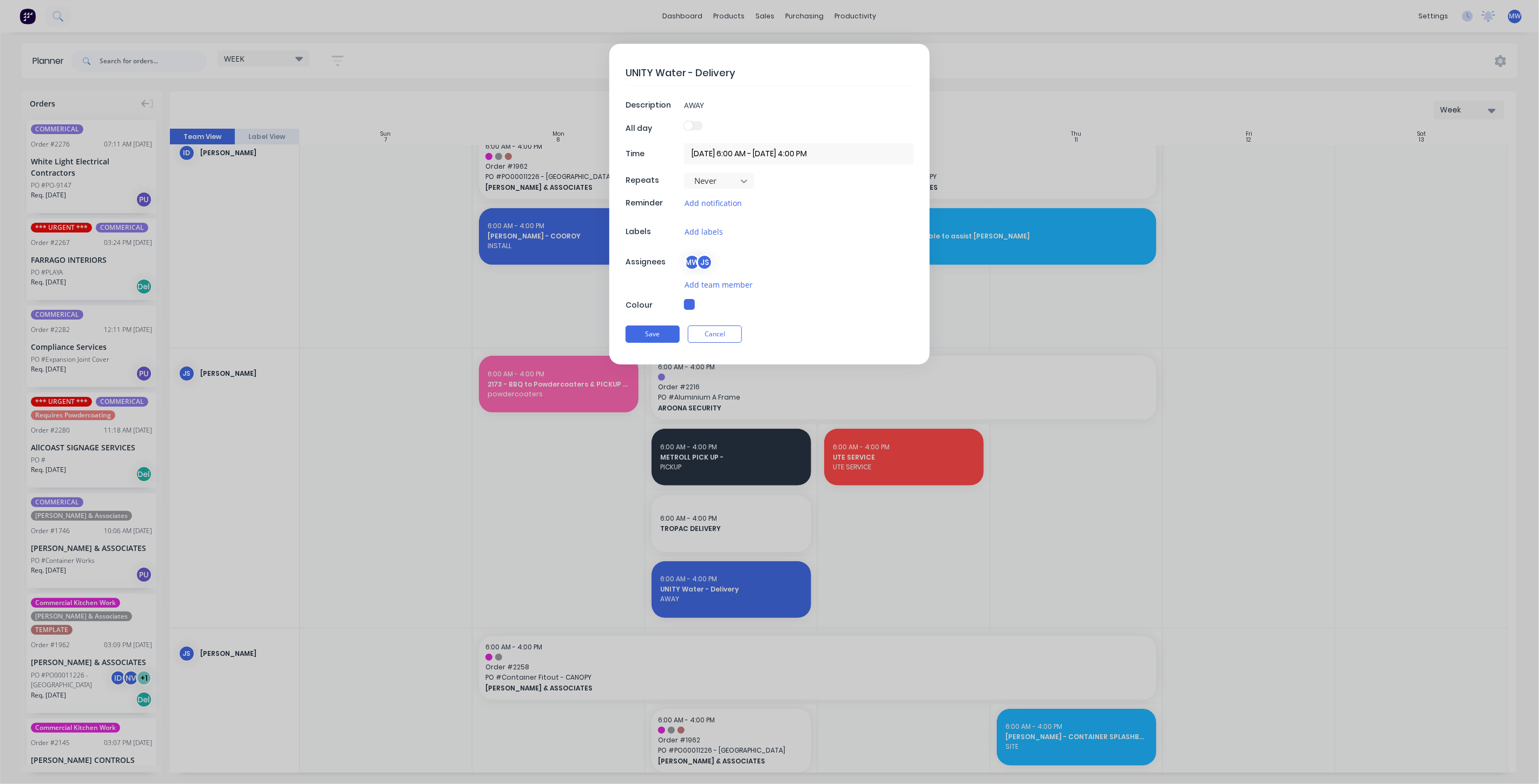
click at [704, 261] on div "JS" at bounding box center [704, 262] width 16 height 16
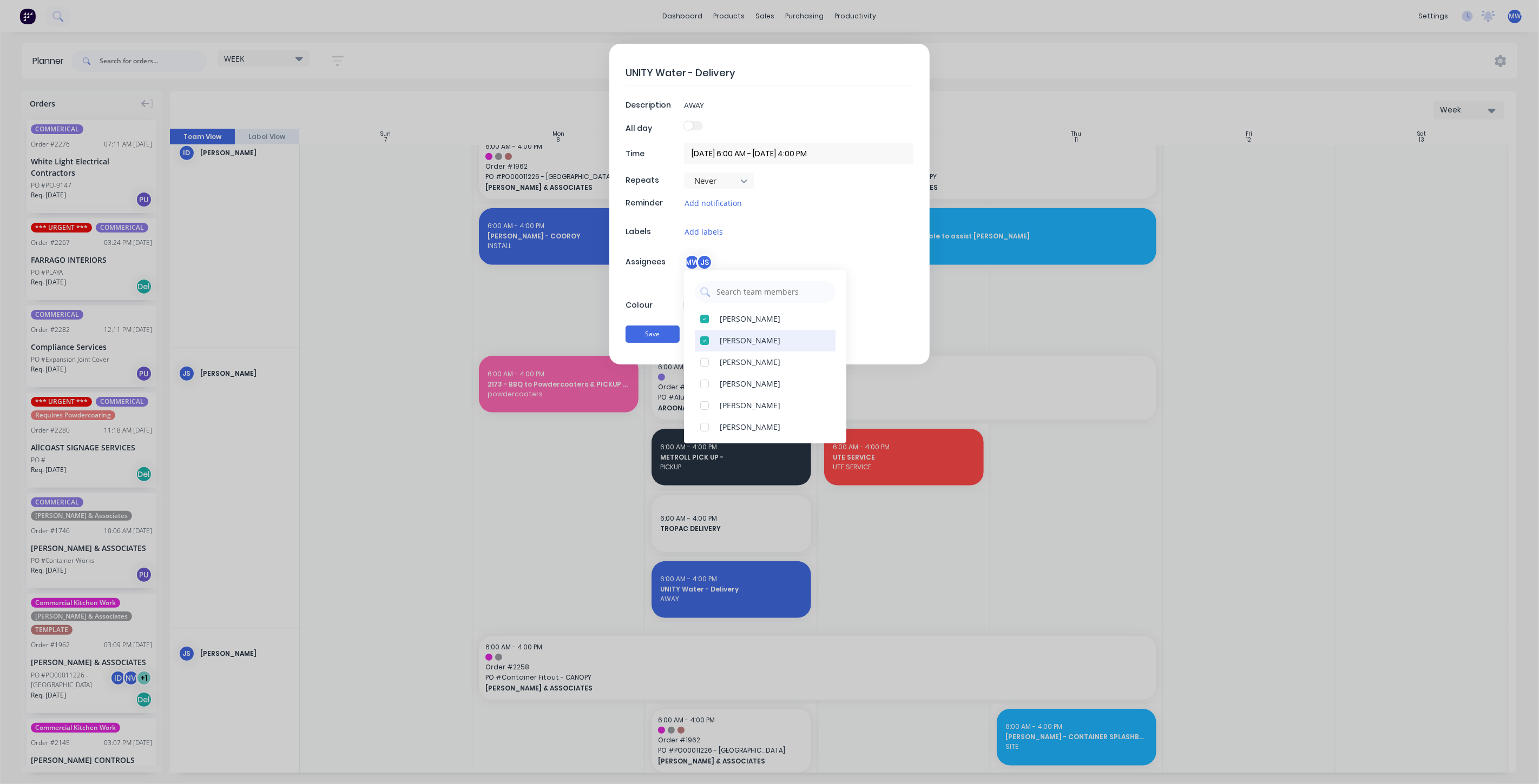
click at [706, 318] on div at bounding box center [703, 318] width 21 height 21
click at [653, 335] on button "Save" at bounding box center [652, 334] width 55 height 17
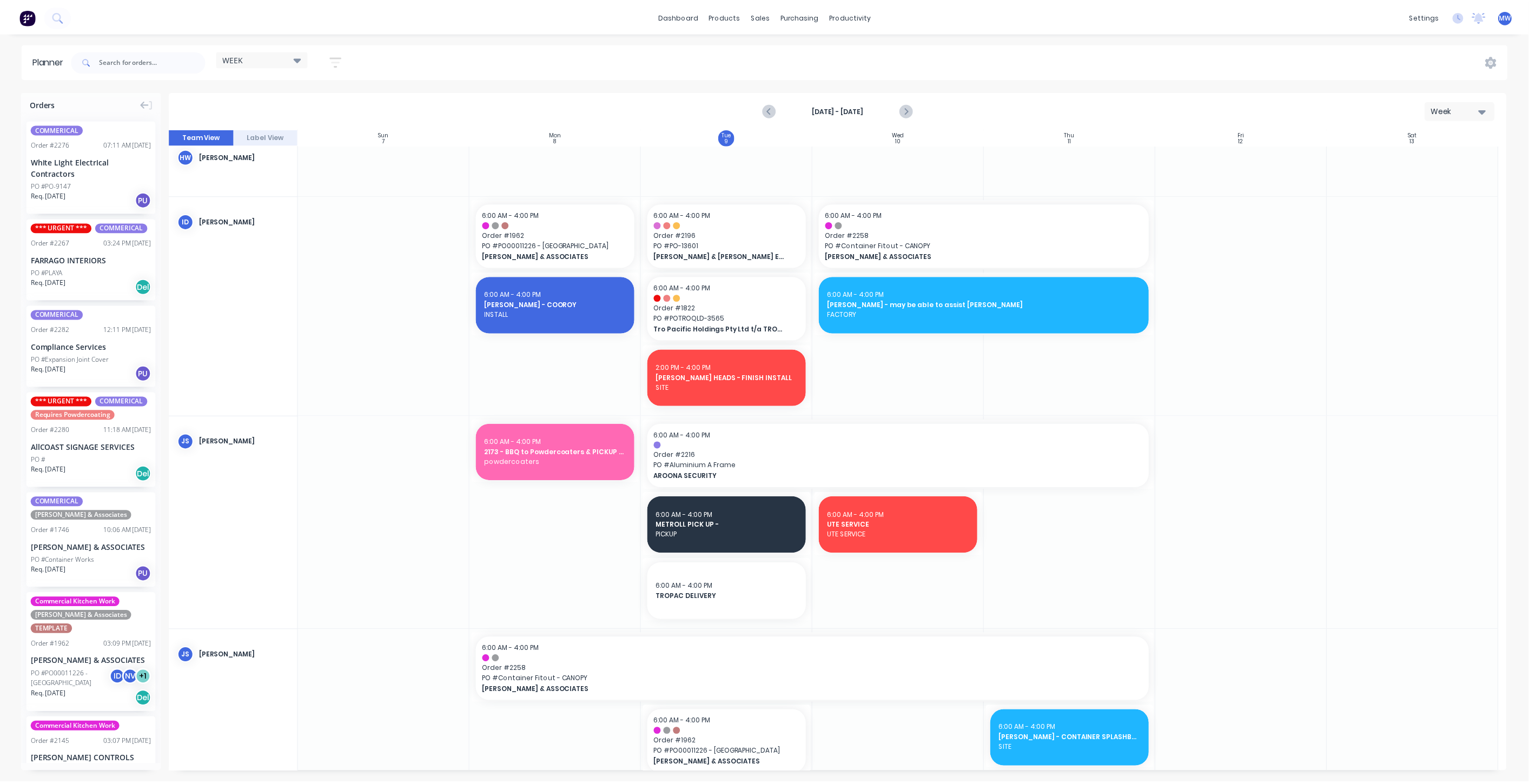
scroll to position [240, 0]
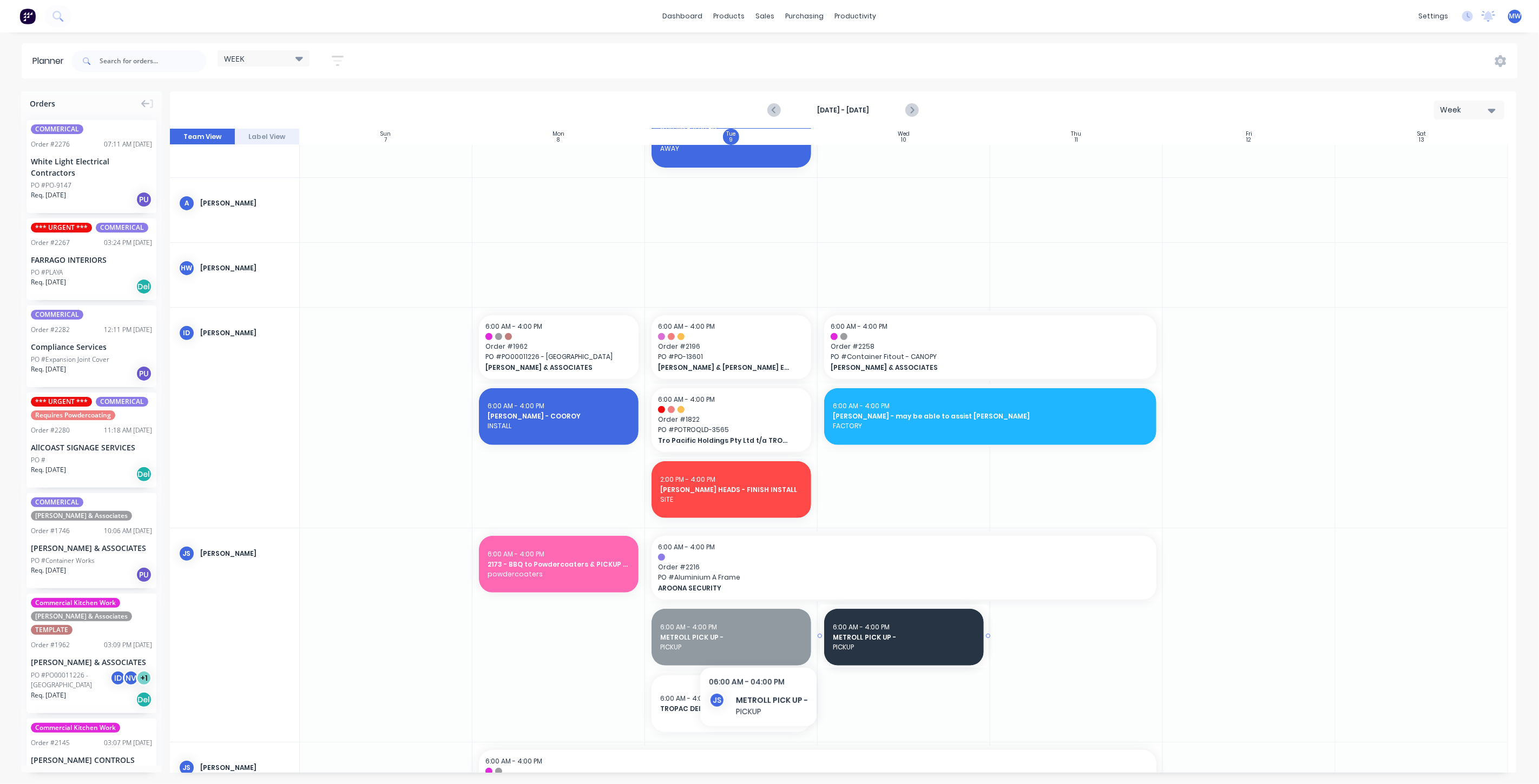
drag, startPoint x: 739, startPoint y: 641, endPoint x: 757, endPoint y: 643, distance: 18.1
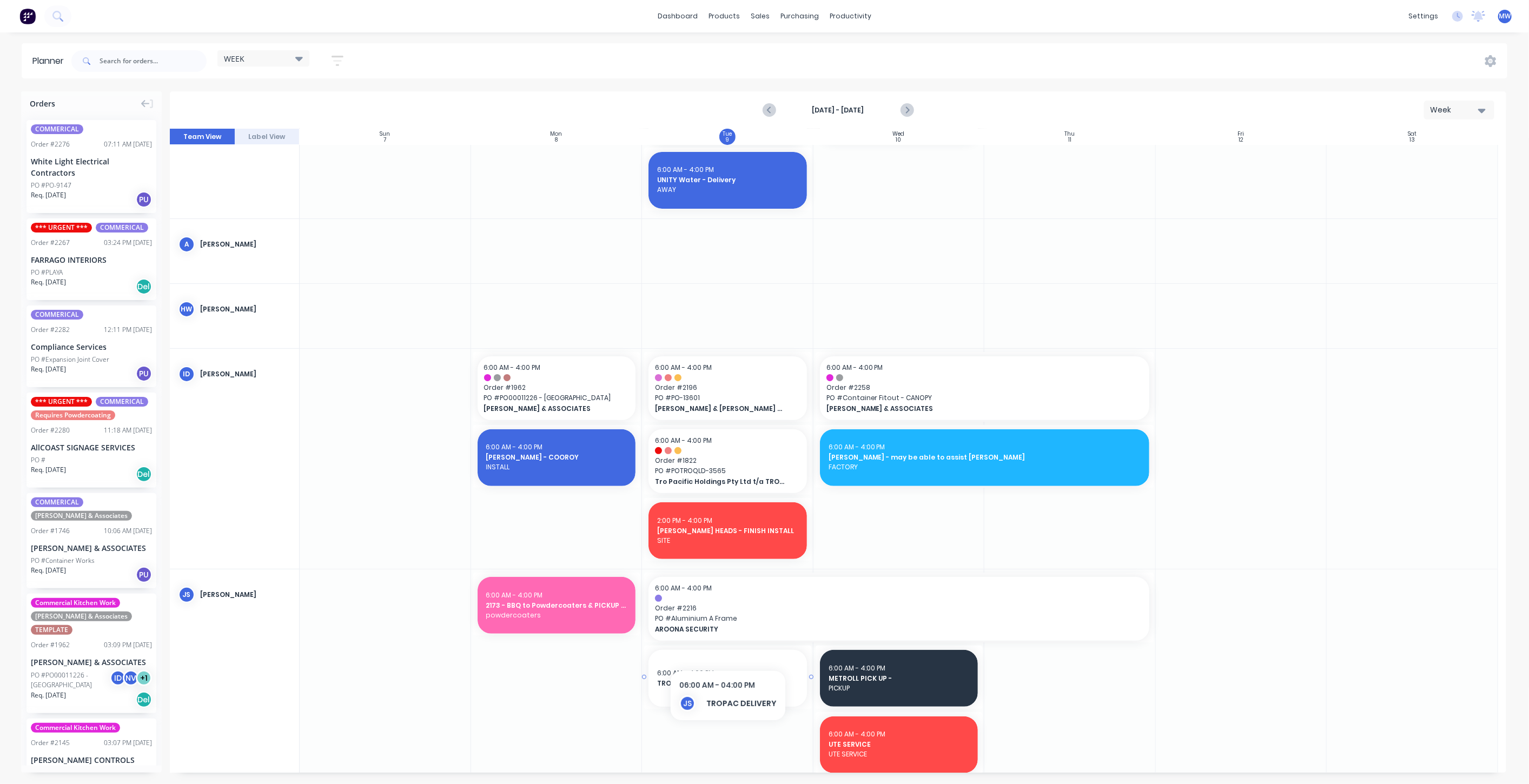
scroll to position [180, 0]
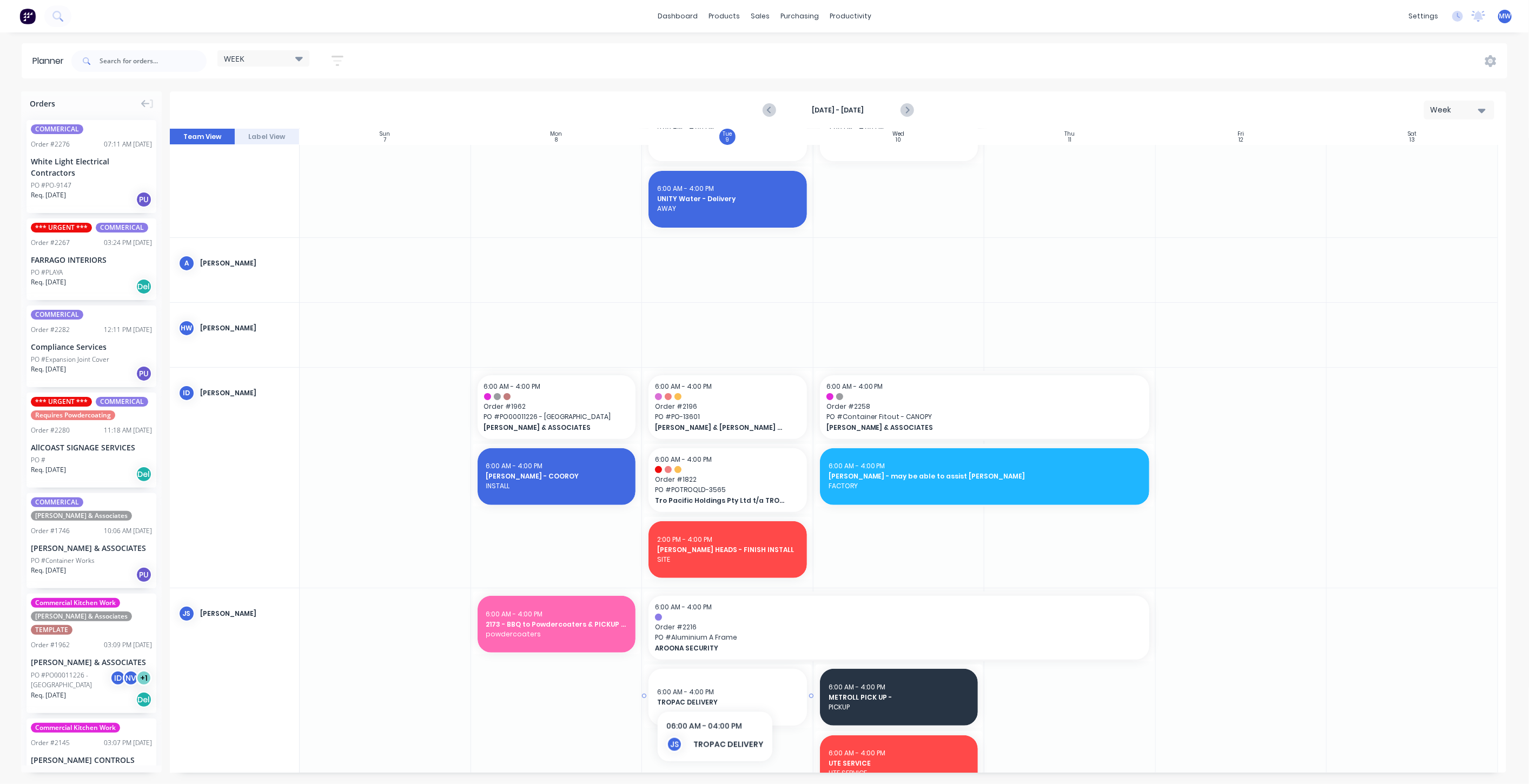
click at [713, 690] on div "6:00 AM - 4:00 PM" at bounding box center [728, 691] width 141 height 9
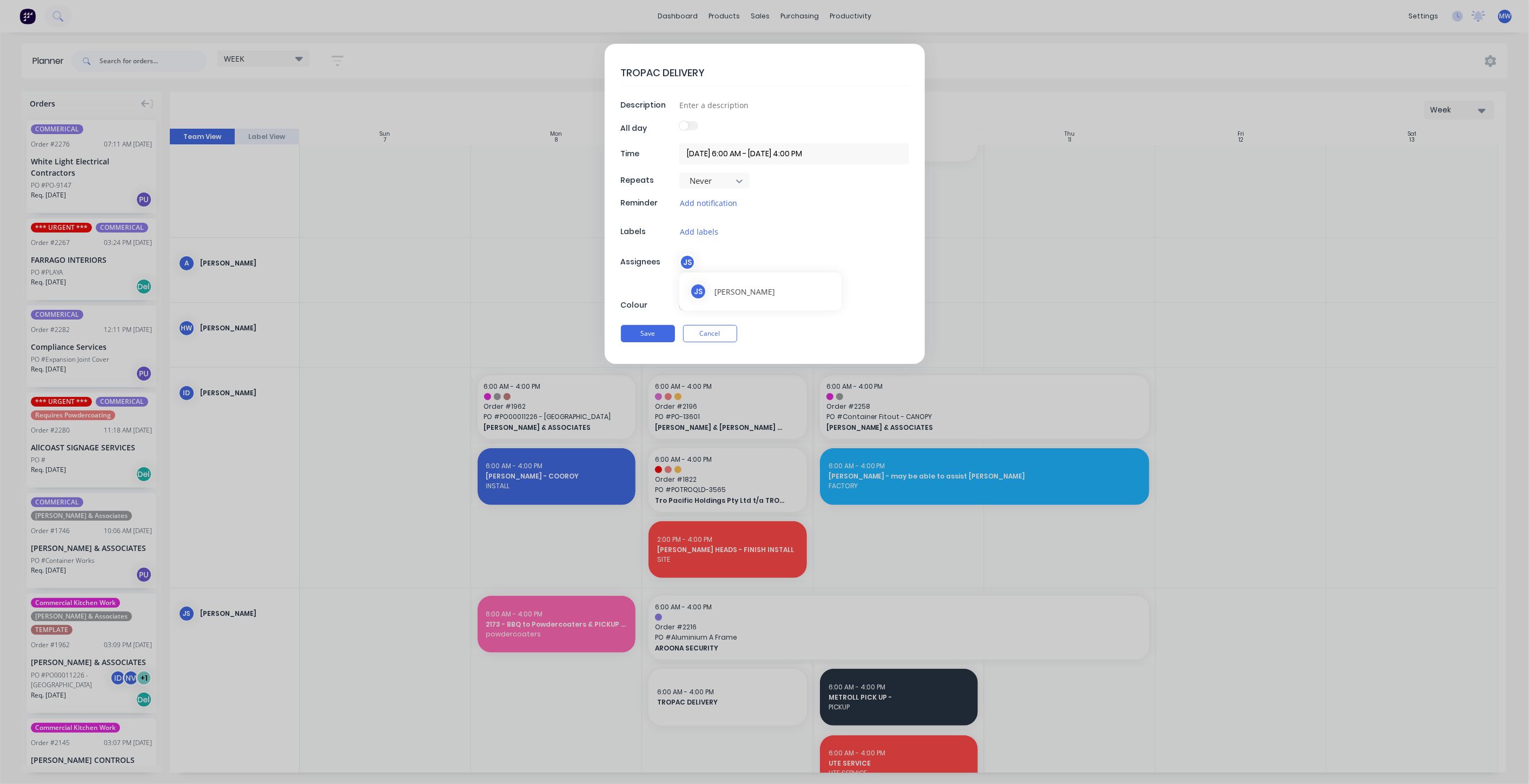
click at [693, 263] on div "JS" at bounding box center [687, 262] width 16 height 16
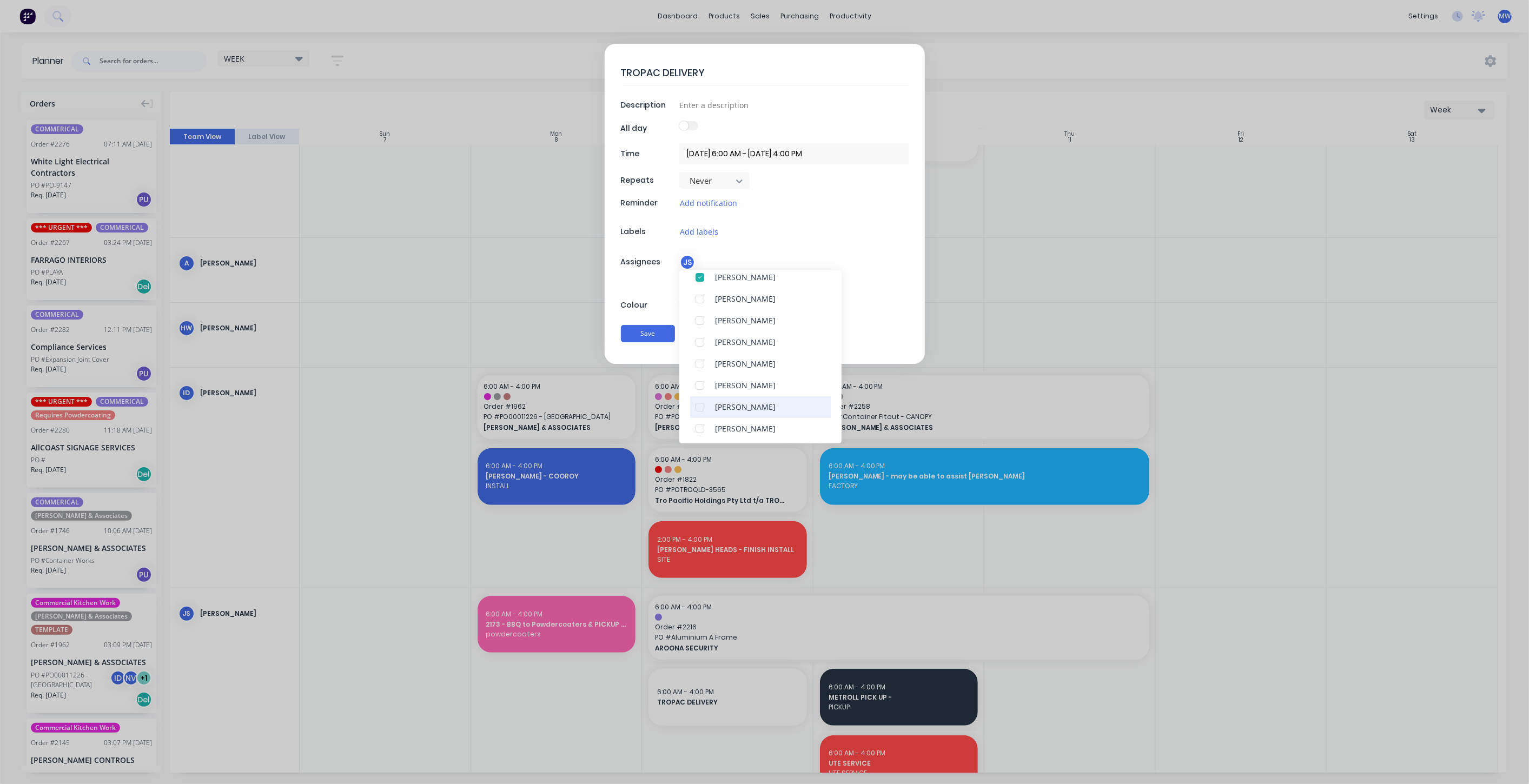
scroll to position [60, 0]
click at [699, 409] on div at bounding box center [699, 409] width 21 height 21
click at [701, 318] on div at bounding box center [699, 318] width 21 height 21
click at [639, 329] on button "Save" at bounding box center [648, 334] width 54 height 17
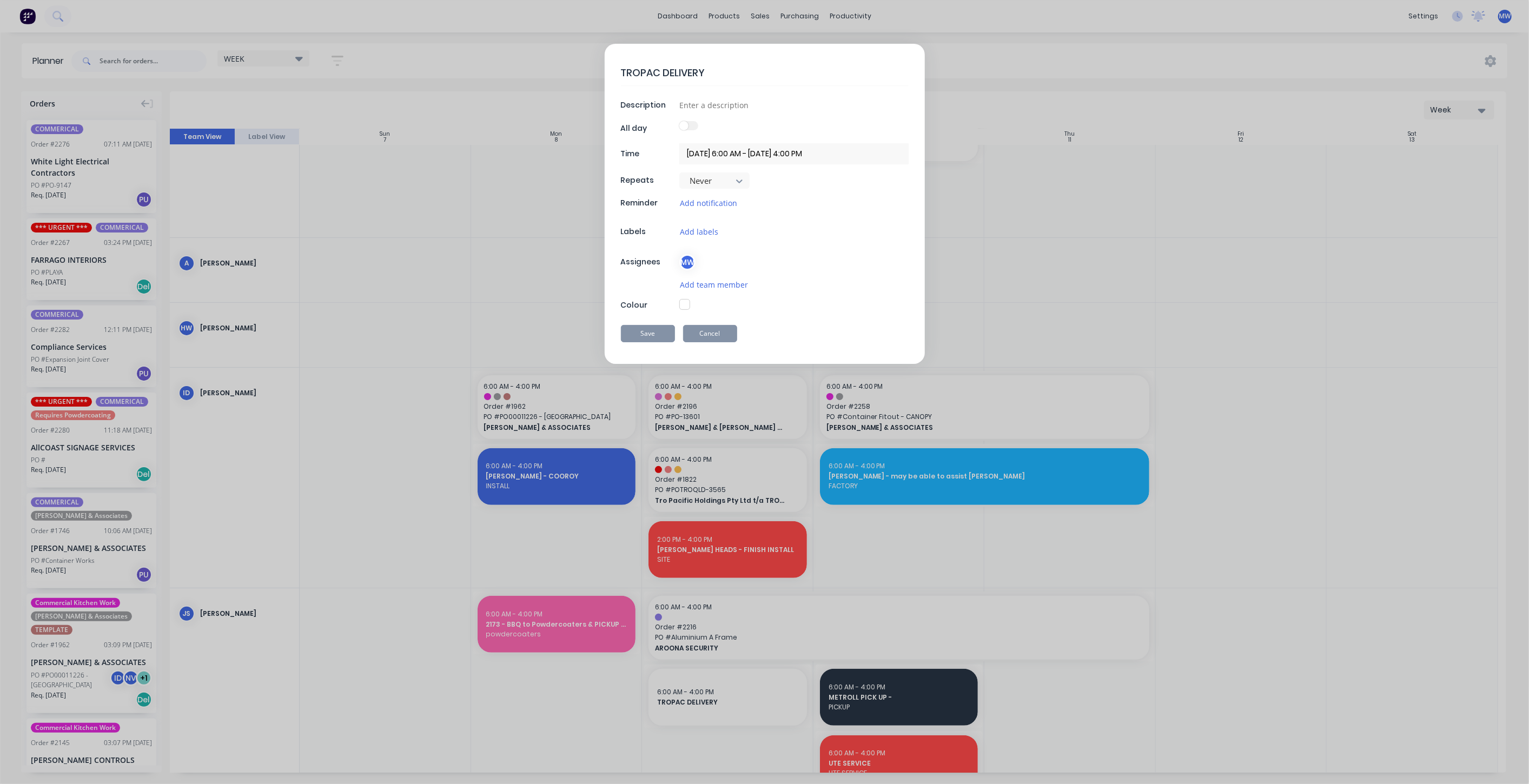
type textarea "x"
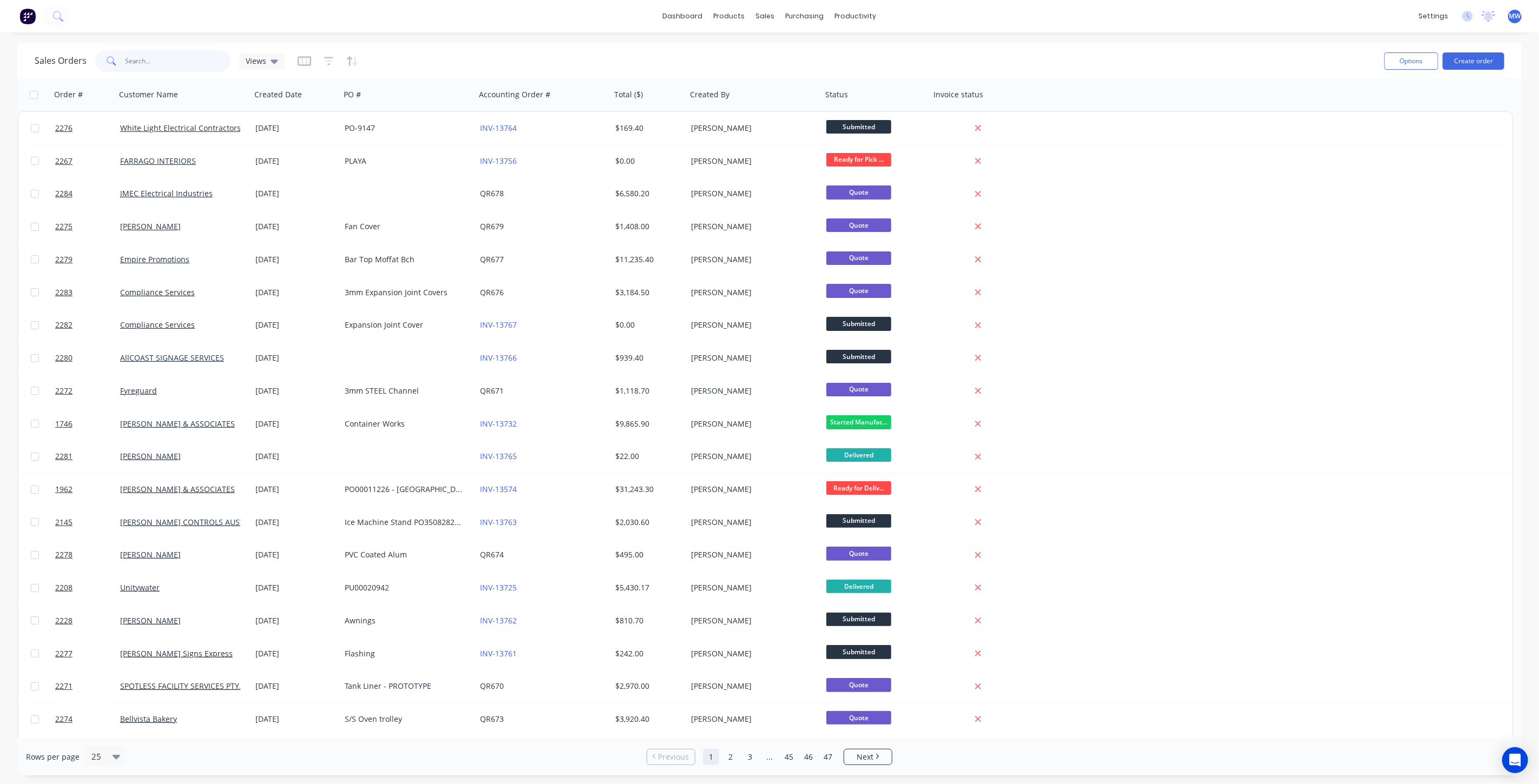
click at [187, 64] on input "text" at bounding box center [178, 60] width 106 height 21
type input "UNITY"
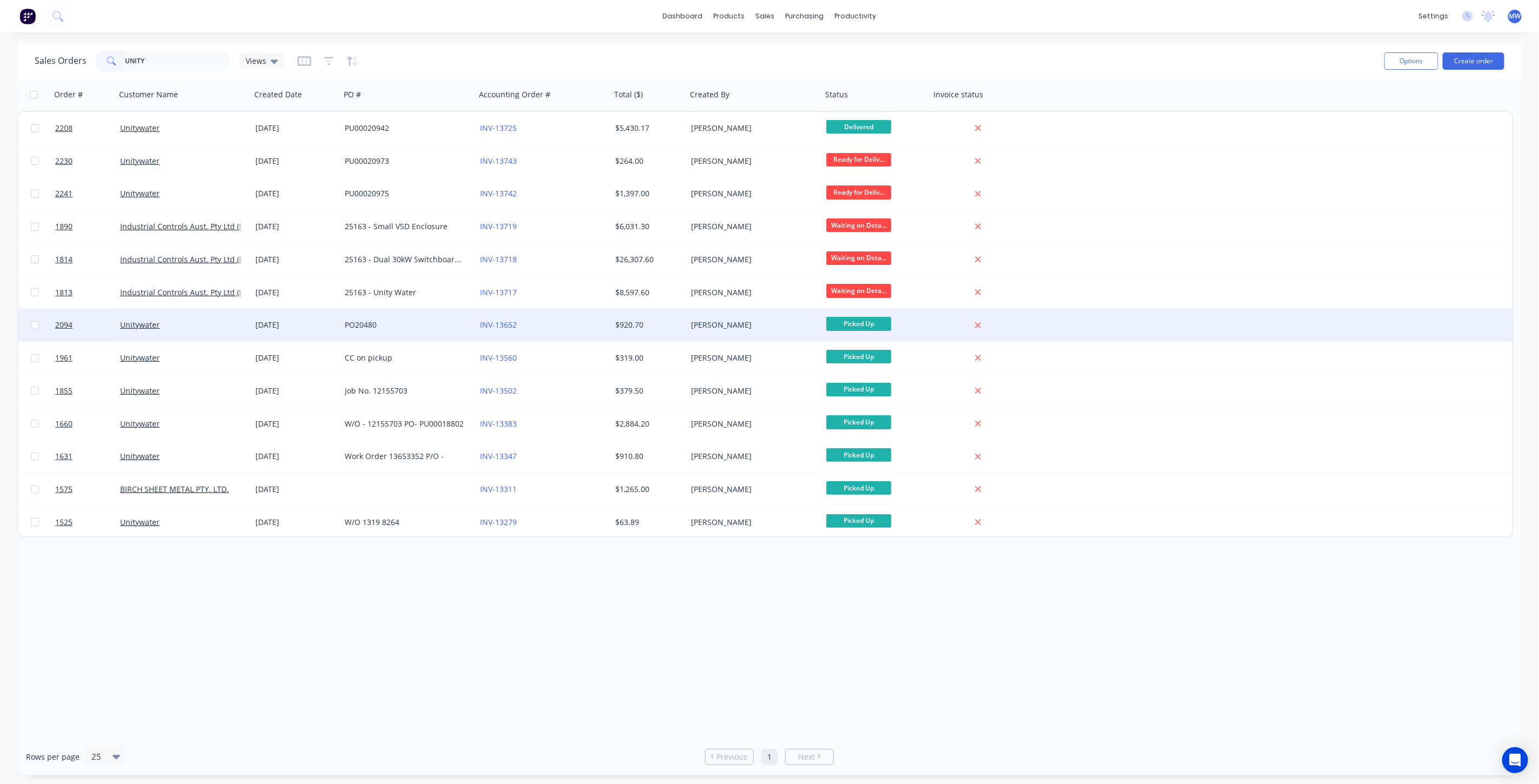
click at [238, 329] on div "Unitywater" at bounding box center [180, 324] width 120 height 11
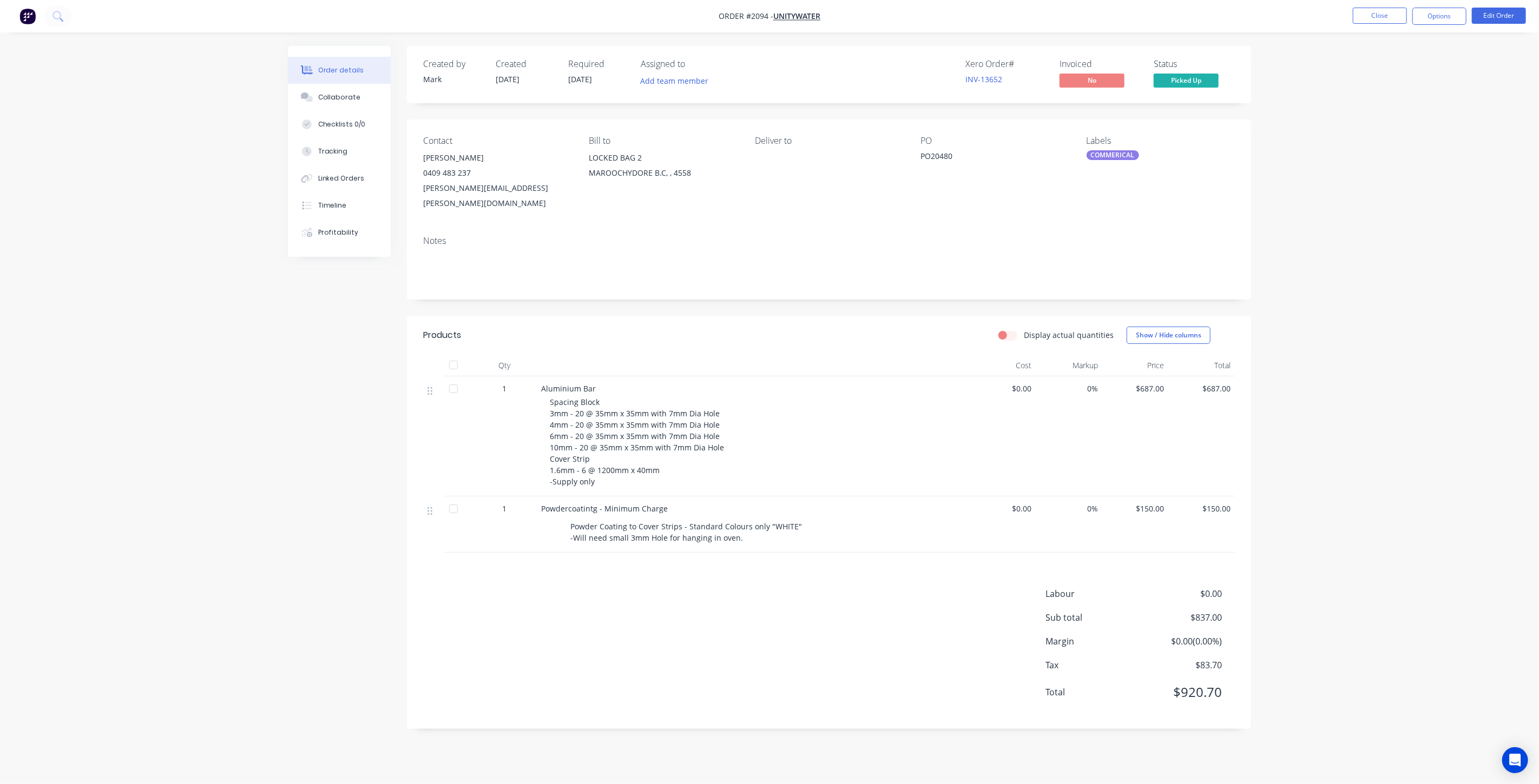
click at [1399, 405] on div "Order details Collaborate Checklists 0/0 Tracking Linked Orders Timeline Profit…" at bounding box center [769, 392] width 1539 height 784
click at [1393, 241] on div "Order details Collaborate Checklists 0/0 Tracking Linked Orders Timeline Profit…" at bounding box center [769, 392] width 1539 height 784
click at [414, 506] on div "Qty Cost Markup Price Total 1 Aluminium Bar Spacing Block 3mm - 20 @ 35mm x 35m…" at bounding box center [829, 454] width 844 height 197
click at [370, 515] on div "Created by [PERSON_NAME] Created [DATE] Required [DATE] Assigned to Add team me…" at bounding box center [769, 395] width 963 height 699
click at [336, 95] on div "Collaborate" at bounding box center [340, 97] width 43 height 9
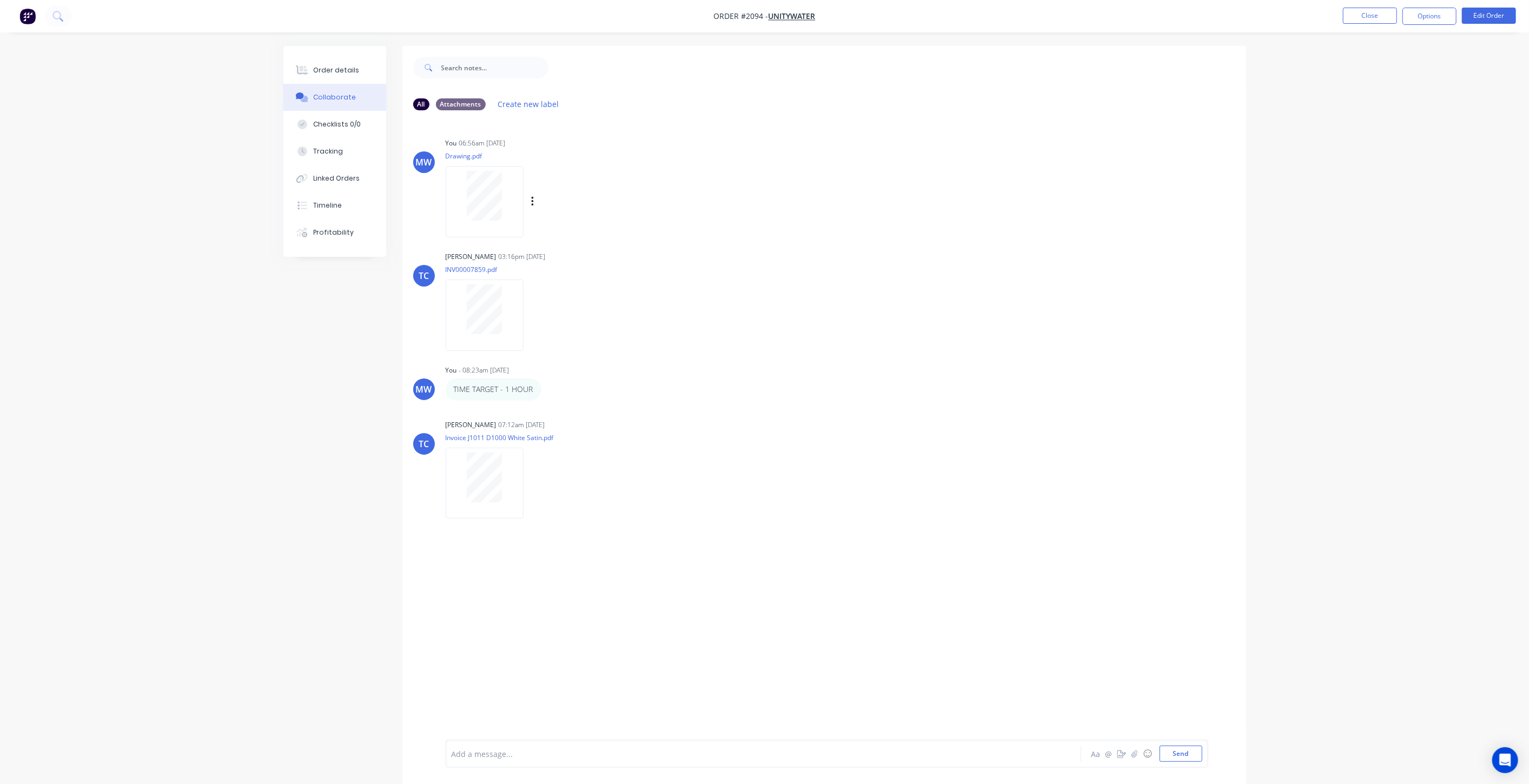
click at [507, 211] on div at bounding box center [484, 196] width 68 height 49
drag, startPoint x: 732, startPoint y: 375, endPoint x: 740, endPoint y: 381, distance: 10.0
click at [732, 375] on div "You - 08:23am [DATE]" at bounding box center [614, 369] width 338 height 9
click at [1374, 14] on button "Close" at bounding box center [1370, 15] width 54 height 16
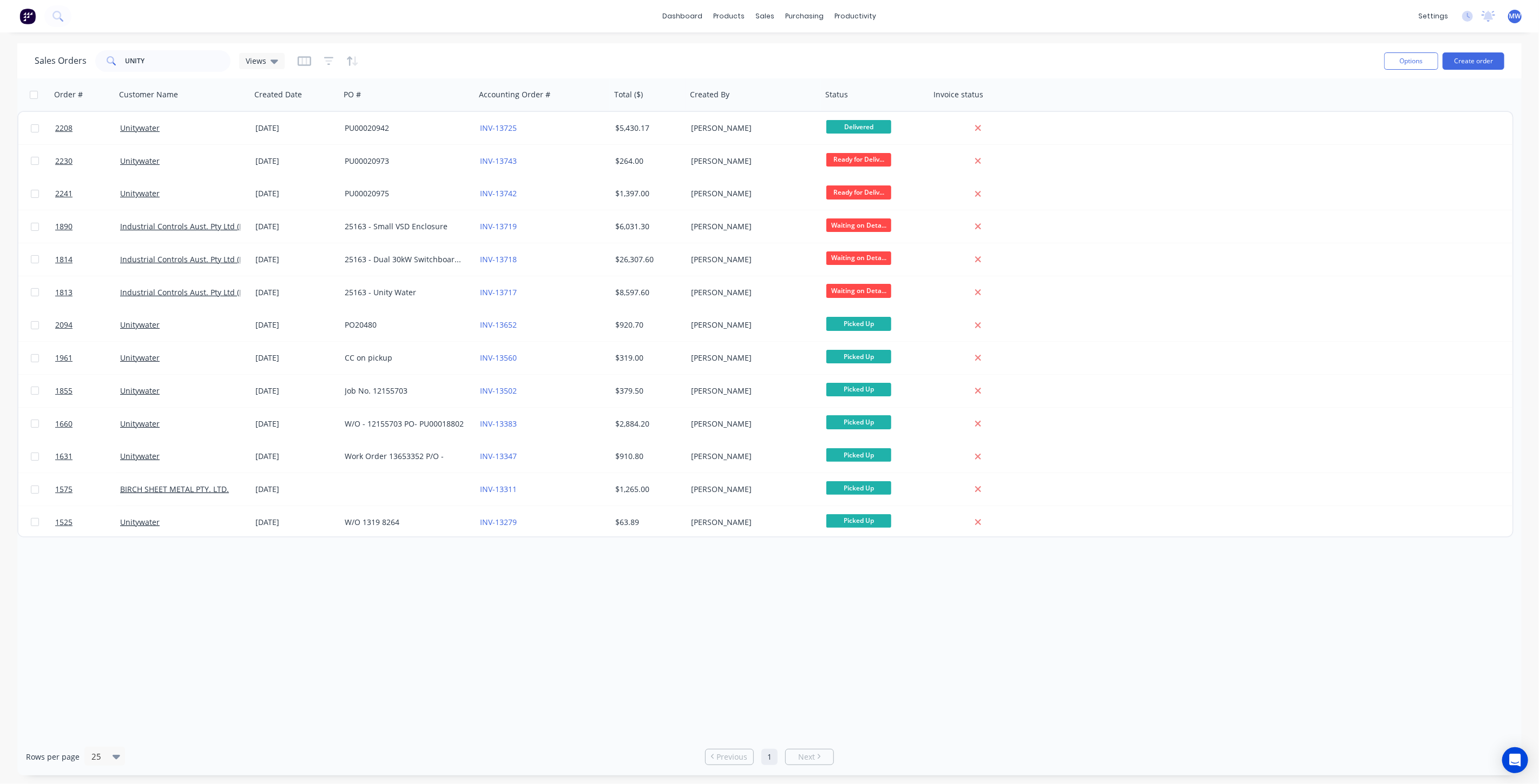
click at [950, 659] on div "Order # Customer Name Created Date PO # Accounting Order # Total ($) Created By…" at bounding box center [769, 408] width 1504 height 660
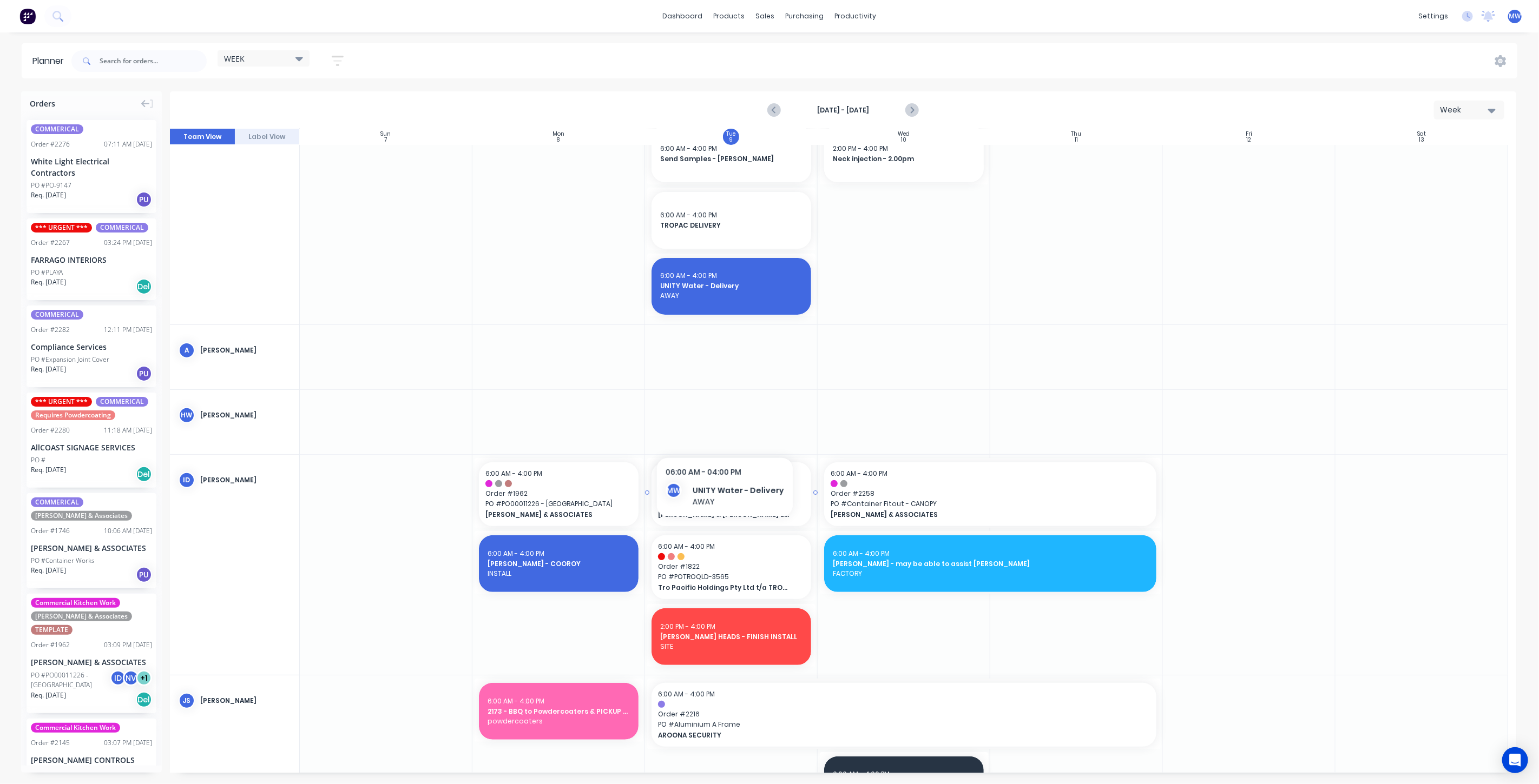
scroll to position [240, 0]
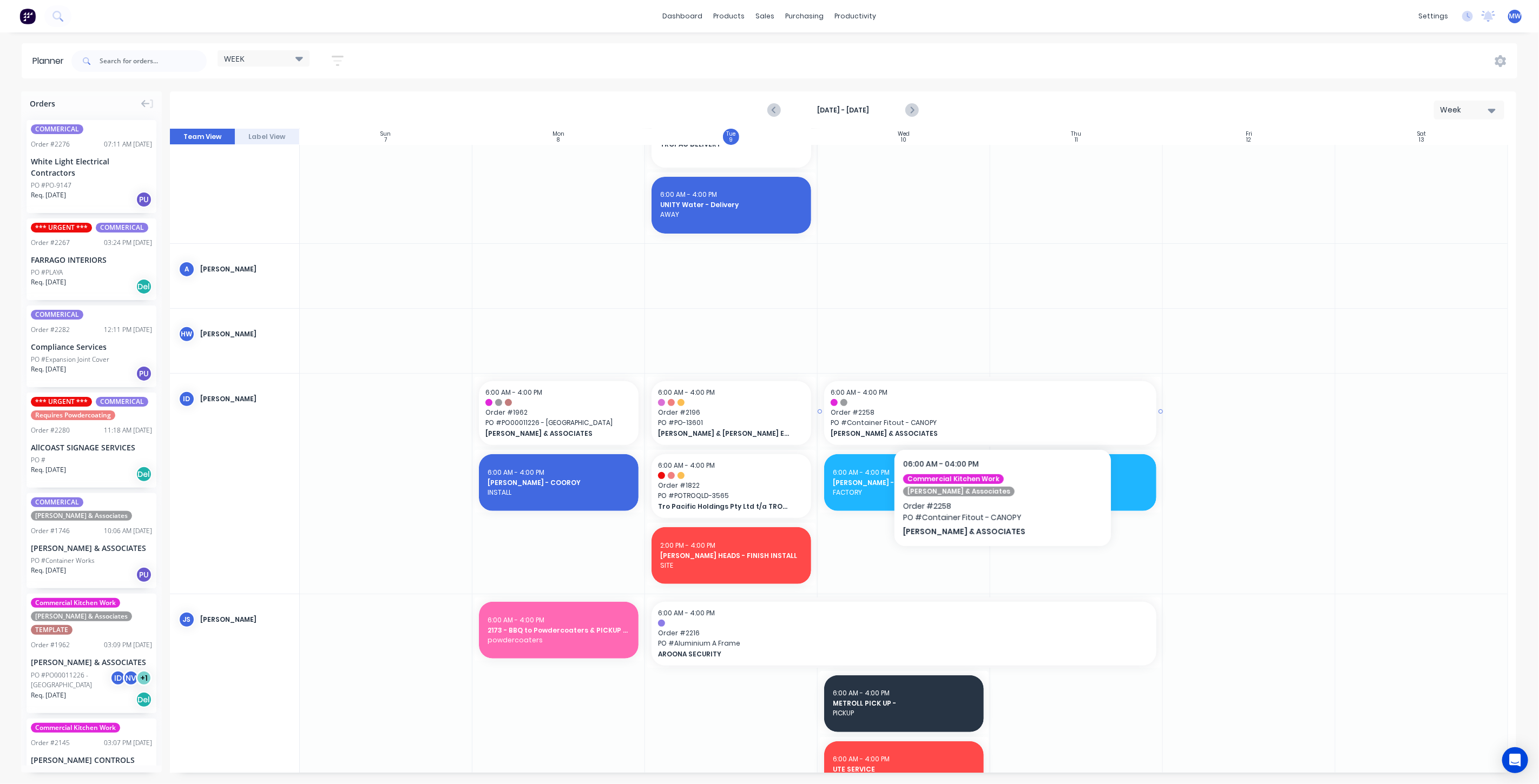
click at [989, 418] on span "PO # Container Fitout - CANOPY" at bounding box center [990, 422] width 319 height 9
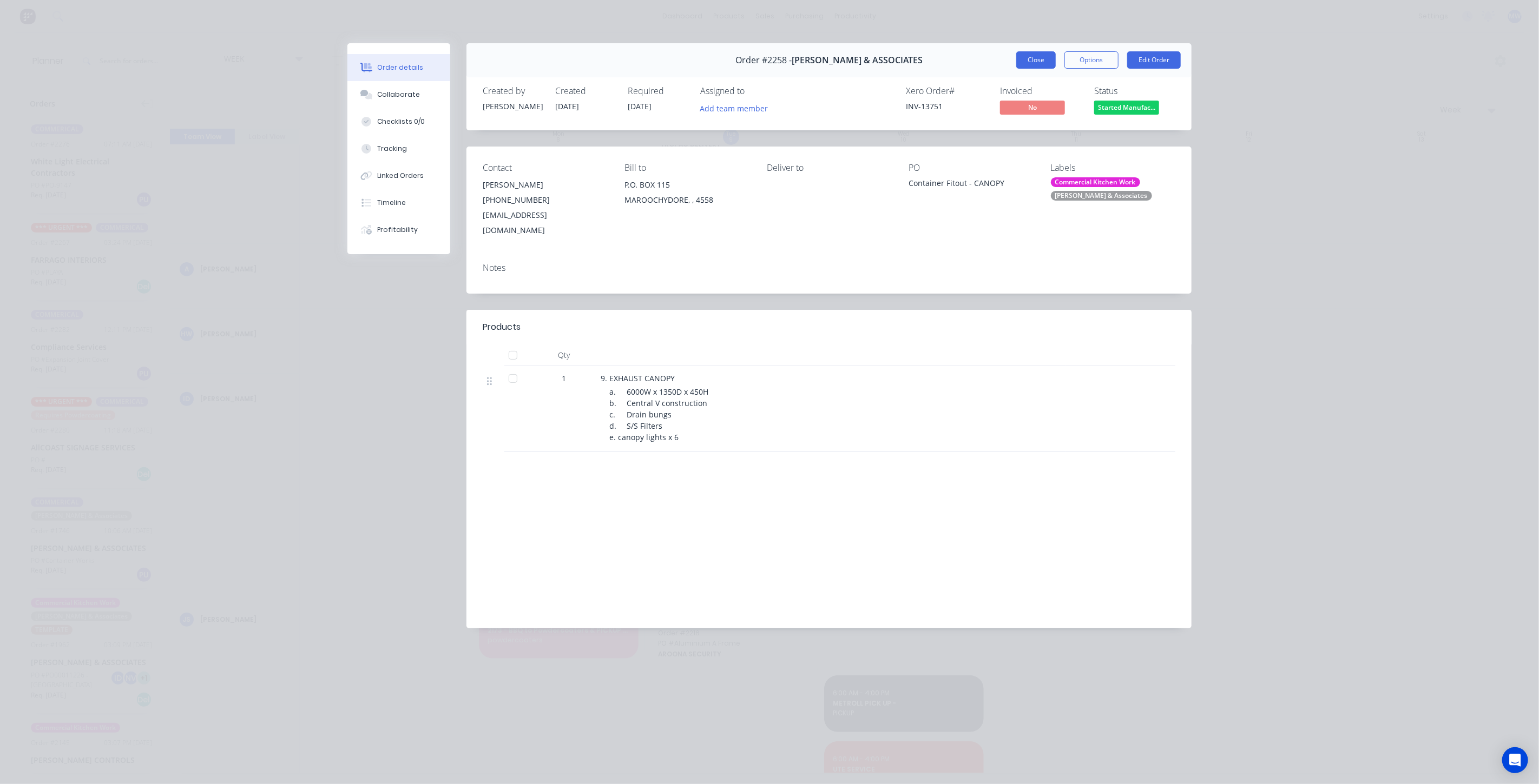
click at [1035, 60] on button "Close" at bounding box center [1036, 60] width 39 height 17
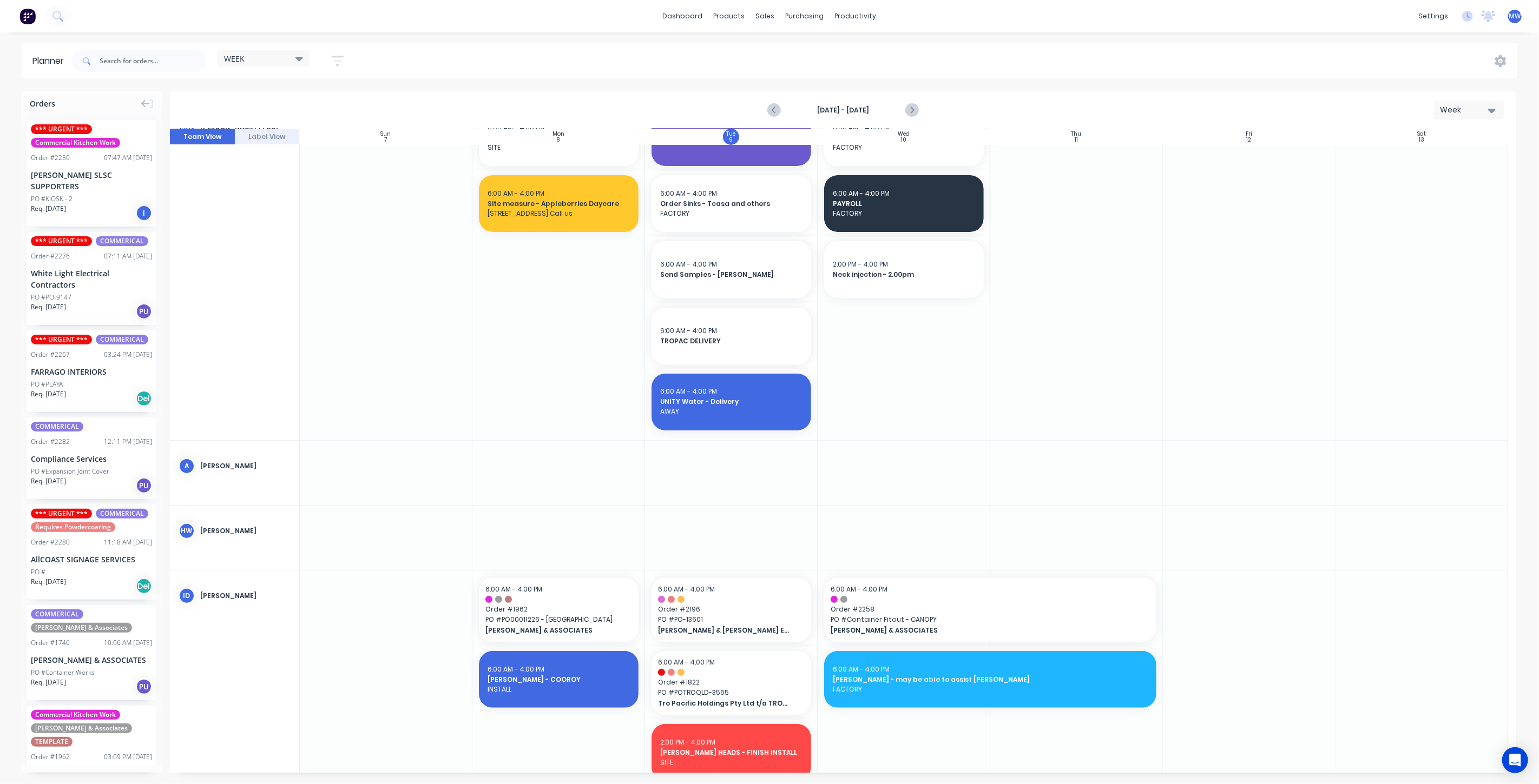
scroll to position [0, 0]
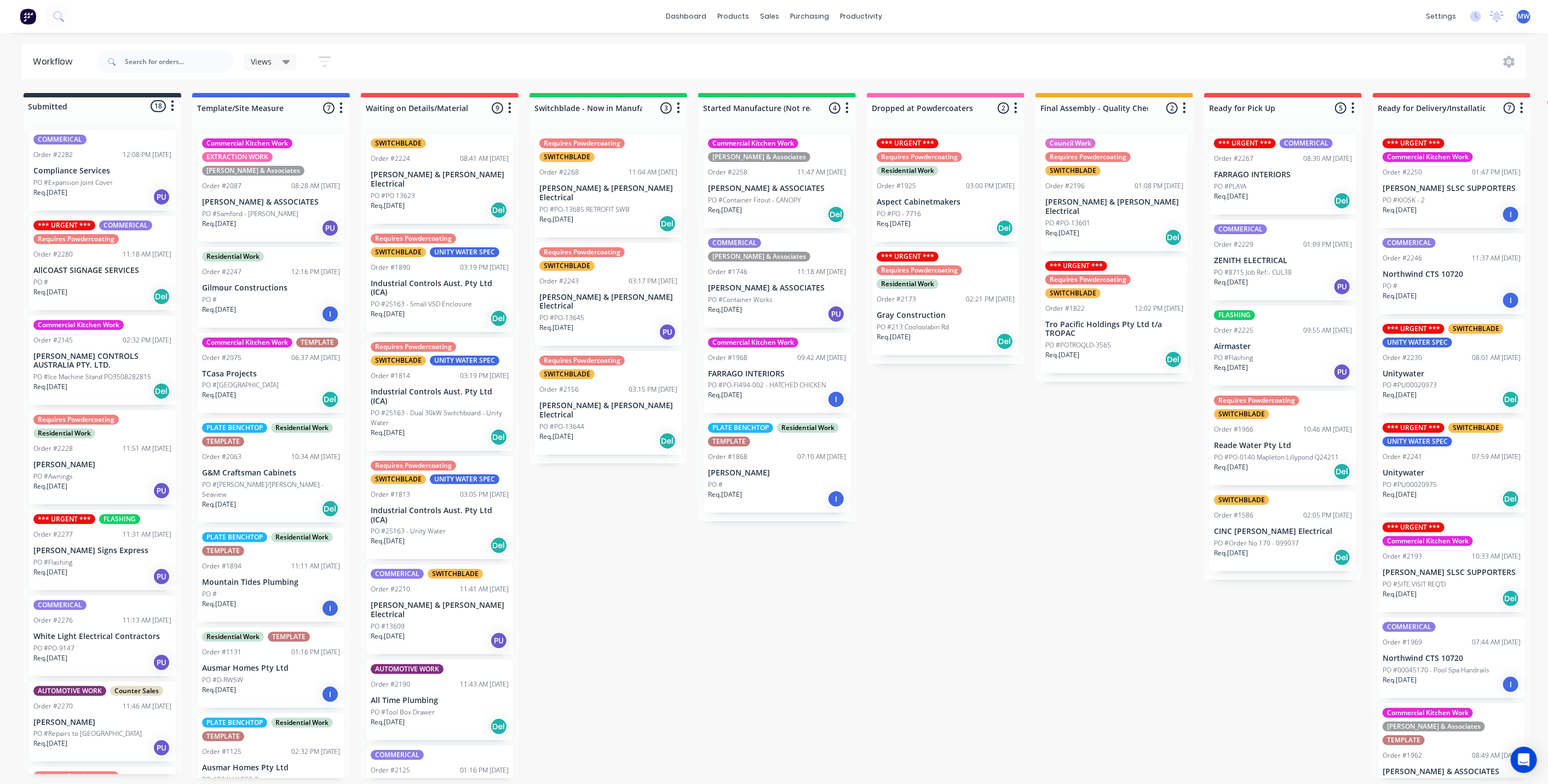
scroll to position [3, 0]
click at [92, 644] on div "PO #PO-9147" at bounding box center [103, 648] width 138 height 9
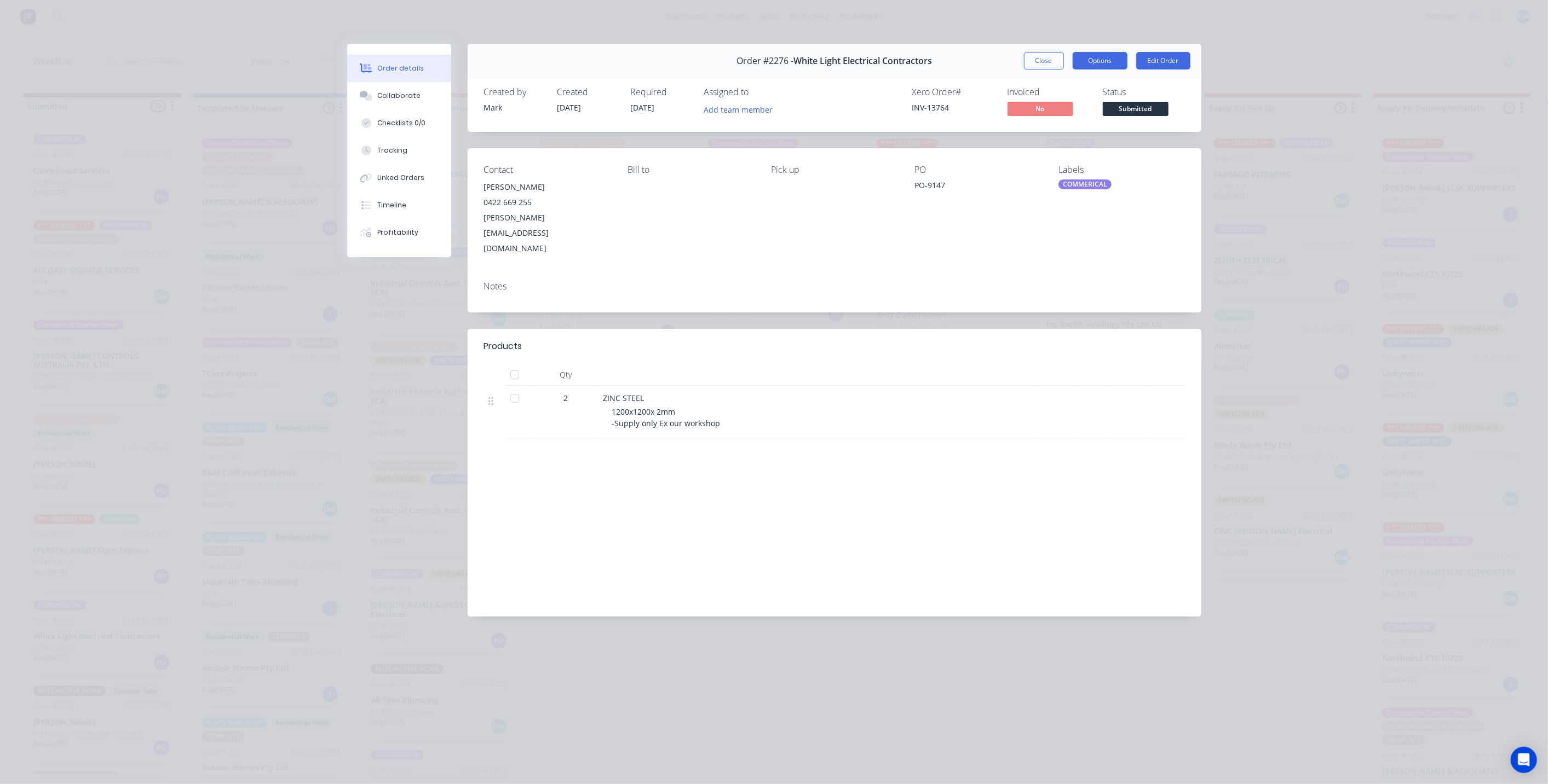
click at [1113, 61] on button "Options" at bounding box center [1100, 60] width 55 height 17
click at [1094, 105] on div "Work Order" at bounding box center [1070, 110] width 96 height 16
click at [1046, 136] on div "Standard" at bounding box center [1070, 133] width 96 height 16
click at [1098, 179] on div "COMMERICAL" at bounding box center [1085, 184] width 53 height 9
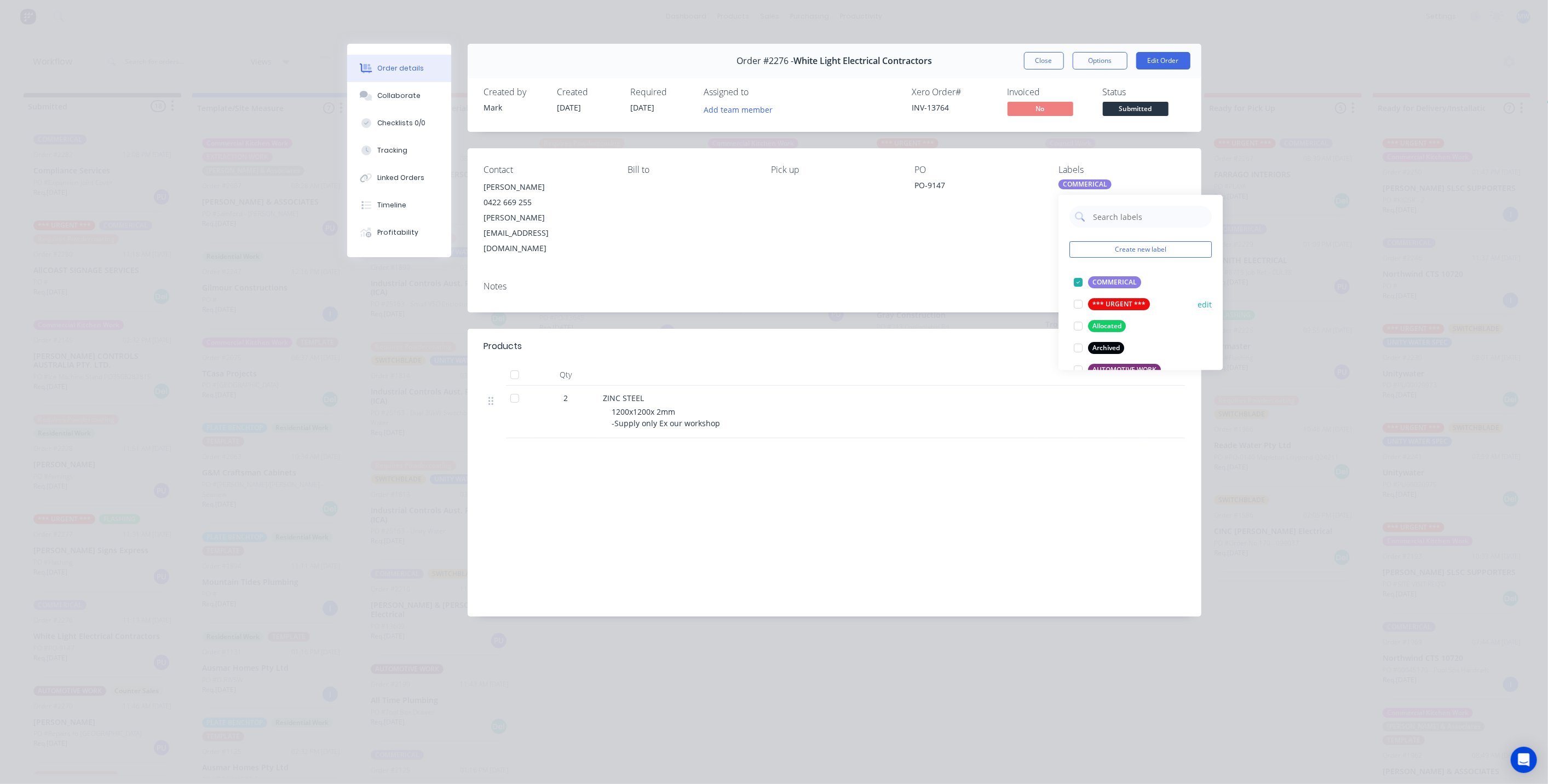
click at [1096, 302] on div "*** URGENT ***" at bounding box center [1119, 304] width 62 height 12
click at [1056, 62] on button "Close" at bounding box center [1044, 60] width 40 height 17
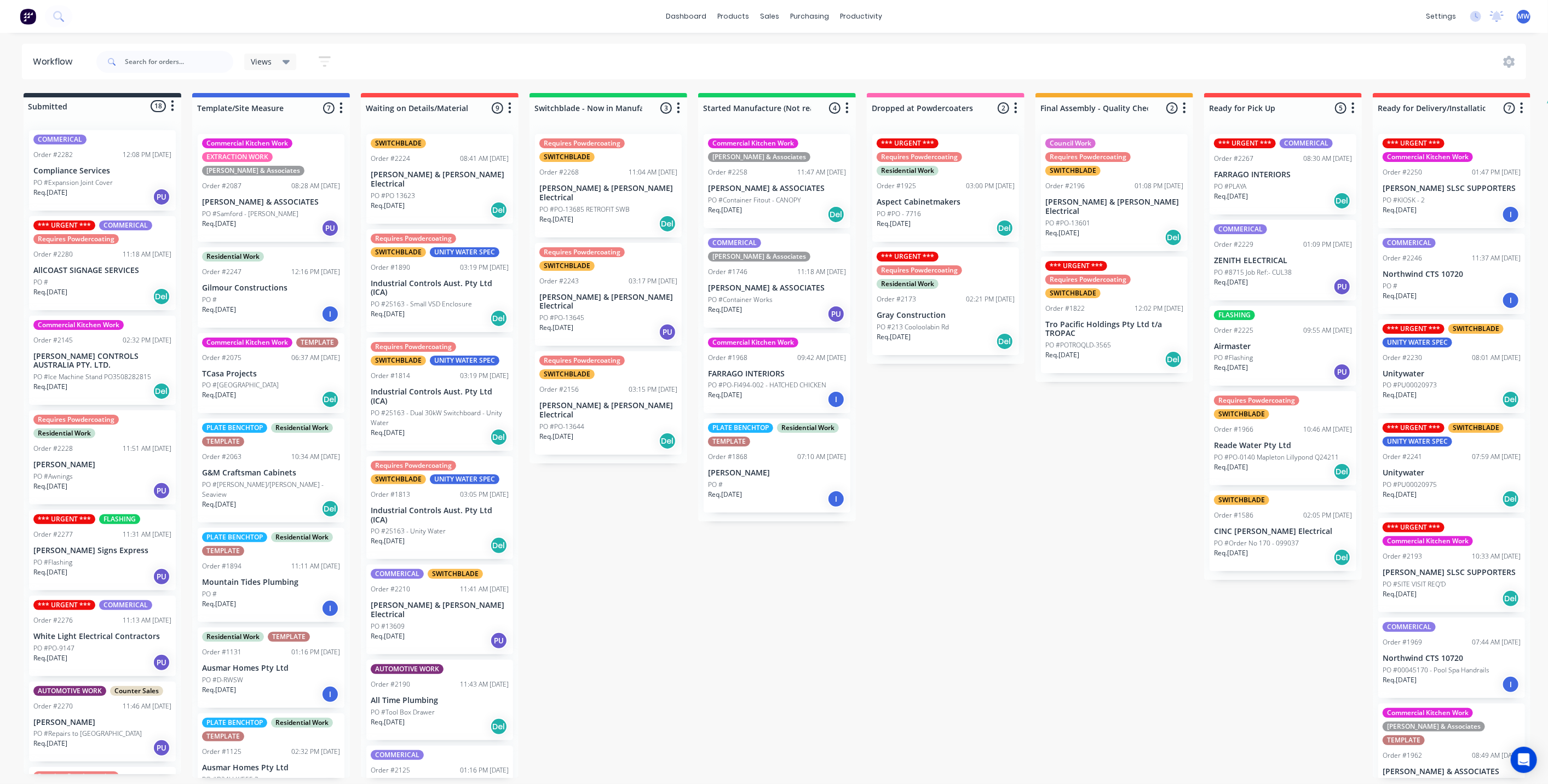
click at [948, 507] on div "Submitted 18 Status colour #273444 hex #273444 Save Cancel Summaries Total orde…" at bounding box center [904, 435] width 1826 height 685
drag, startPoint x: 693, startPoint y: 618, endPoint x: 696, endPoint y: 681, distance: 63.1
click at [693, 618] on div "Submitted 18 Status colour #273444 hex #273444 Save Cancel Summaries Total orde…" at bounding box center [904, 435] width 1826 height 685
click at [603, 562] on div "Submitted 18 Status colour #273444 hex #273444 Save Cancel Summaries Total orde…" at bounding box center [904, 435] width 1826 height 685
click at [601, 568] on div "Submitted 18 Status colour #273444 hex #273444 Save Cancel Summaries Total orde…" at bounding box center [904, 435] width 1826 height 685
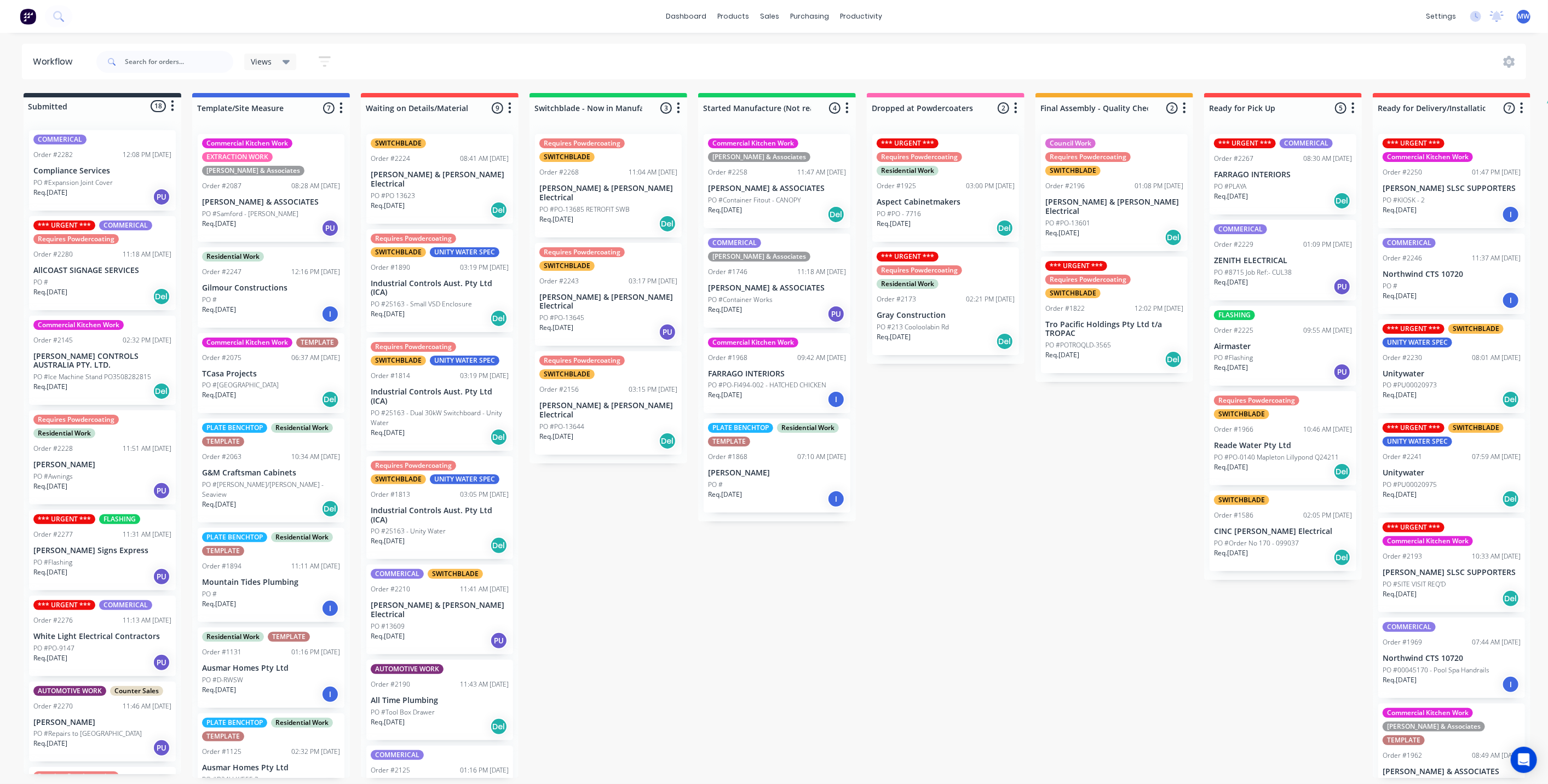
click at [606, 576] on div "Submitted 18 Status colour #273444 hex #273444 Save Cancel Summaries Total orde…" at bounding box center [904, 435] width 1826 height 685
click at [963, 638] on div "Submitted 18 Status colour #273444 hex #273444 Save Cancel Summaries Total orde…" at bounding box center [904, 435] width 1826 height 685
click at [1434, 370] on p "Unitywater" at bounding box center [1451, 374] width 138 height 9
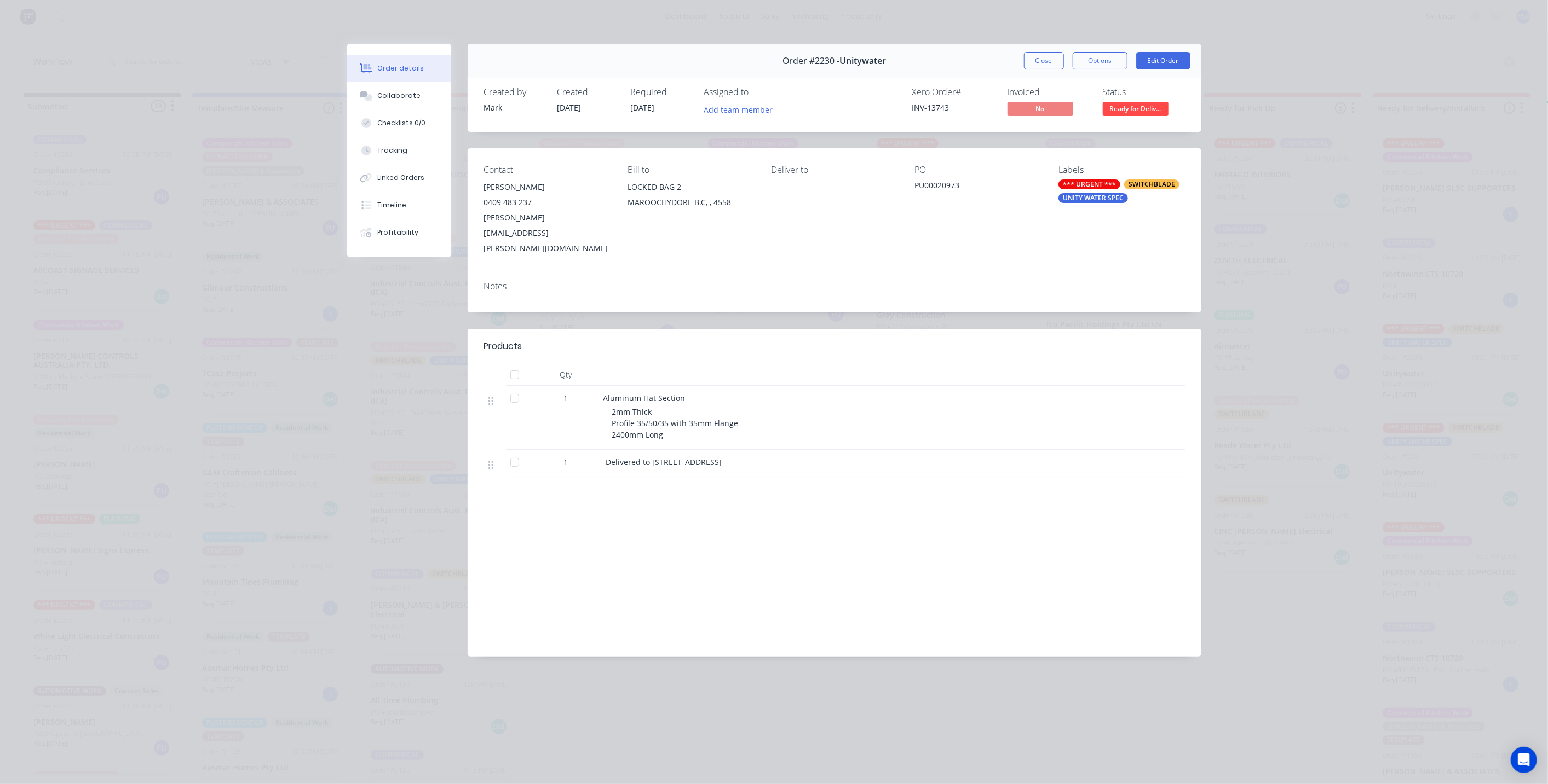
drag, startPoint x: 207, startPoint y: 338, endPoint x: 537, endPoint y: 310, distance: 331.2
click at [210, 337] on div "Order details Collaborate Checklists 0/0 Tracking Linked Orders Timeline Profit…" at bounding box center [774, 392] width 1548 height 784
click at [1041, 58] on button "Close" at bounding box center [1044, 60] width 40 height 17
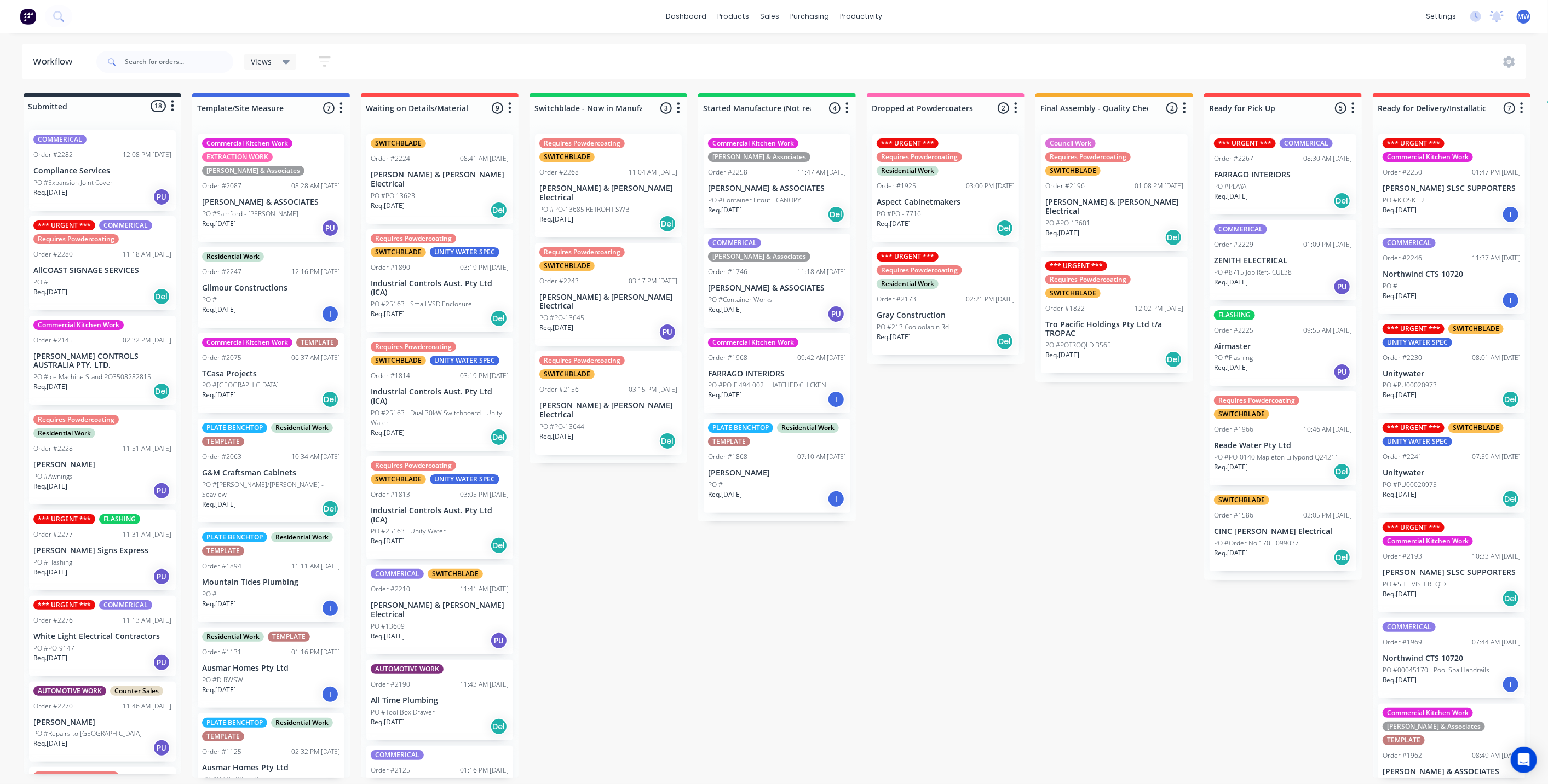
click at [897, 499] on div "Submitted 18 Status colour #273444 hex #273444 Save Cancel Summaries Total orde…" at bounding box center [904, 435] width 1826 height 685
click at [908, 527] on div "Submitted 18 Status colour #273444 hex #273444 Save Cancel Summaries Total orde…" at bounding box center [904, 435] width 1826 height 685
click at [949, 488] on div "Submitted 18 Status colour #273444 hex #273444 Save Cancel Summaries Total orde…" at bounding box center [904, 435] width 1826 height 685
click at [939, 571] on div "Submitted 18 Status colour #273444 hex #273444 Save Cancel Summaries Total orde…" at bounding box center [904, 435] width 1826 height 685
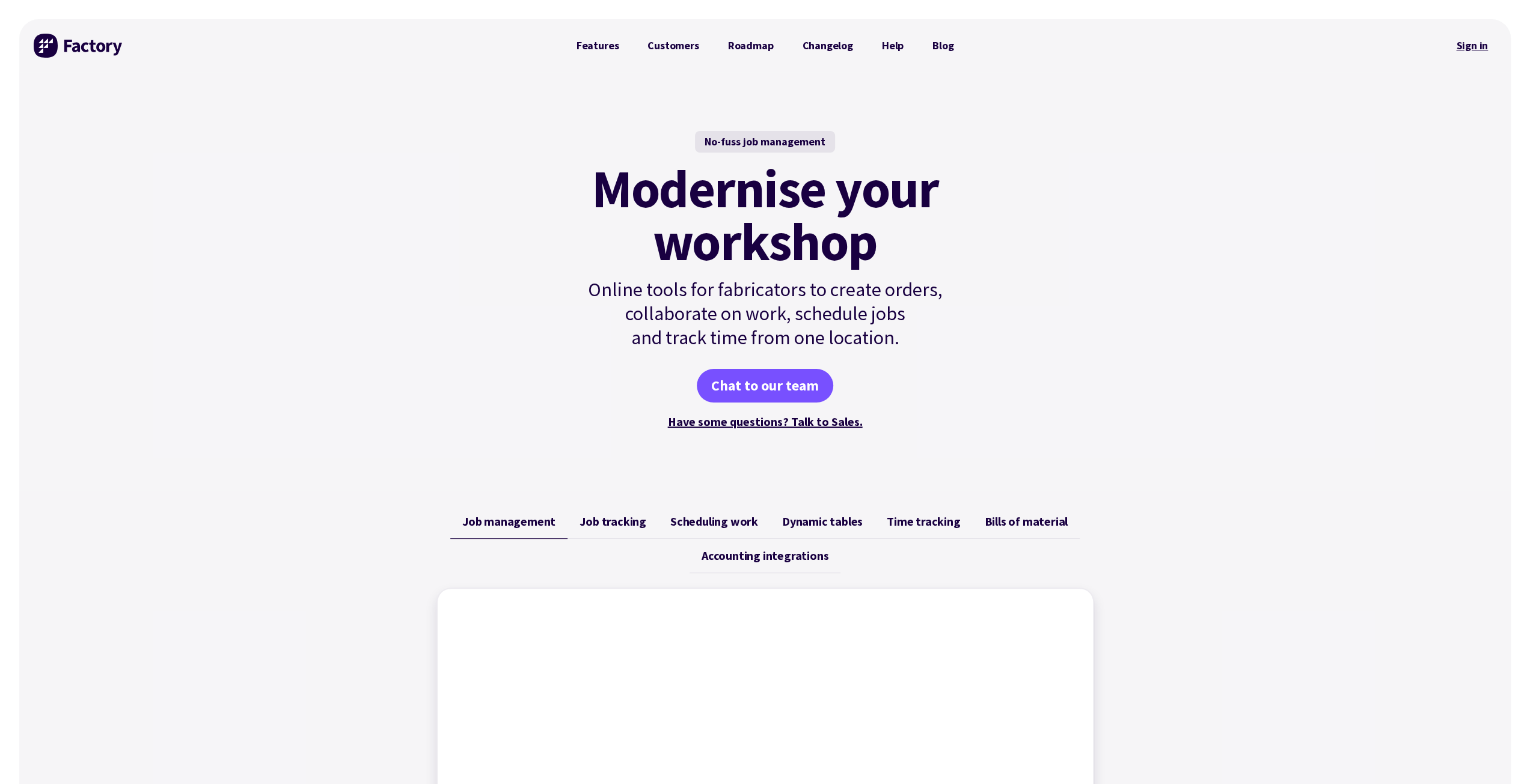
click at [1469, 45] on link "Sign in" at bounding box center [1471, 45] width 48 height 27
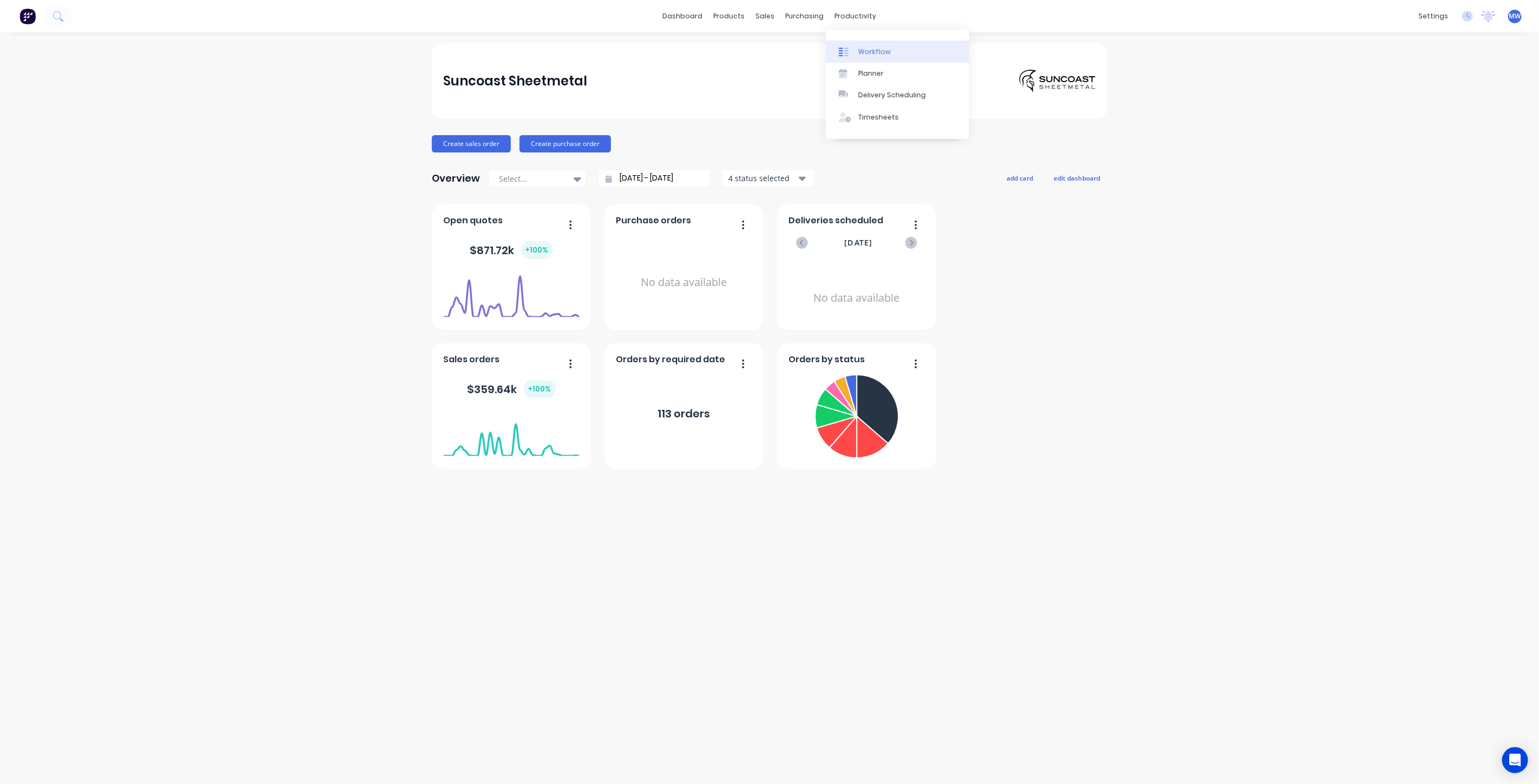
click at [865, 53] on div "Workflow" at bounding box center [874, 51] width 32 height 9
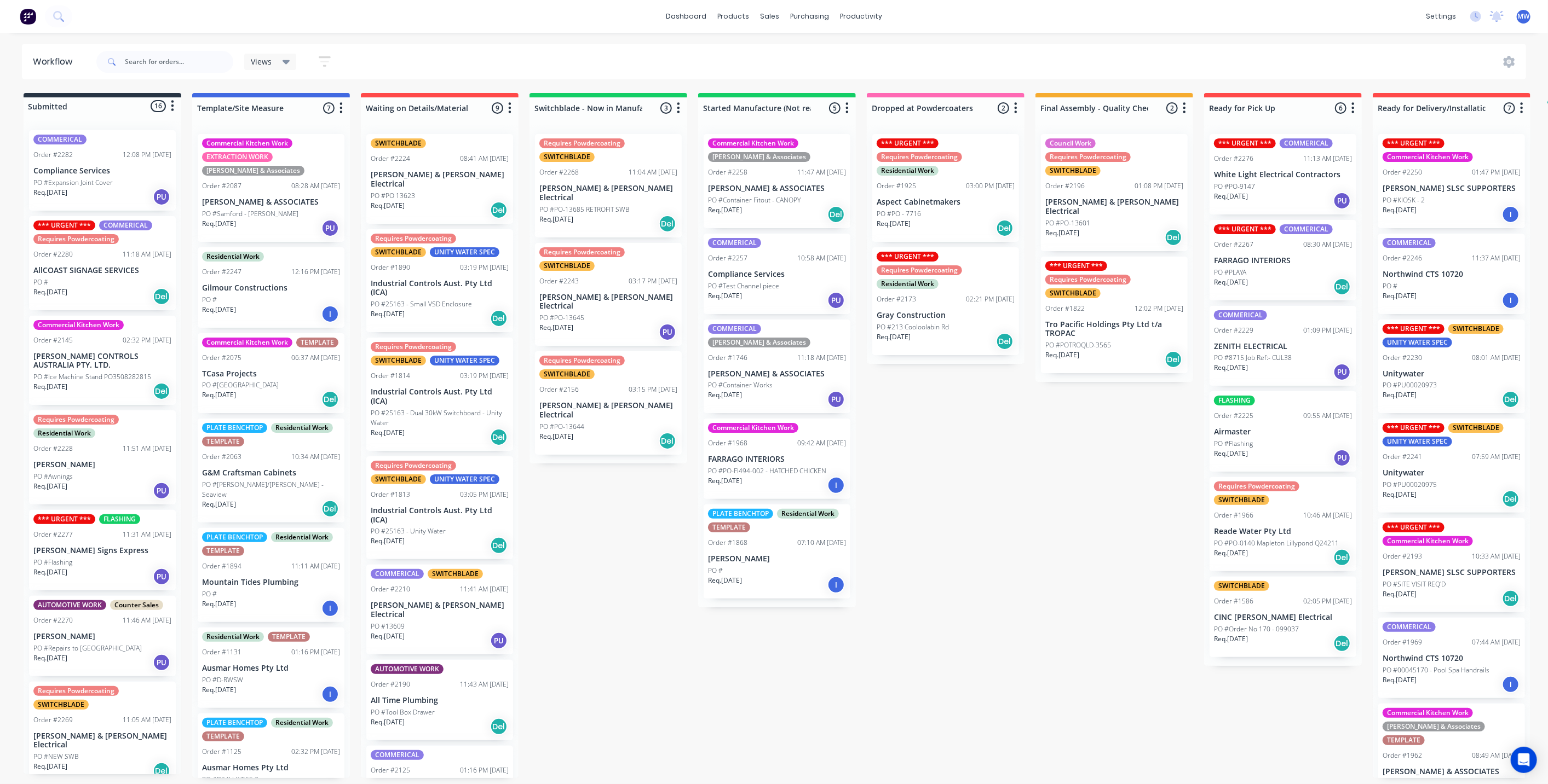
click at [1463, 376] on p "Unitywater" at bounding box center [1451, 374] width 138 height 9
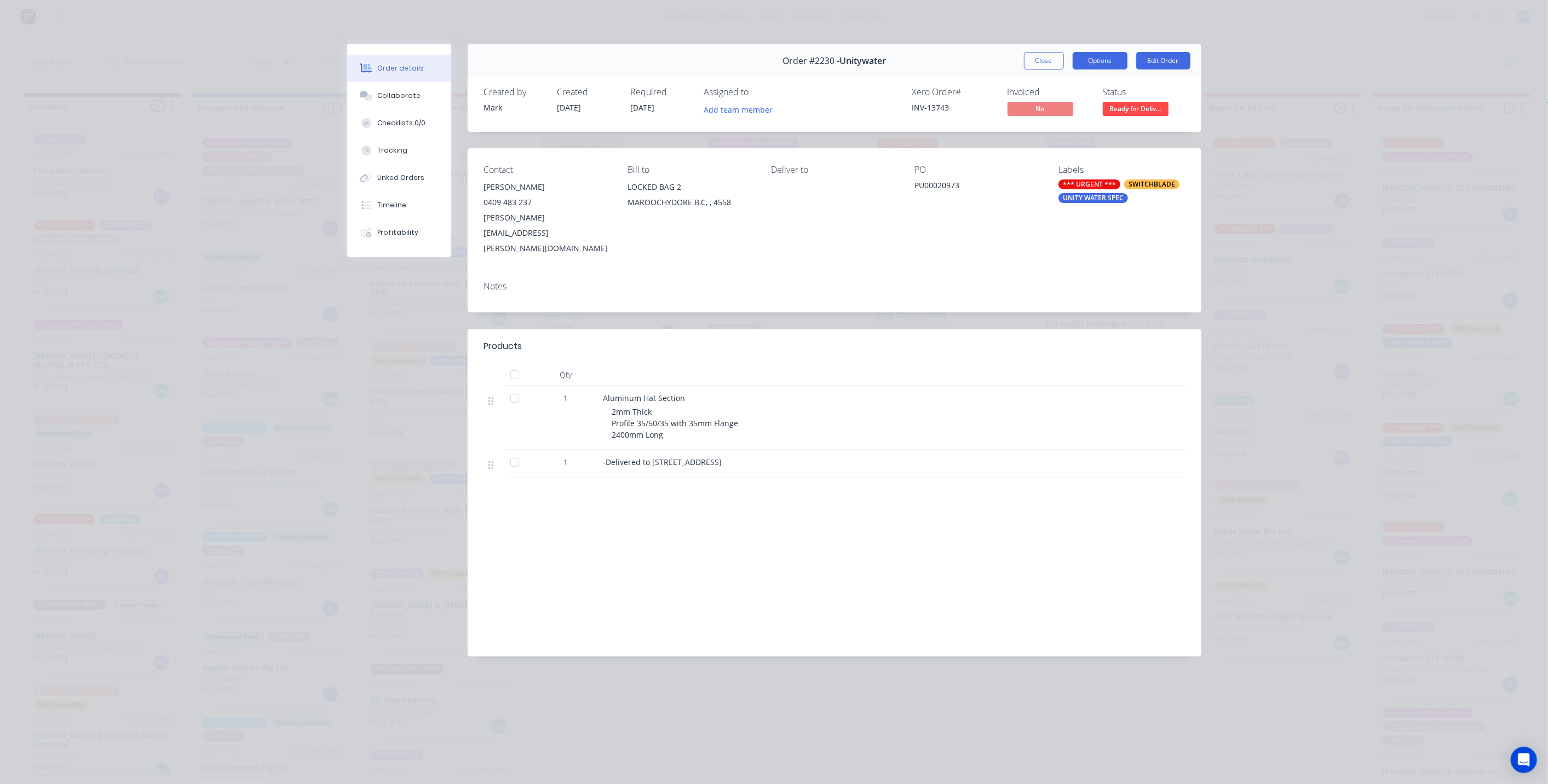
click at [1087, 62] on button "Options" at bounding box center [1100, 60] width 55 height 17
click at [1083, 137] on div "Delivery Docket" at bounding box center [1070, 133] width 96 height 16
click at [1053, 138] on div "Standard" at bounding box center [1070, 133] width 96 height 16
click at [1038, 61] on button "Close" at bounding box center [1044, 60] width 40 height 17
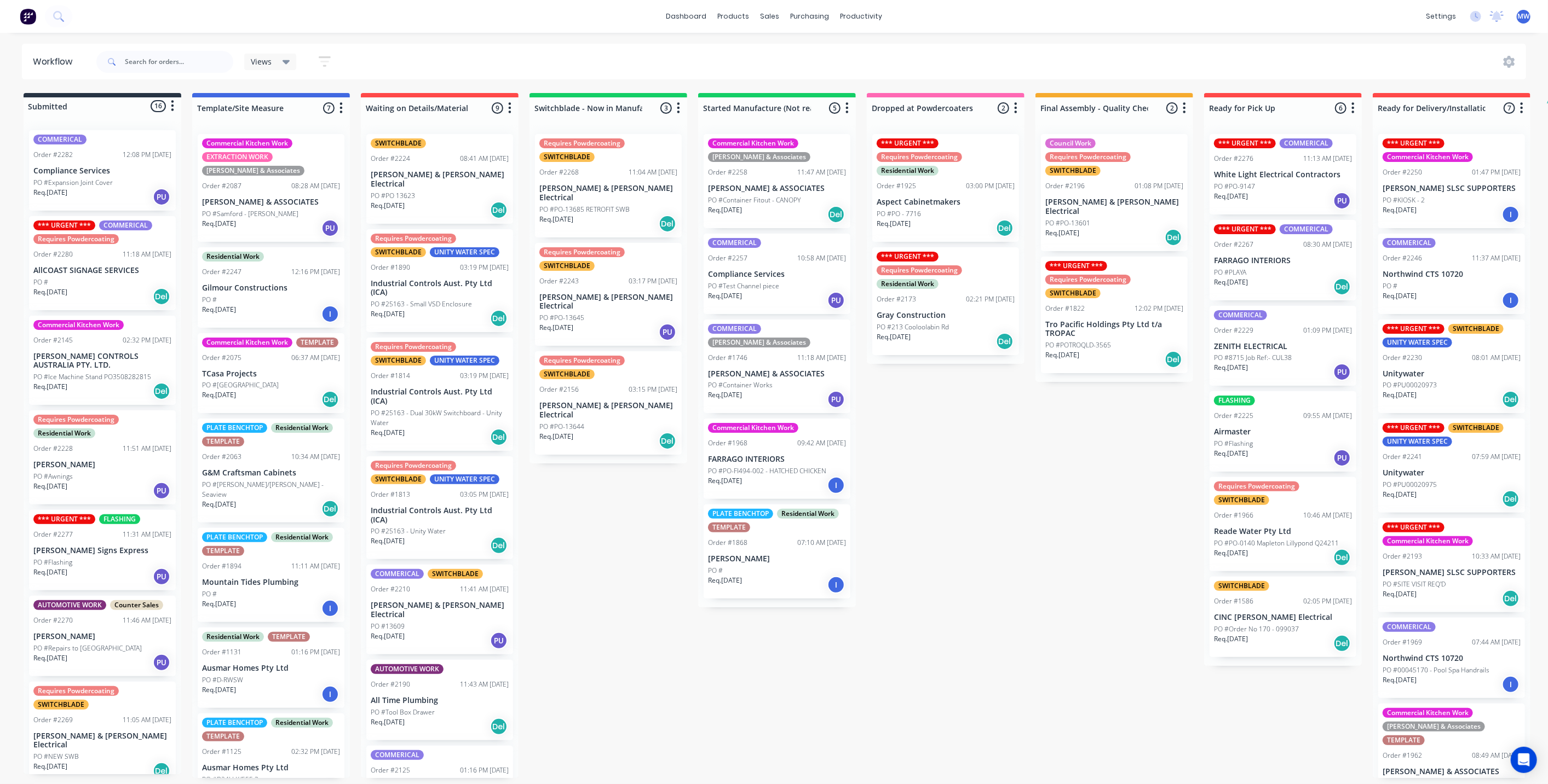
click at [1428, 480] on p "PO #PU00020975" at bounding box center [1409, 484] width 54 height 9
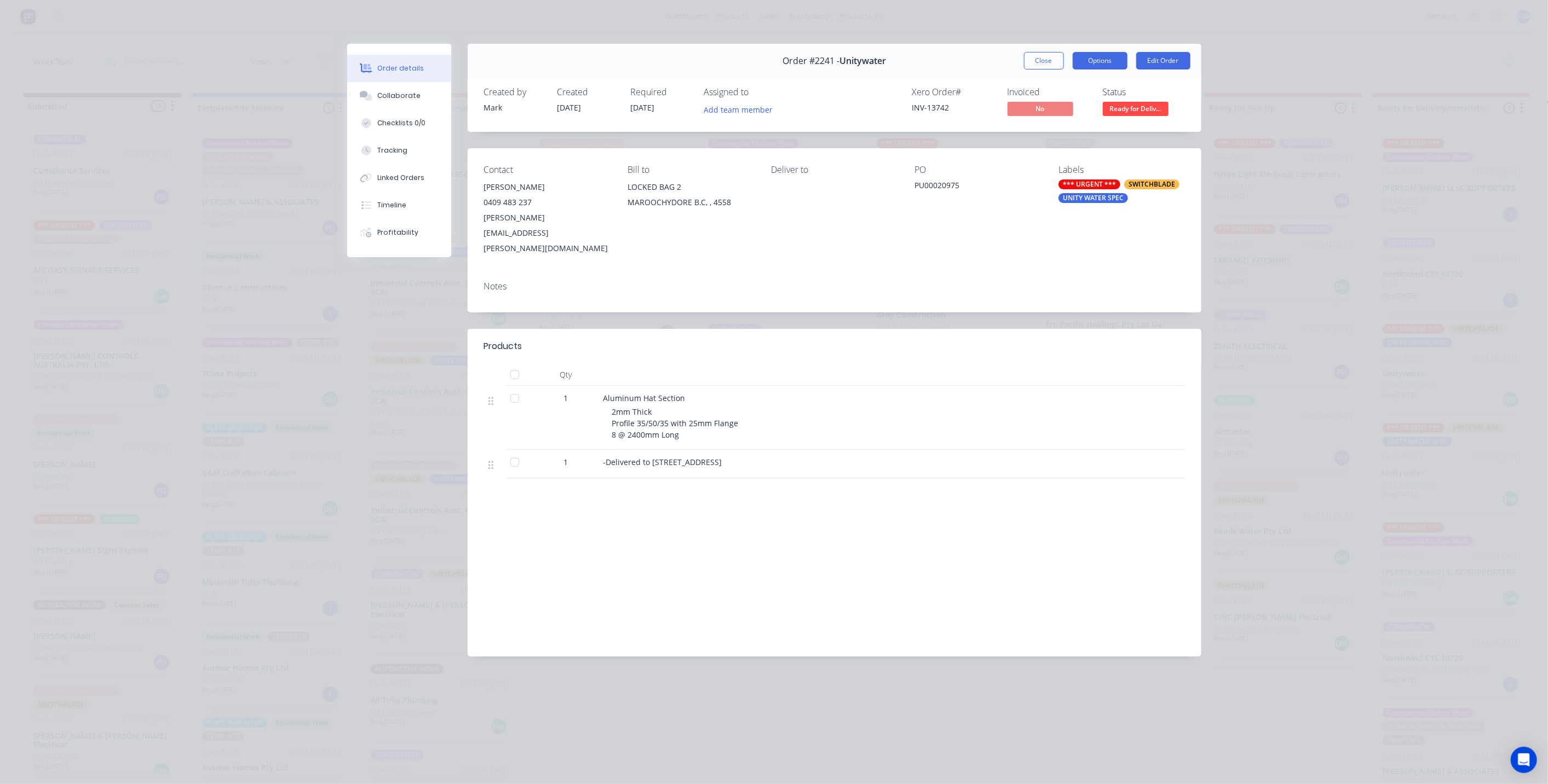
click at [1103, 65] on button "Options" at bounding box center [1100, 60] width 55 height 17
click at [1096, 108] on div "Work Order" at bounding box center [1070, 110] width 96 height 16
click at [1083, 130] on div "Standard" at bounding box center [1070, 133] width 96 height 16
